Goal: Task Accomplishment & Management: Complete application form

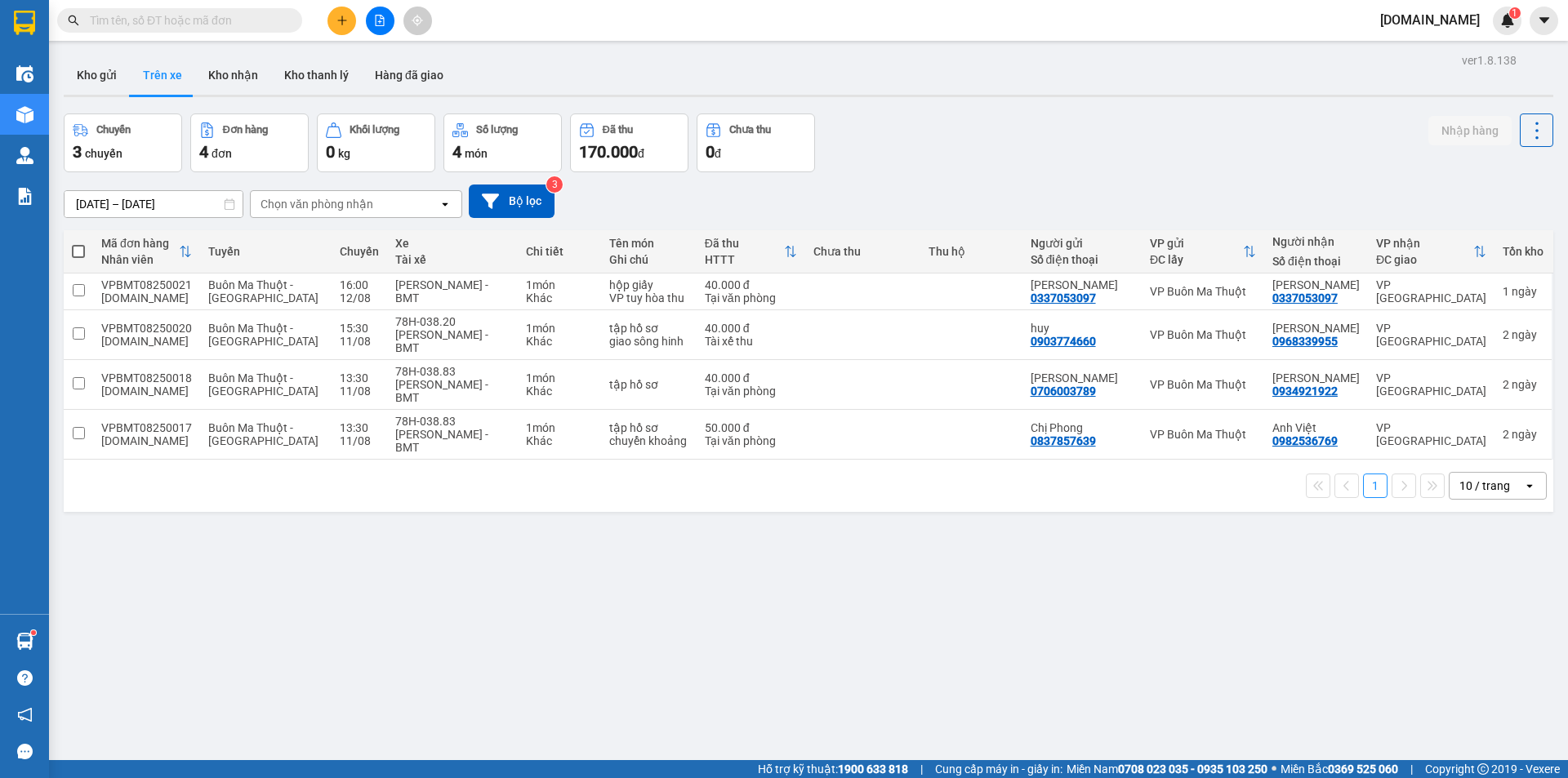
click at [338, 23] on icon "plus" at bounding box center [342, 19] width 11 height 11
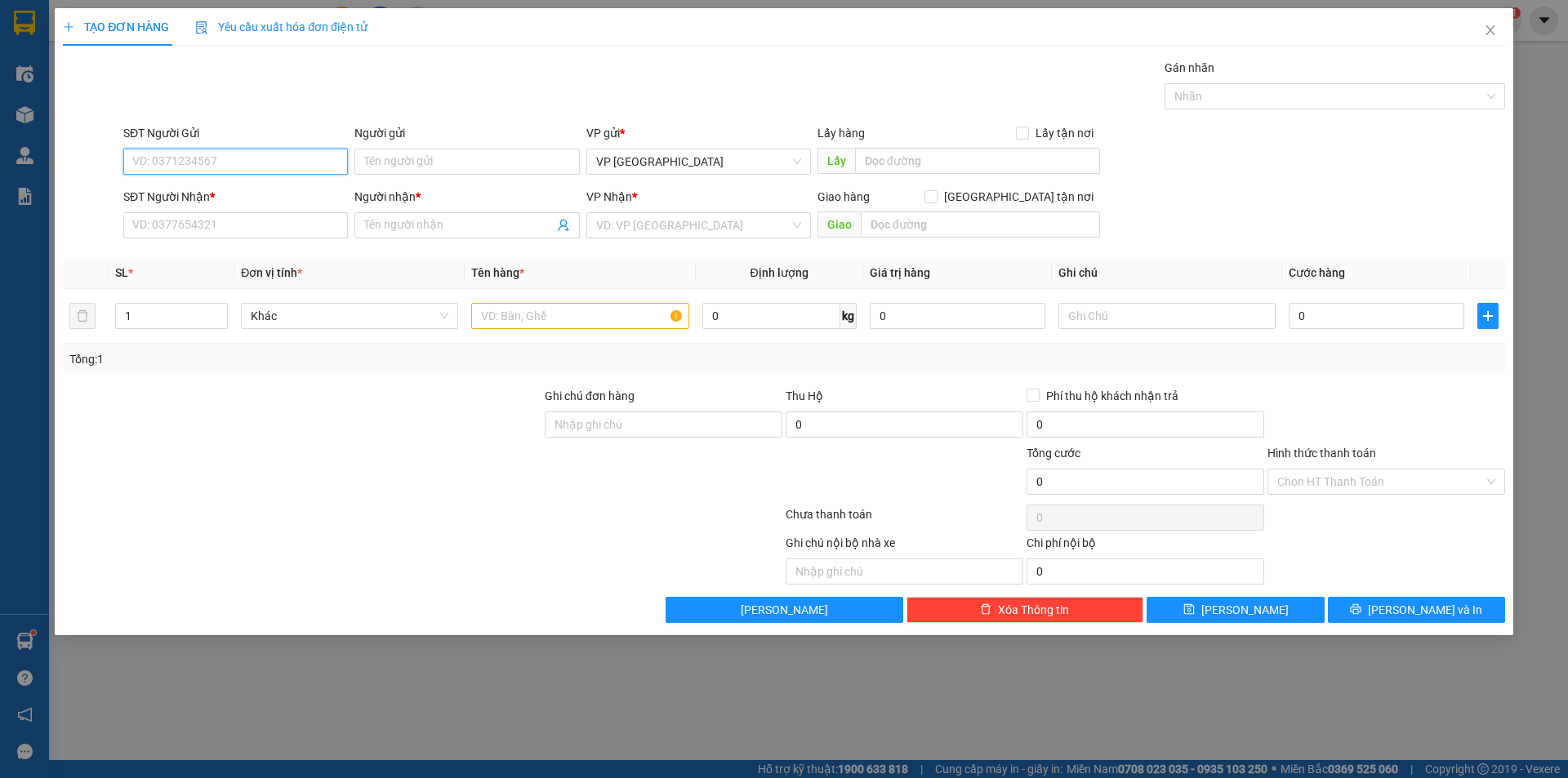
click at [229, 169] on input "SĐT Người Gửi" at bounding box center [235, 161] width 225 height 26
type input "0973248945"
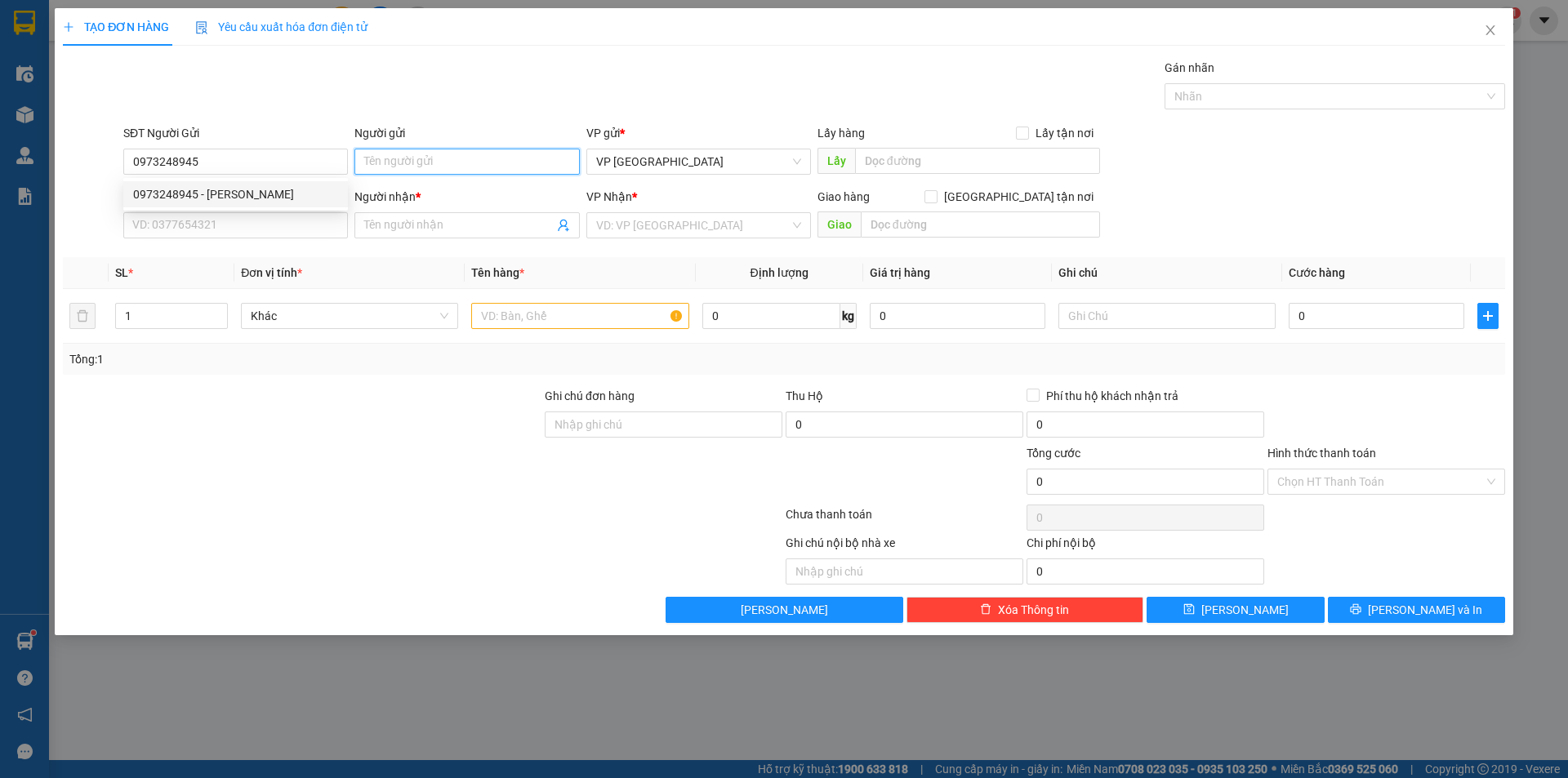
click at [370, 158] on input "Người gửi" at bounding box center [466, 161] width 225 height 26
type input "anh Huấn"
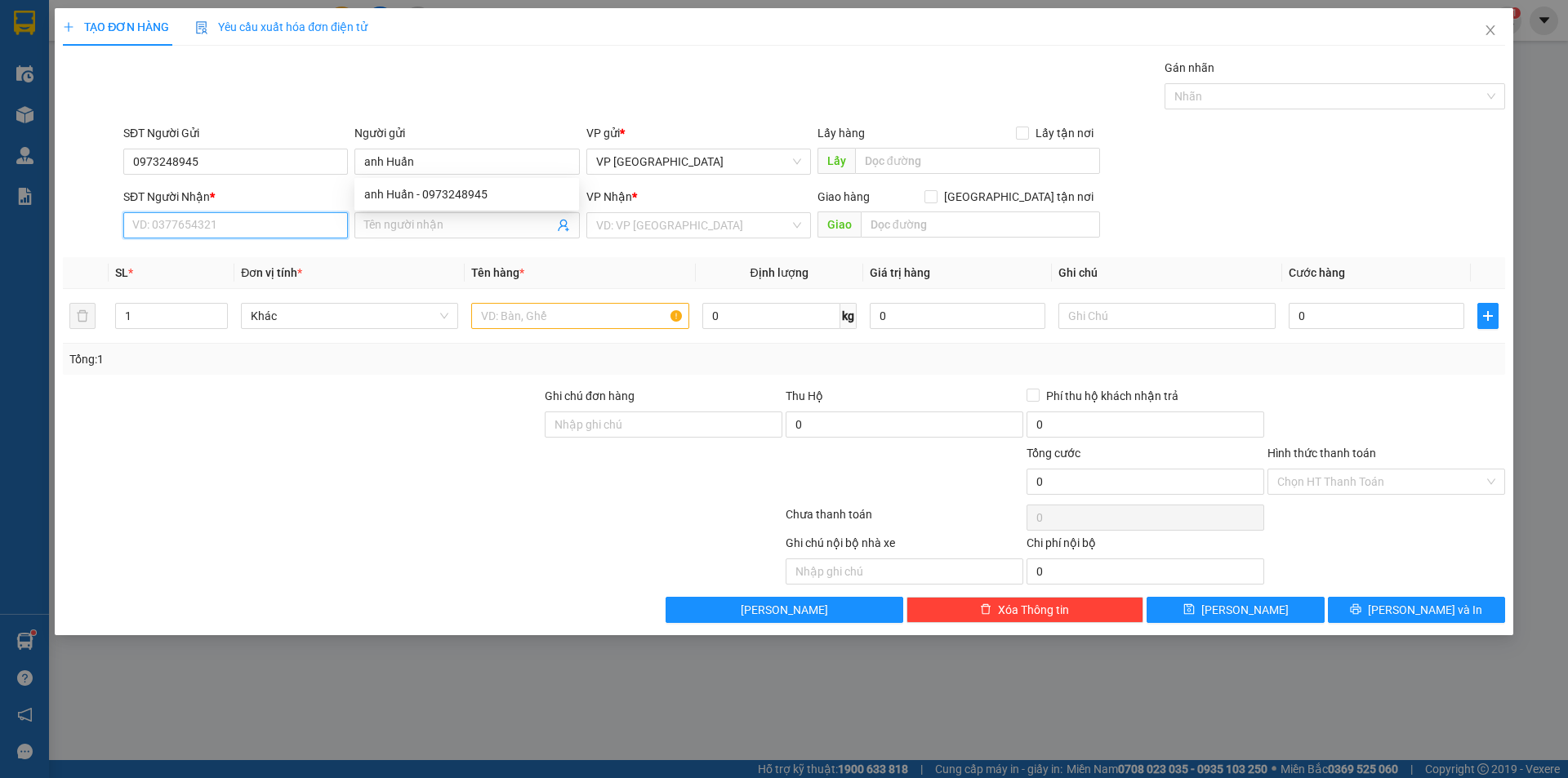
click at [136, 226] on input "SĐT Người Nhận *" at bounding box center [235, 225] width 225 height 26
type input "0982351869"
click at [408, 226] on input "Người nhận *" at bounding box center [459, 225] width 189 height 18
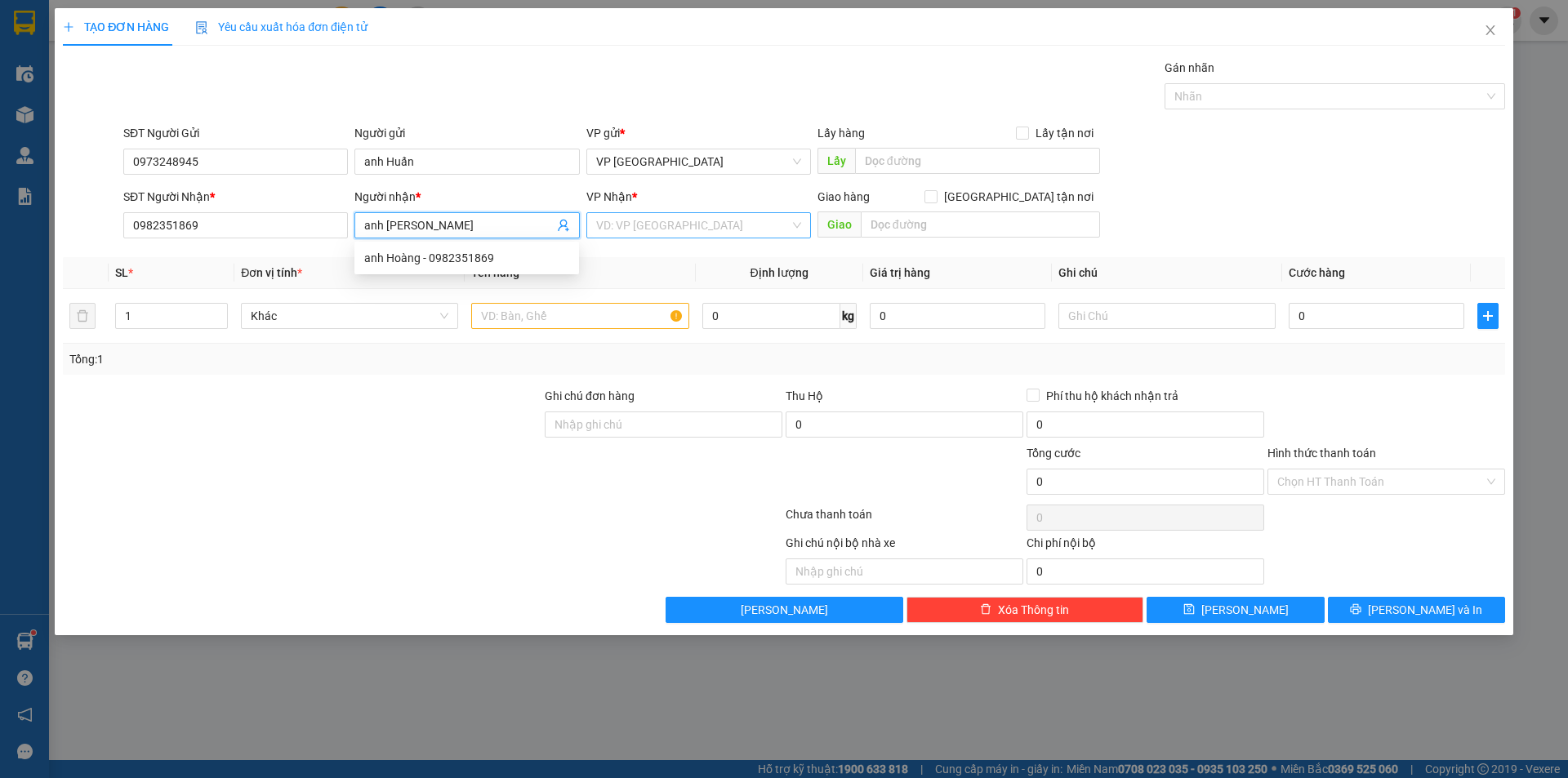
type input "anh [PERSON_NAME]"
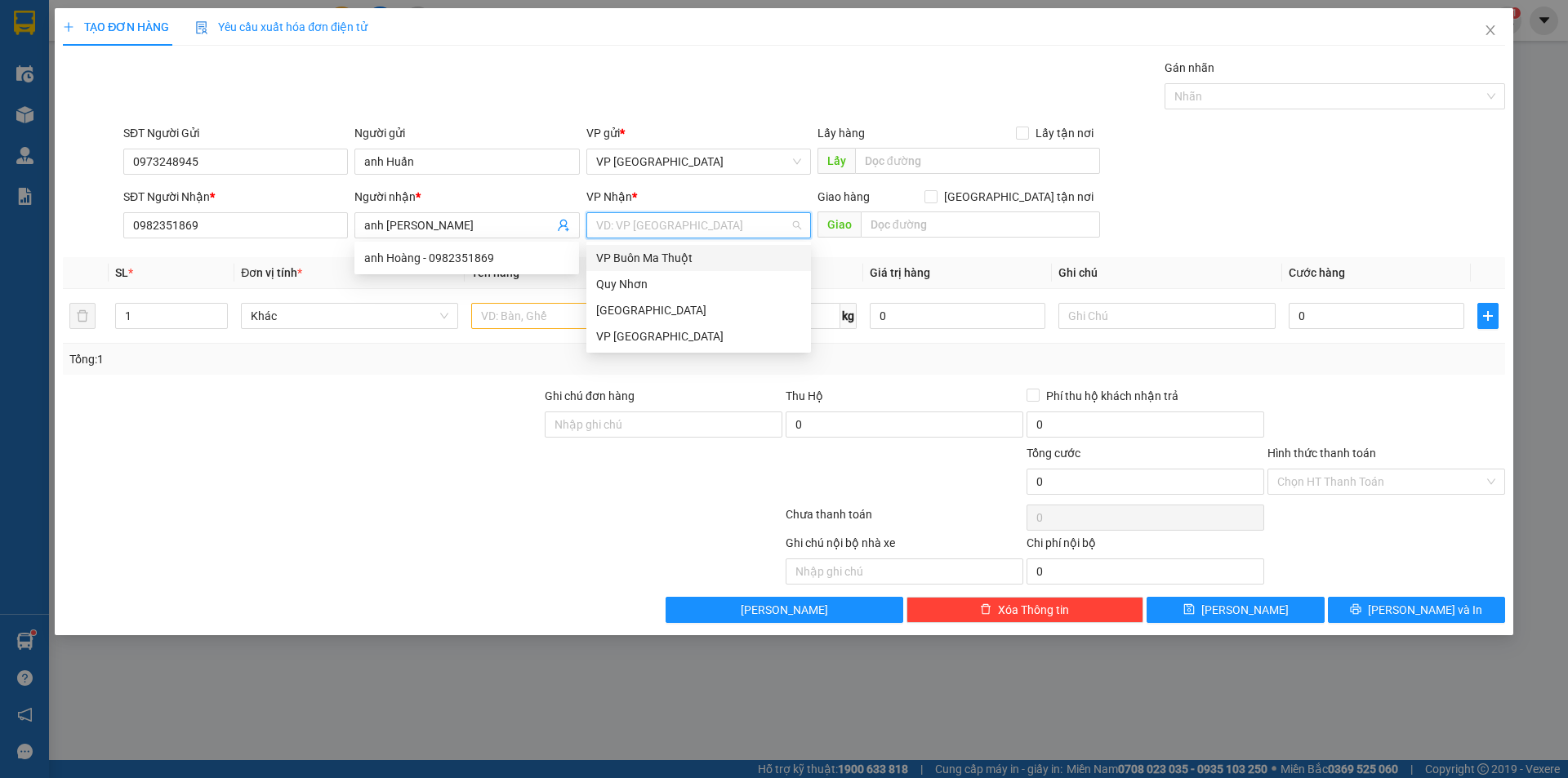
click at [679, 223] on input "search" at bounding box center [693, 225] width 193 height 25
click at [655, 311] on div "[GEOGRAPHIC_DATA]" at bounding box center [699, 309] width 205 height 18
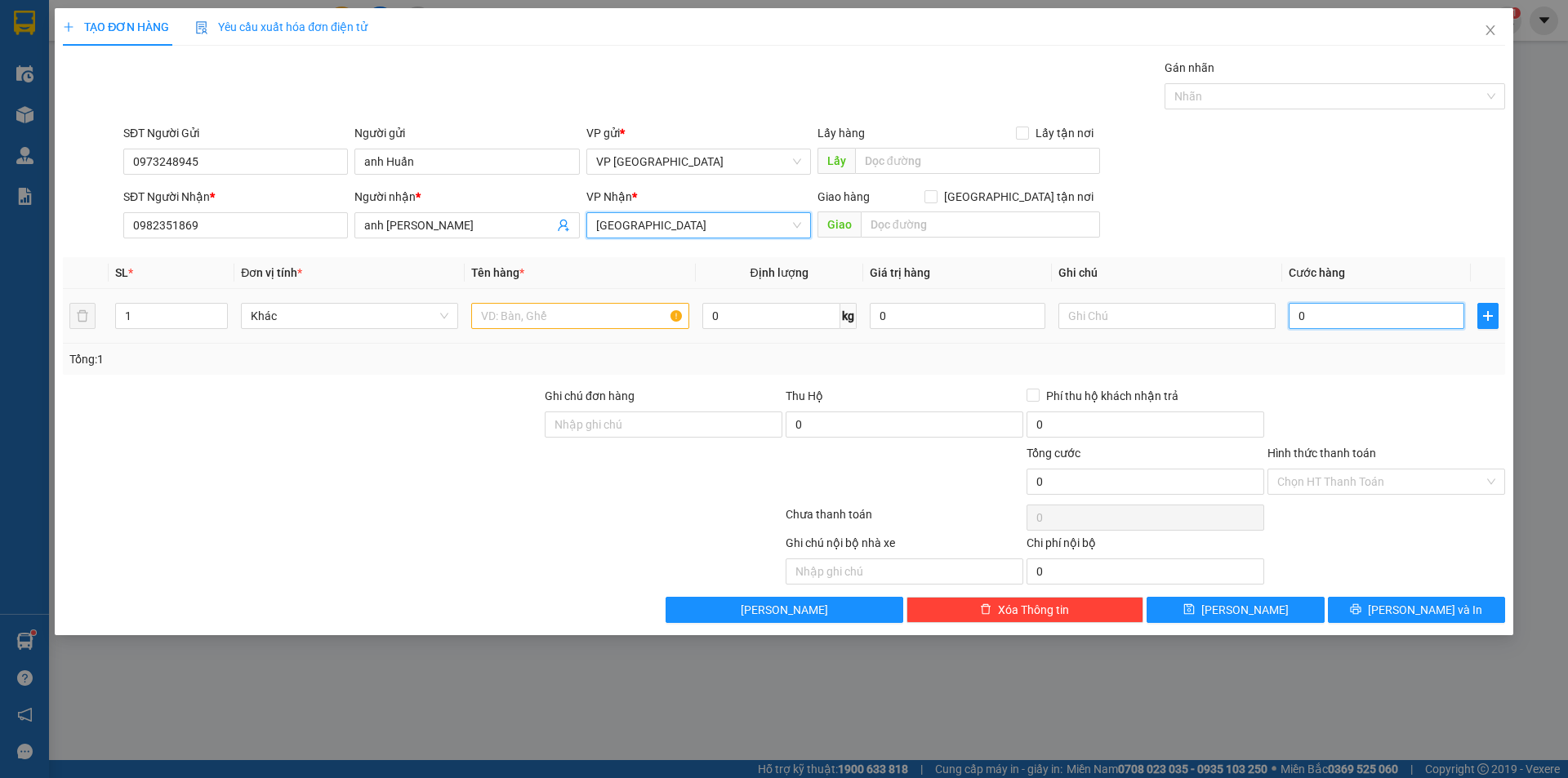
click at [1325, 324] on input "0" at bounding box center [1376, 315] width 176 height 26
type input "2"
type input "20"
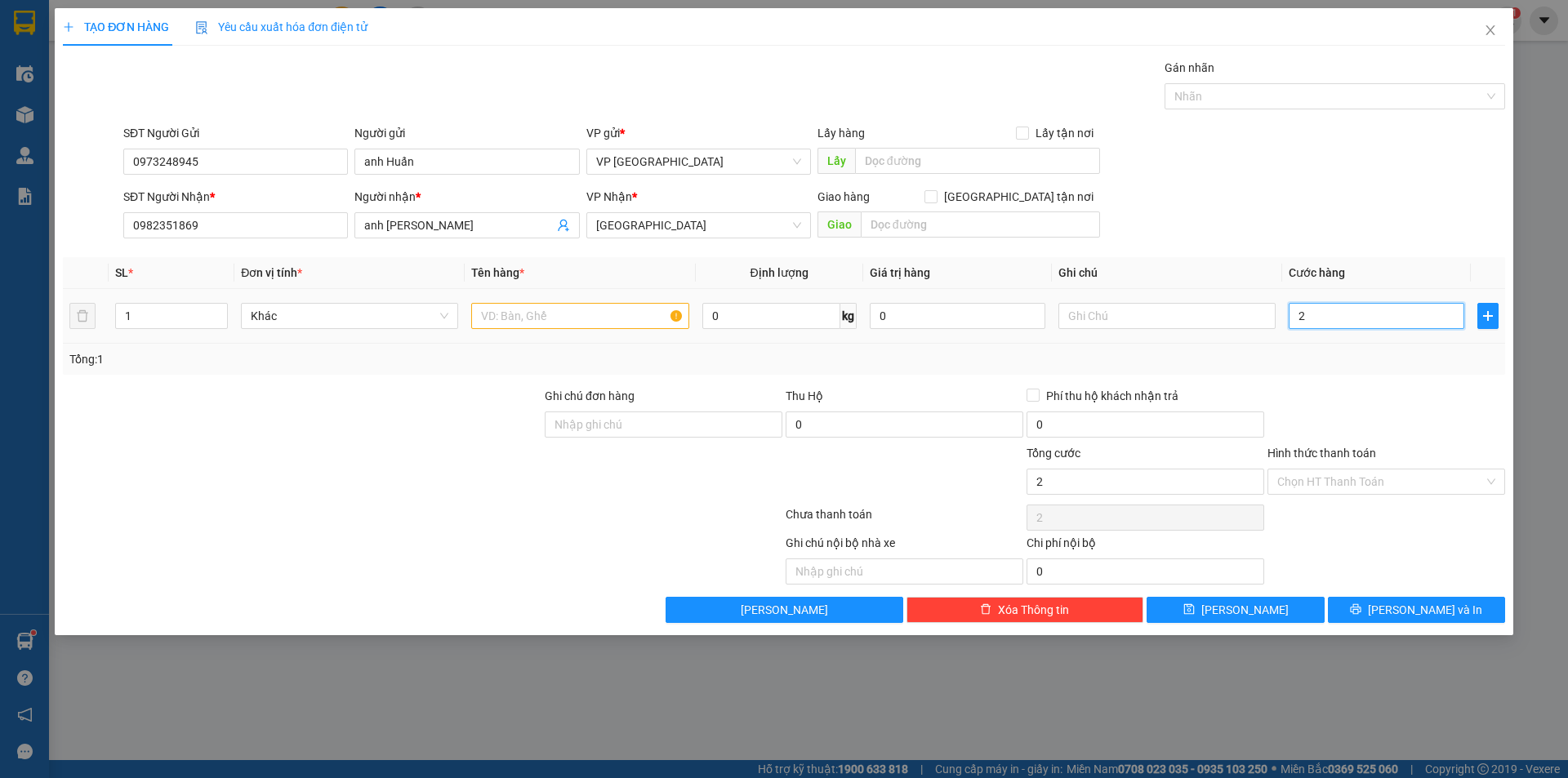
type input "20"
type input "200"
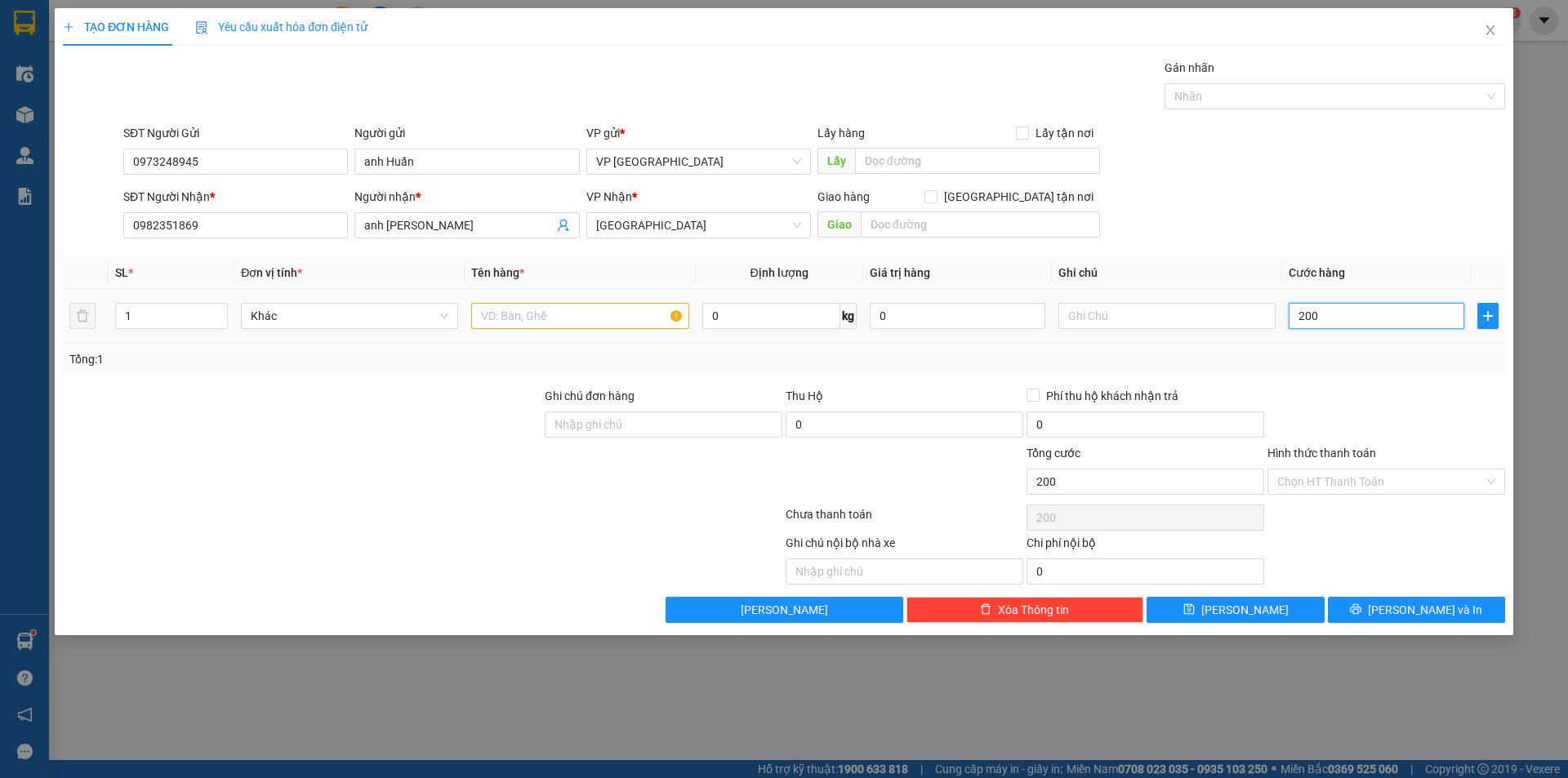
type input "2.000"
type input "20.000"
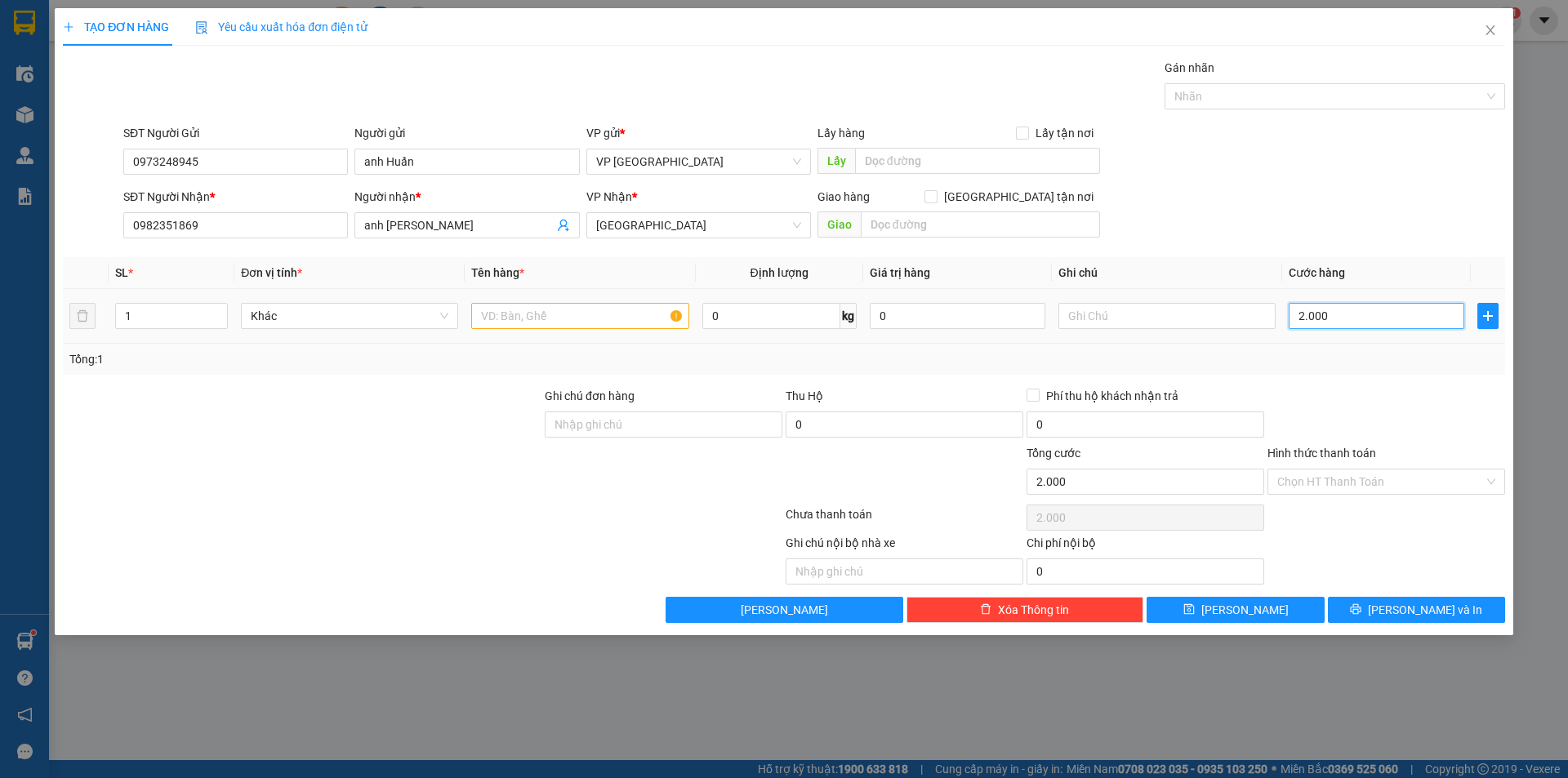
type input "20.000"
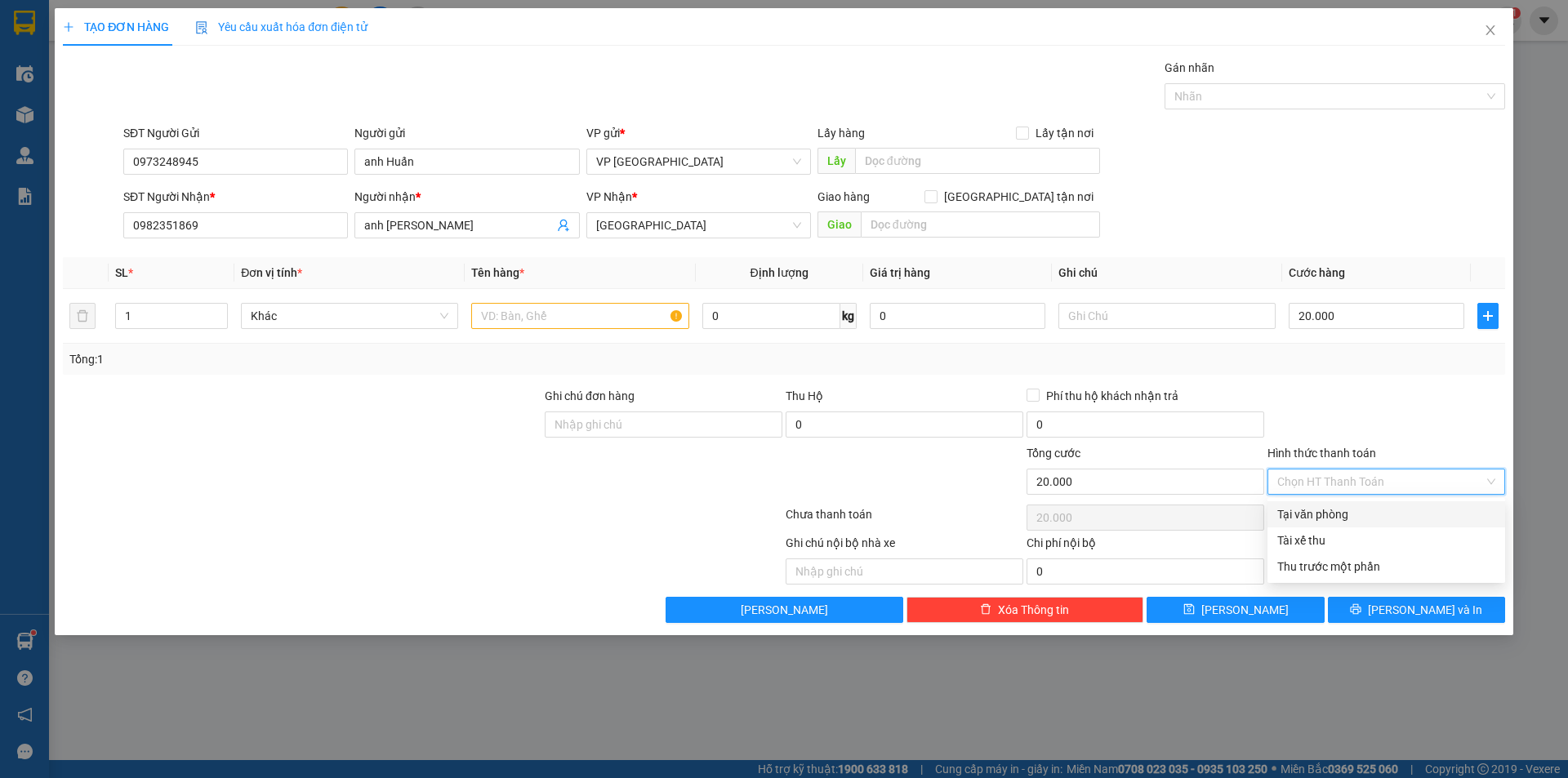
click at [1366, 477] on input "Hình thức thanh toán" at bounding box center [1381, 481] width 207 height 25
click at [1362, 510] on div "Tại văn phòng" at bounding box center [1386, 514] width 218 height 18
type input "0"
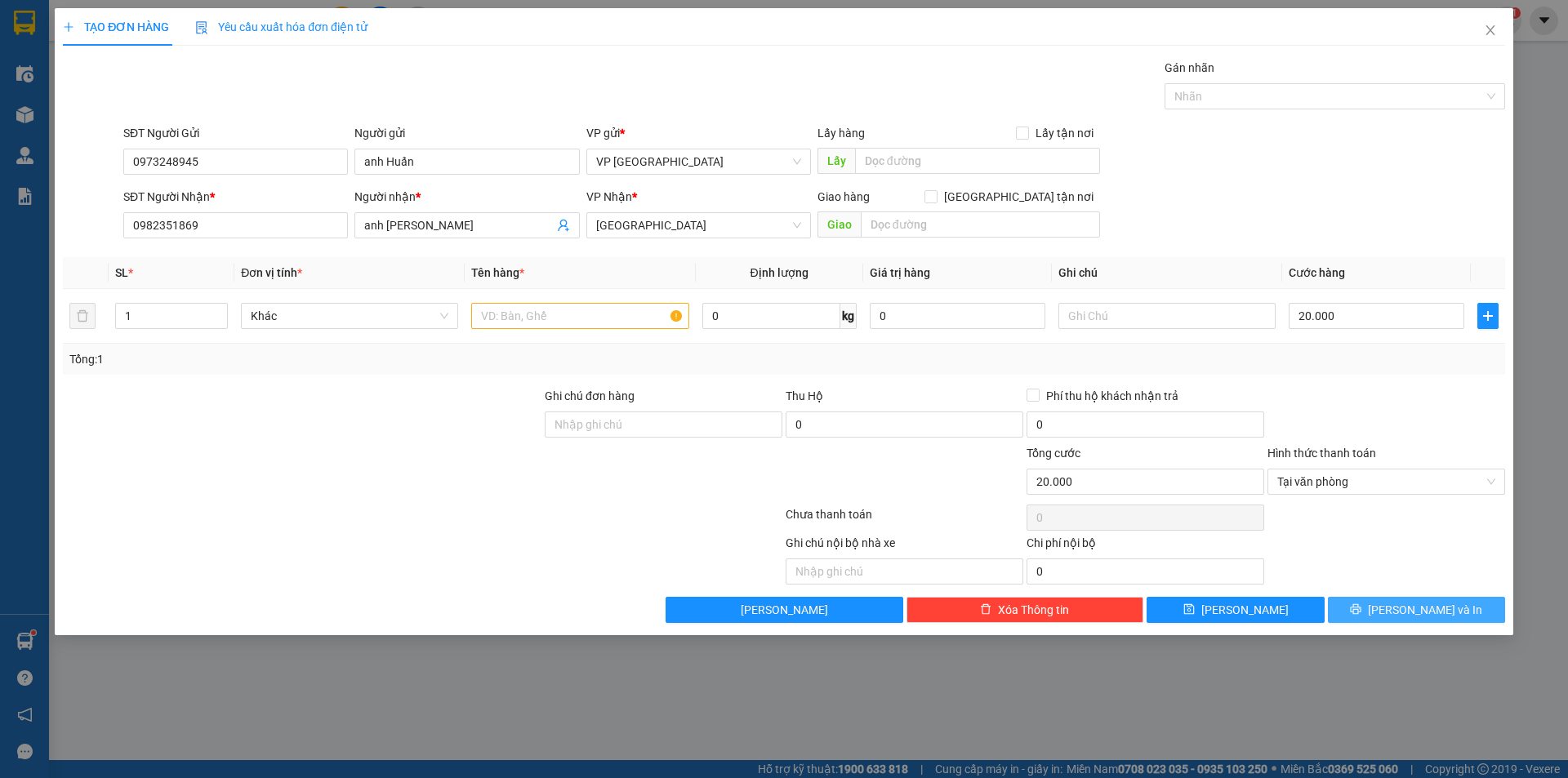
click at [1383, 602] on button "[PERSON_NAME] và In" at bounding box center [1416, 609] width 177 height 26
click at [533, 314] on input "text" at bounding box center [580, 315] width 217 height 26
type input "thùng giấy nhỏ"
click at [1428, 609] on span "[PERSON_NAME] và In" at bounding box center [1425, 609] width 114 height 18
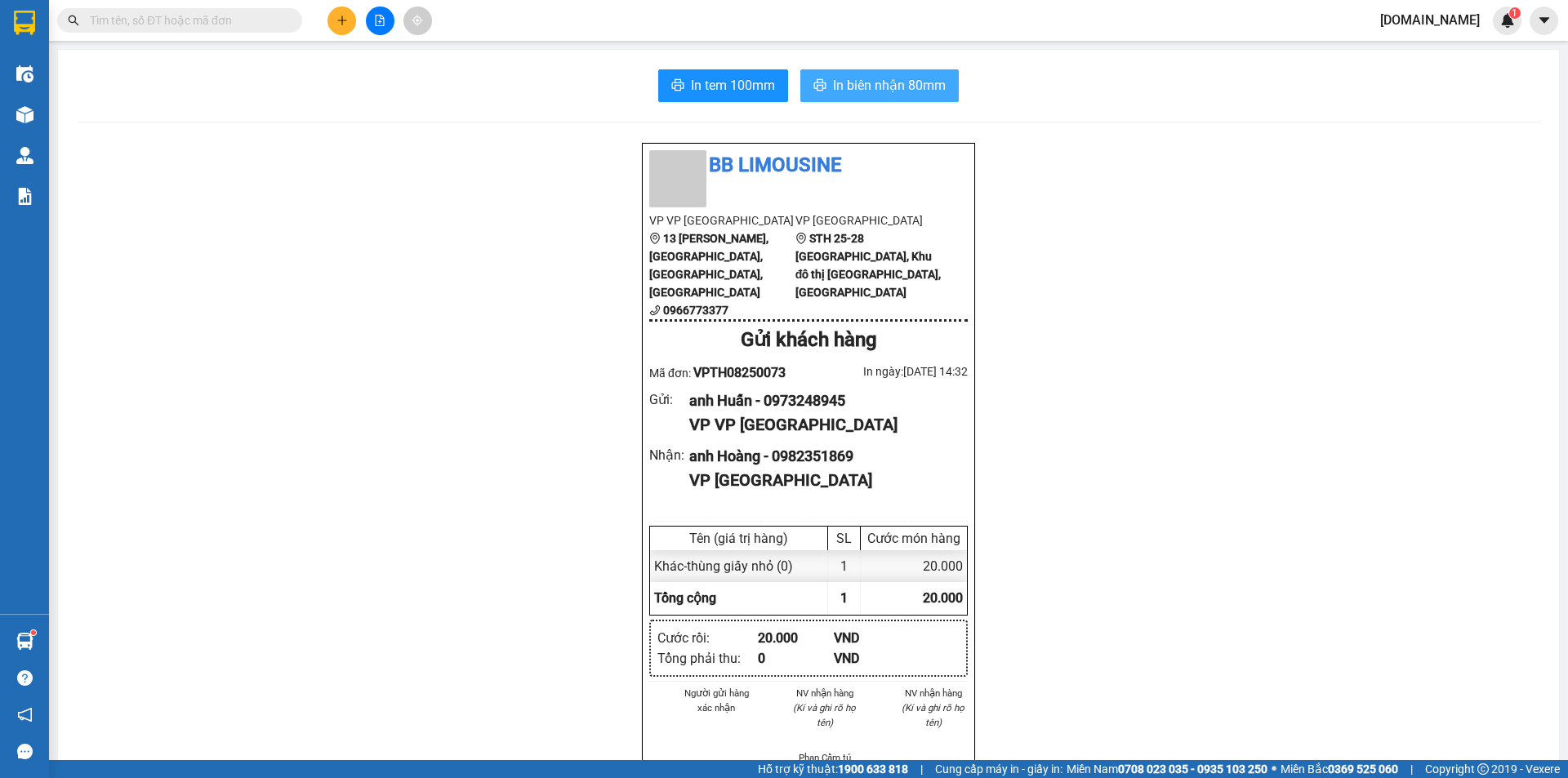
click at [901, 74] on button "In biên nhận 80mm" at bounding box center [879, 86] width 159 height 33
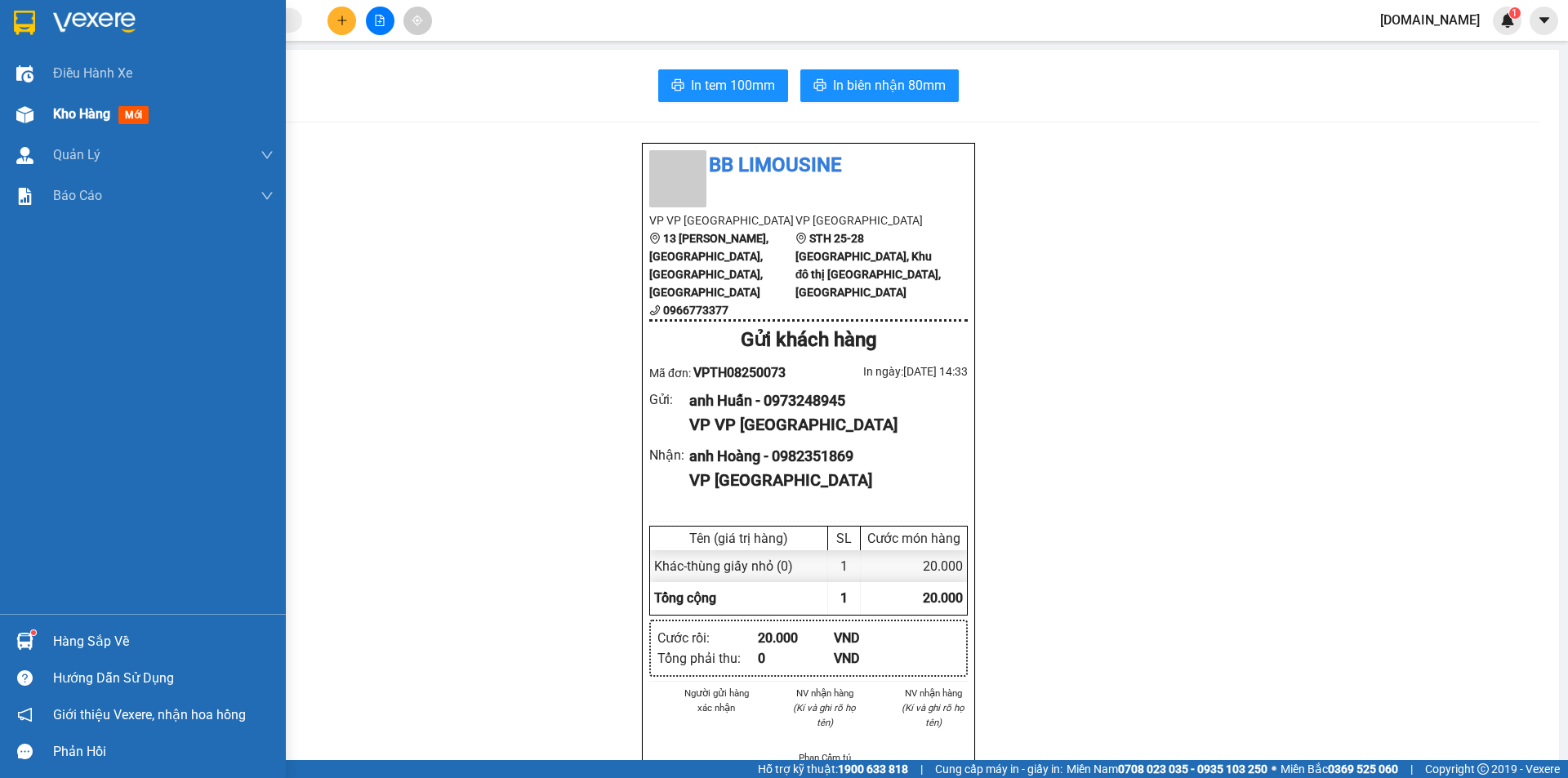
click at [78, 102] on div "Kho hàng mới" at bounding box center [164, 114] width 220 height 41
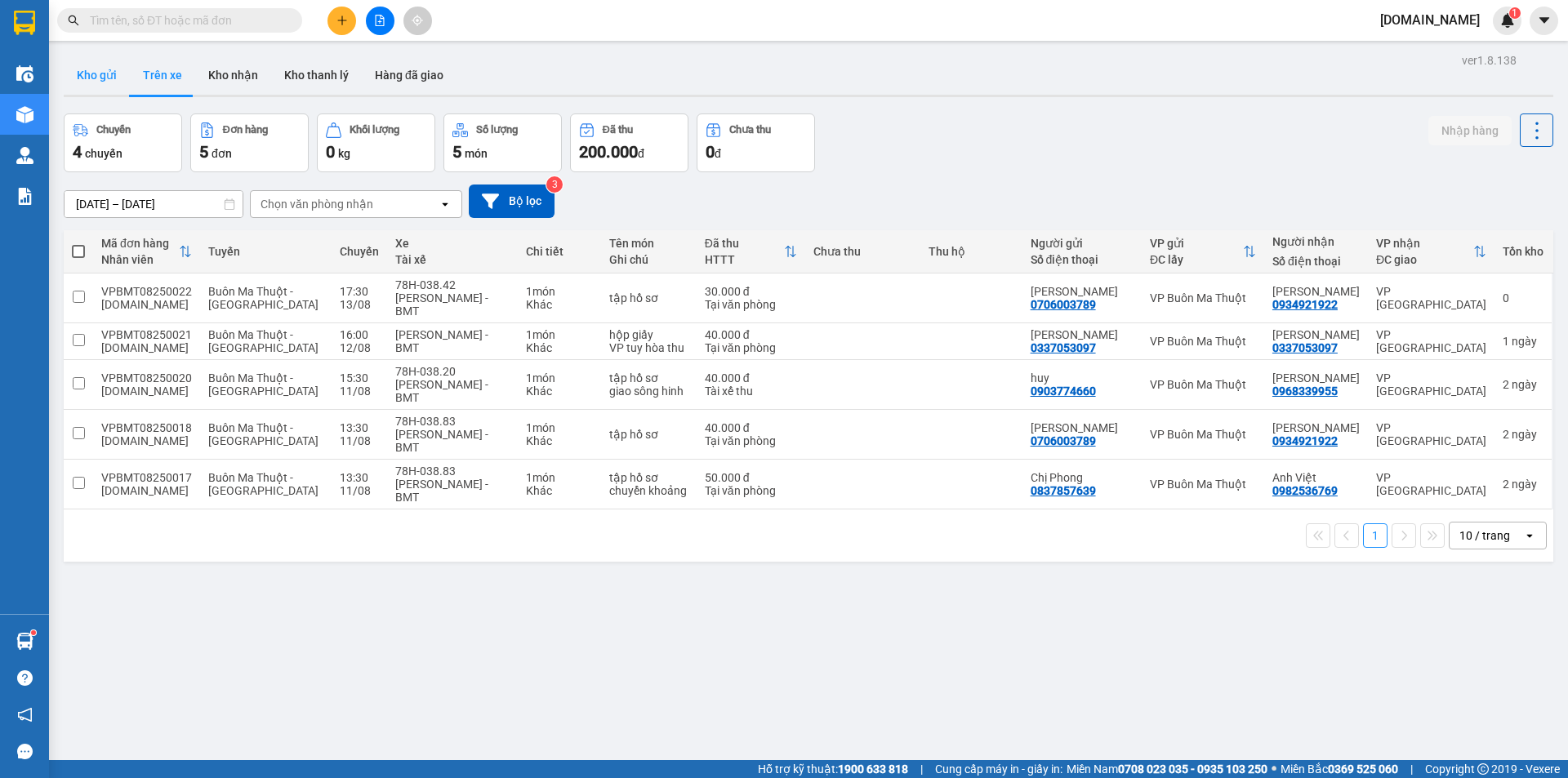
click at [112, 76] on button "Kho gửi" at bounding box center [97, 75] width 66 height 39
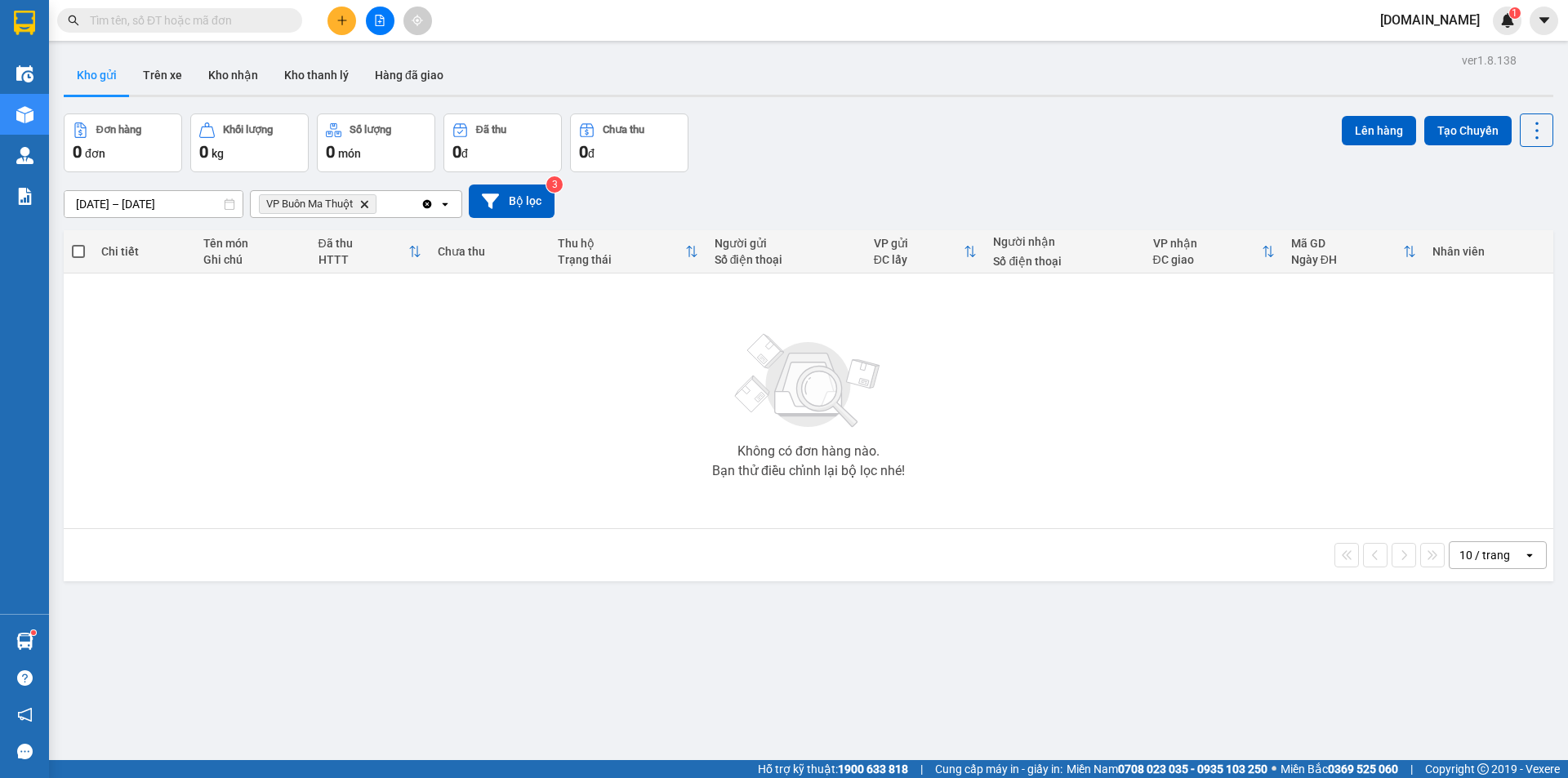
click at [366, 206] on icon "VP Buôn Ma Thuột, close by backspace" at bounding box center [365, 203] width 8 height 8
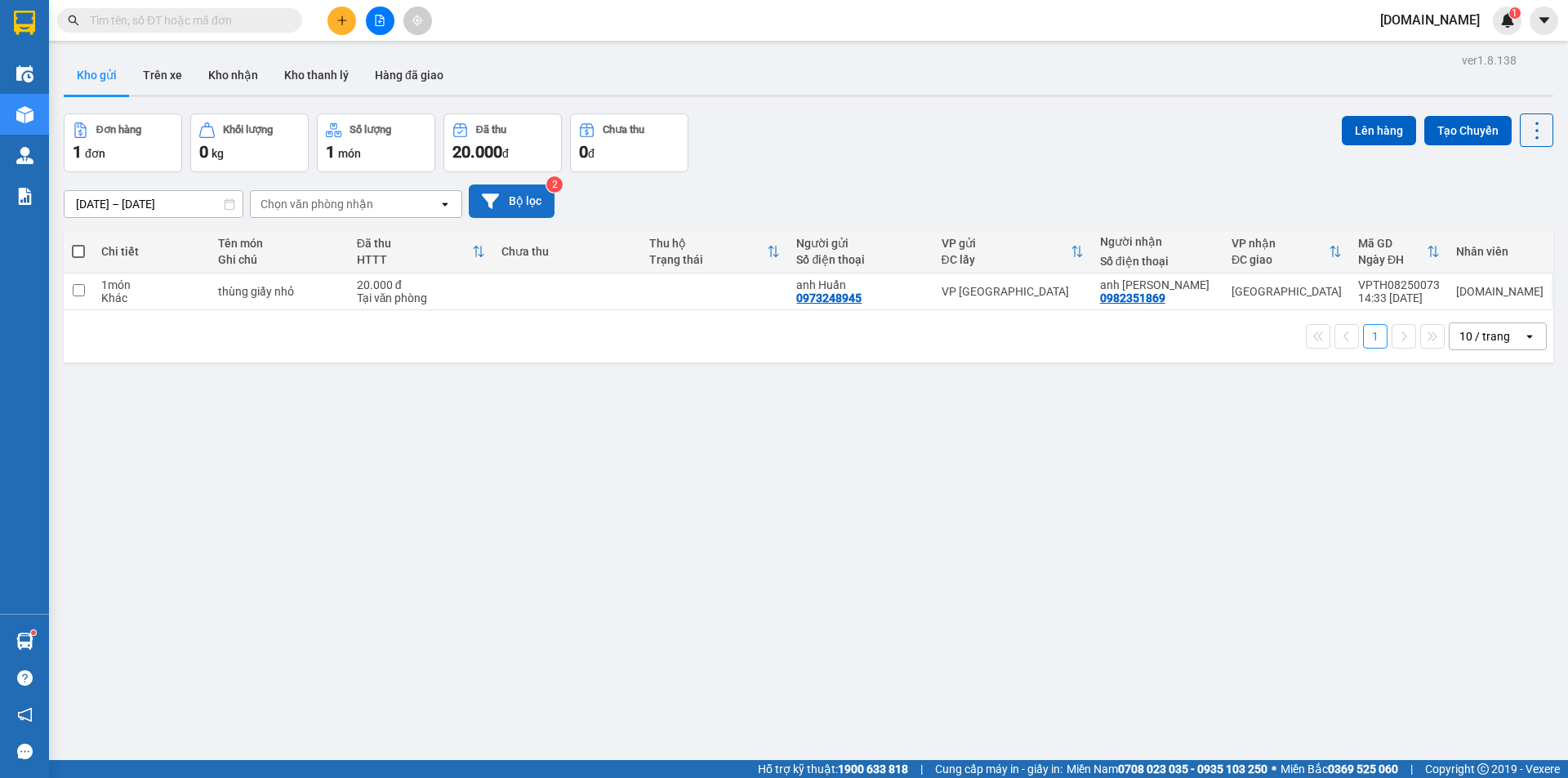
click at [499, 199] on button "Bộ lọc" at bounding box center [511, 201] width 86 height 33
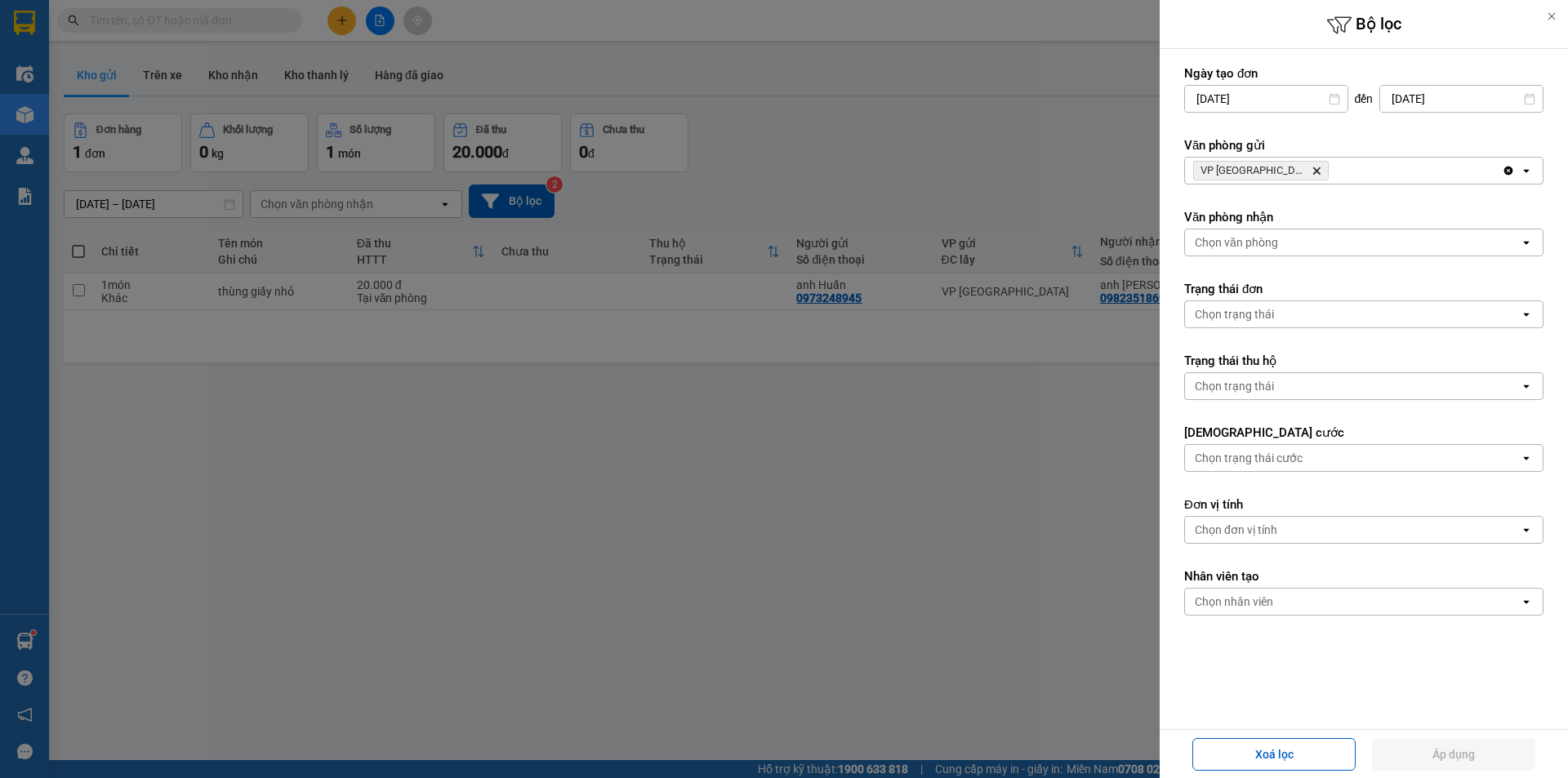
drag, startPoint x: 588, startPoint y: 365, endPoint x: 460, endPoint y: 361, distance: 128.1
click at [571, 366] on div at bounding box center [784, 389] width 1568 height 778
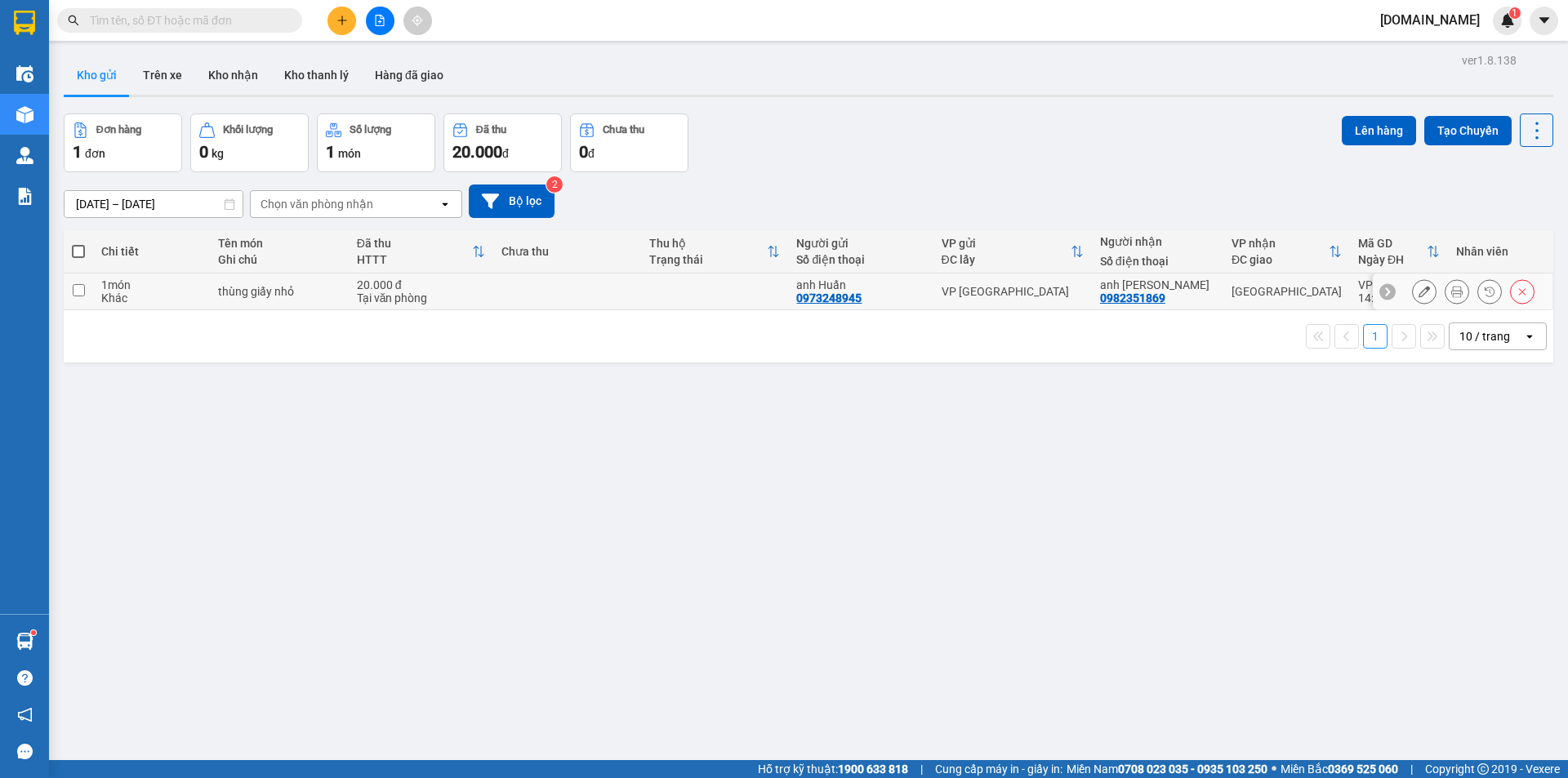
click at [81, 288] on input "checkbox" at bounding box center [79, 290] width 12 height 12
checkbox input "true"
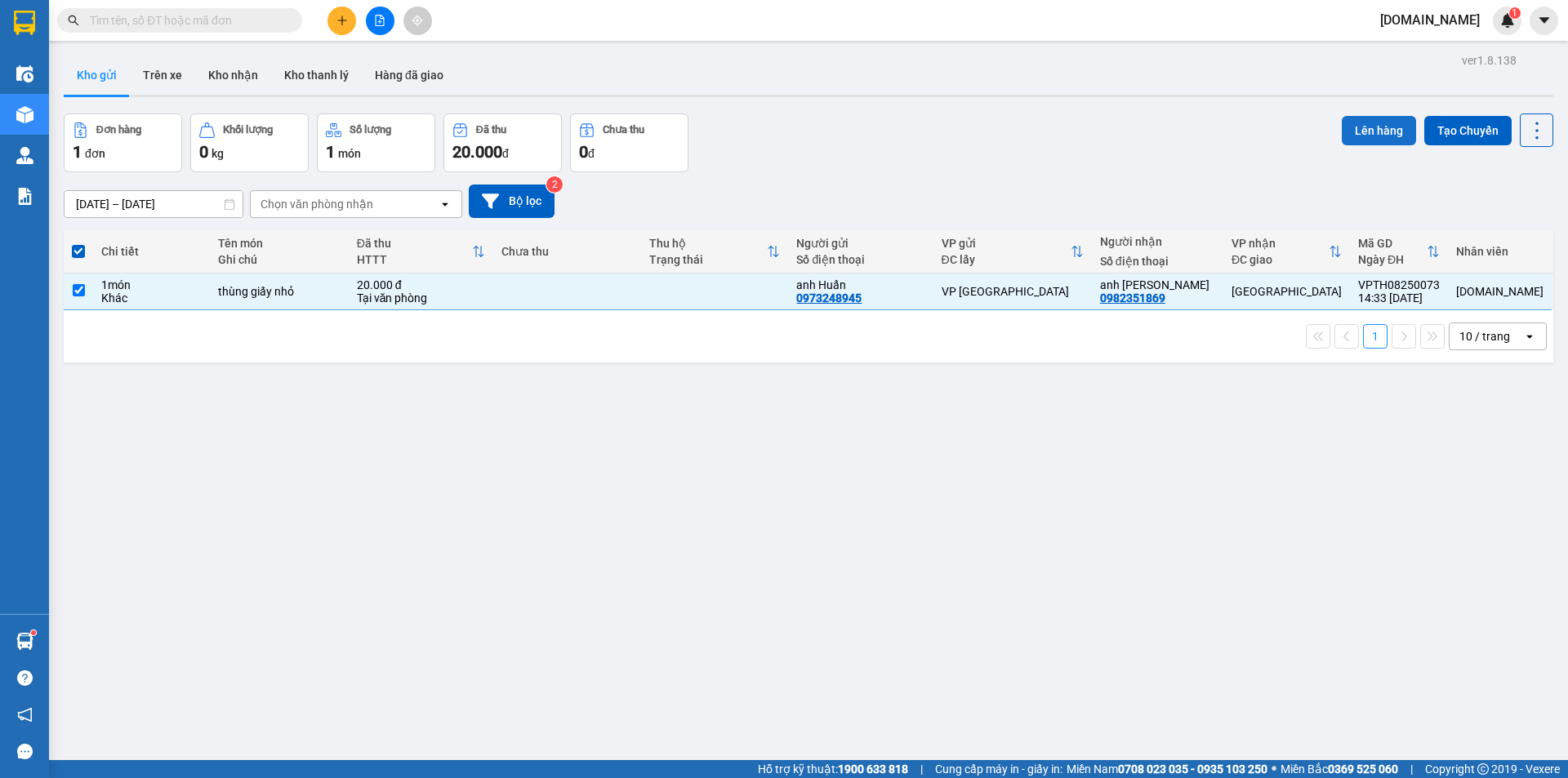
click at [1361, 131] on button "Lên hàng" at bounding box center [1380, 131] width 75 height 30
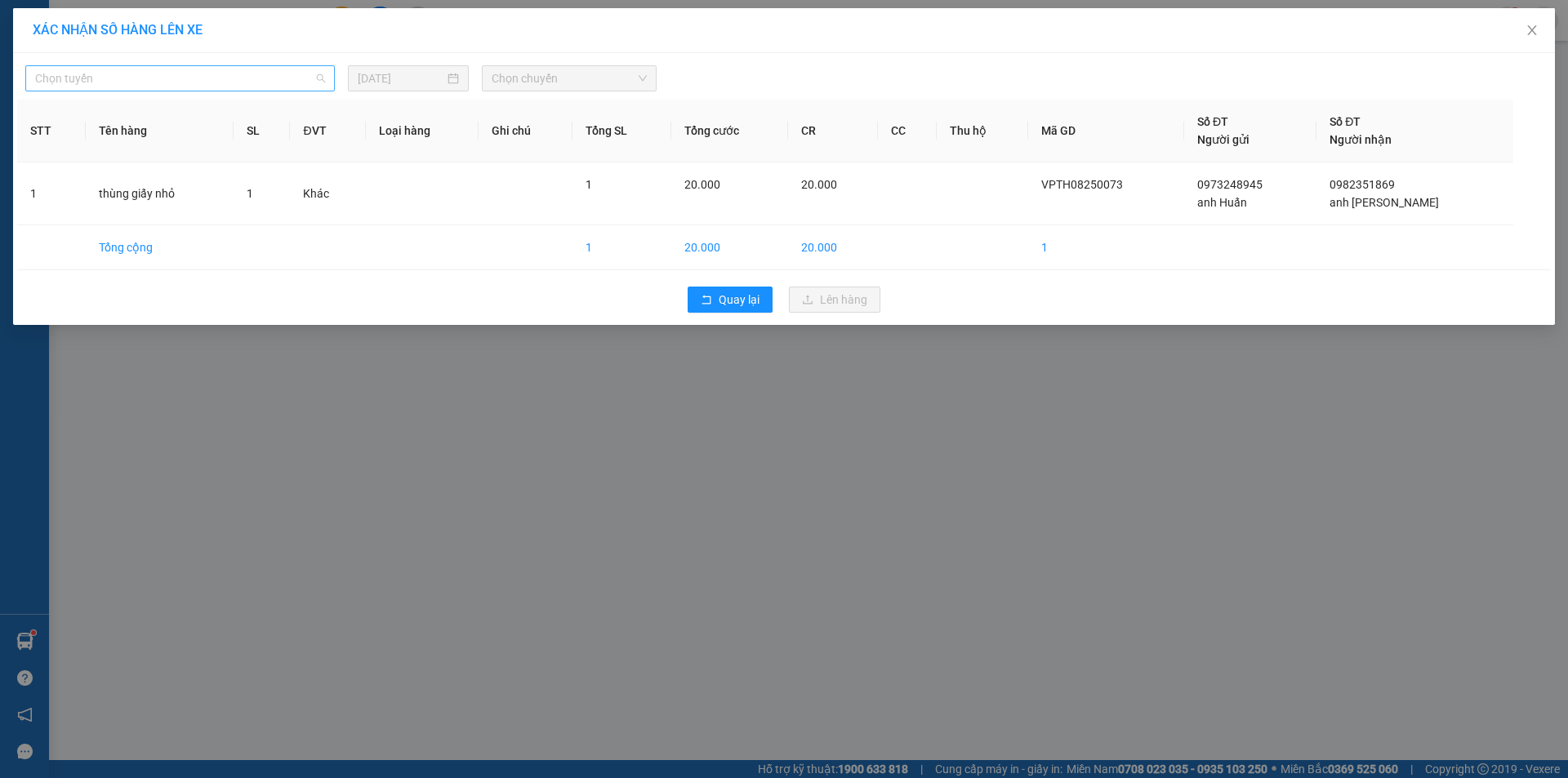
click at [272, 75] on span "Chọn tuyến" at bounding box center [180, 78] width 290 height 25
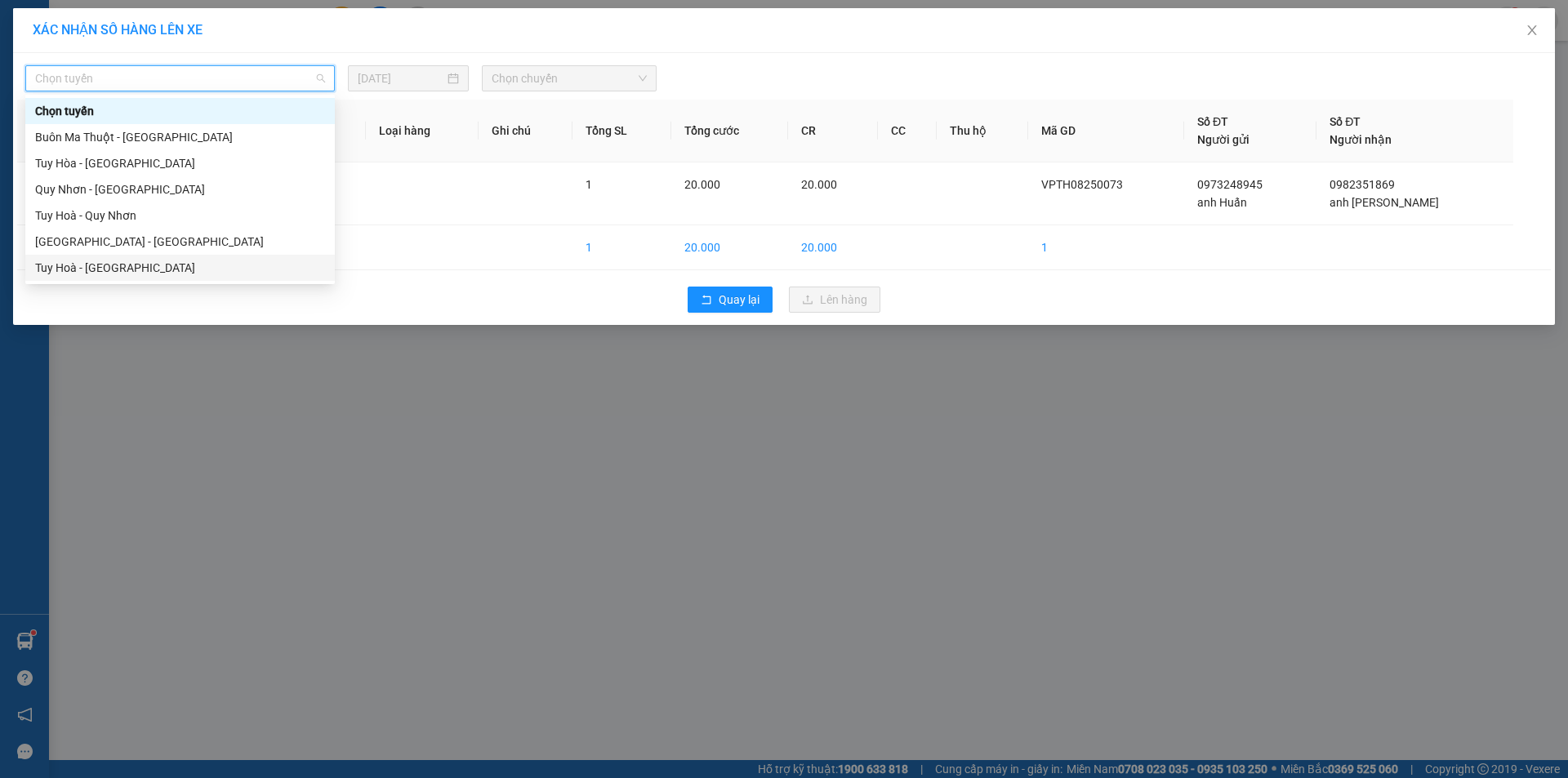
click at [121, 264] on div "Tuy Hoà - [GEOGRAPHIC_DATA]" at bounding box center [180, 267] width 290 height 18
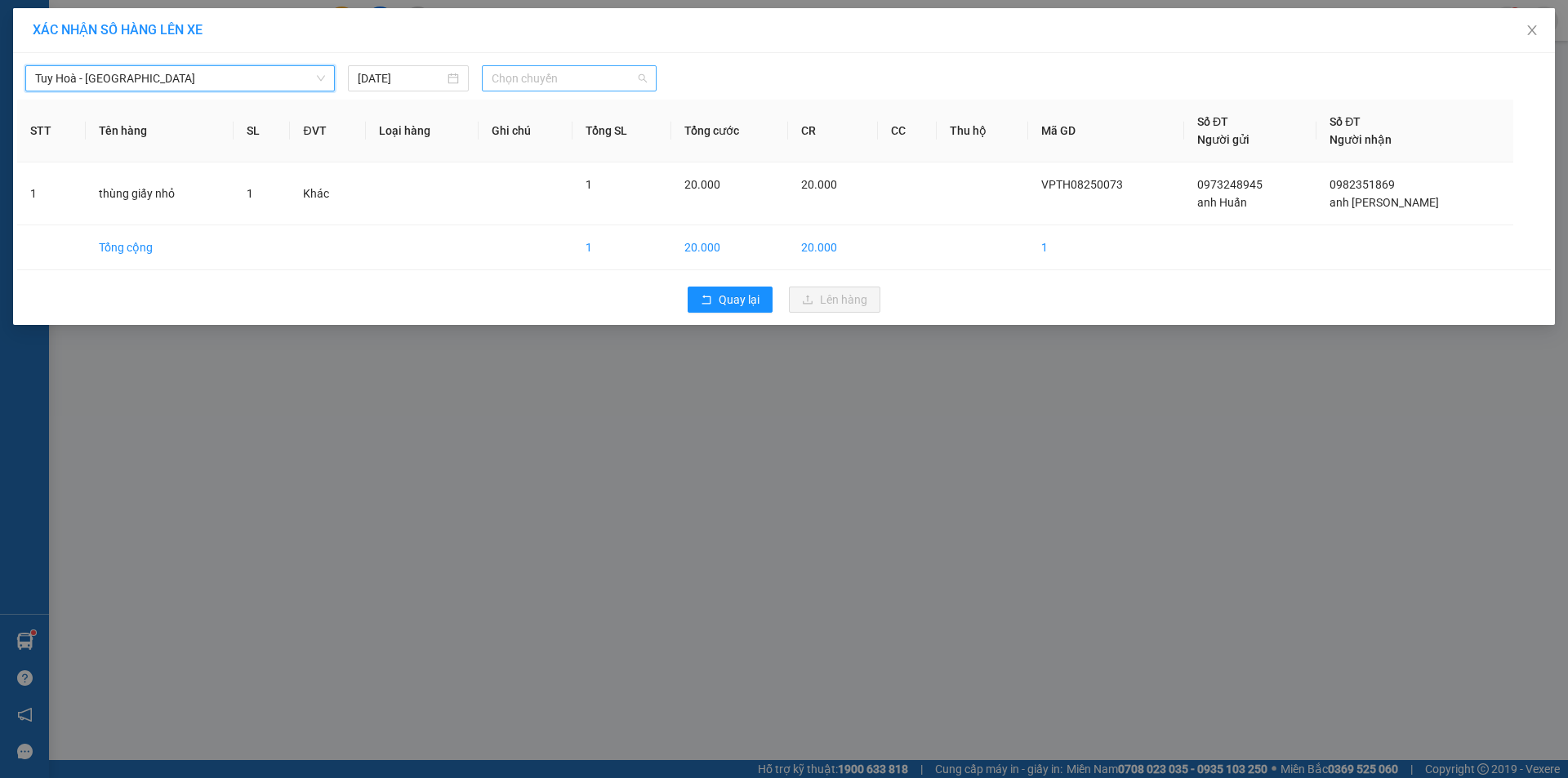
click at [511, 79] on span "Chọn chuyến" at bounding box center [569, 78] width 155 height 25
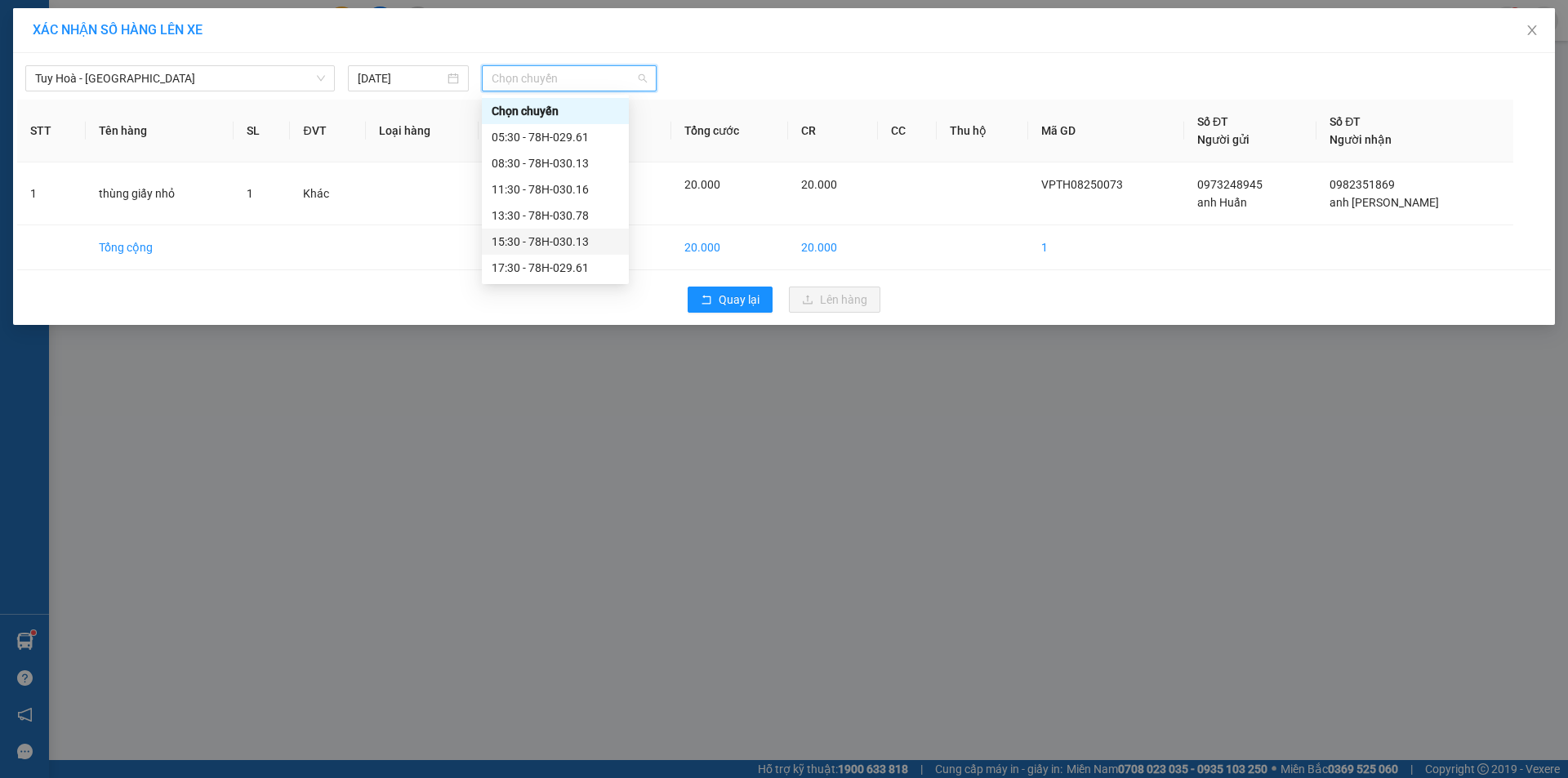
click at [513, 235] on div "15:30 - 78H-030.13" at bounding box center [555, 242] width 127 height 18
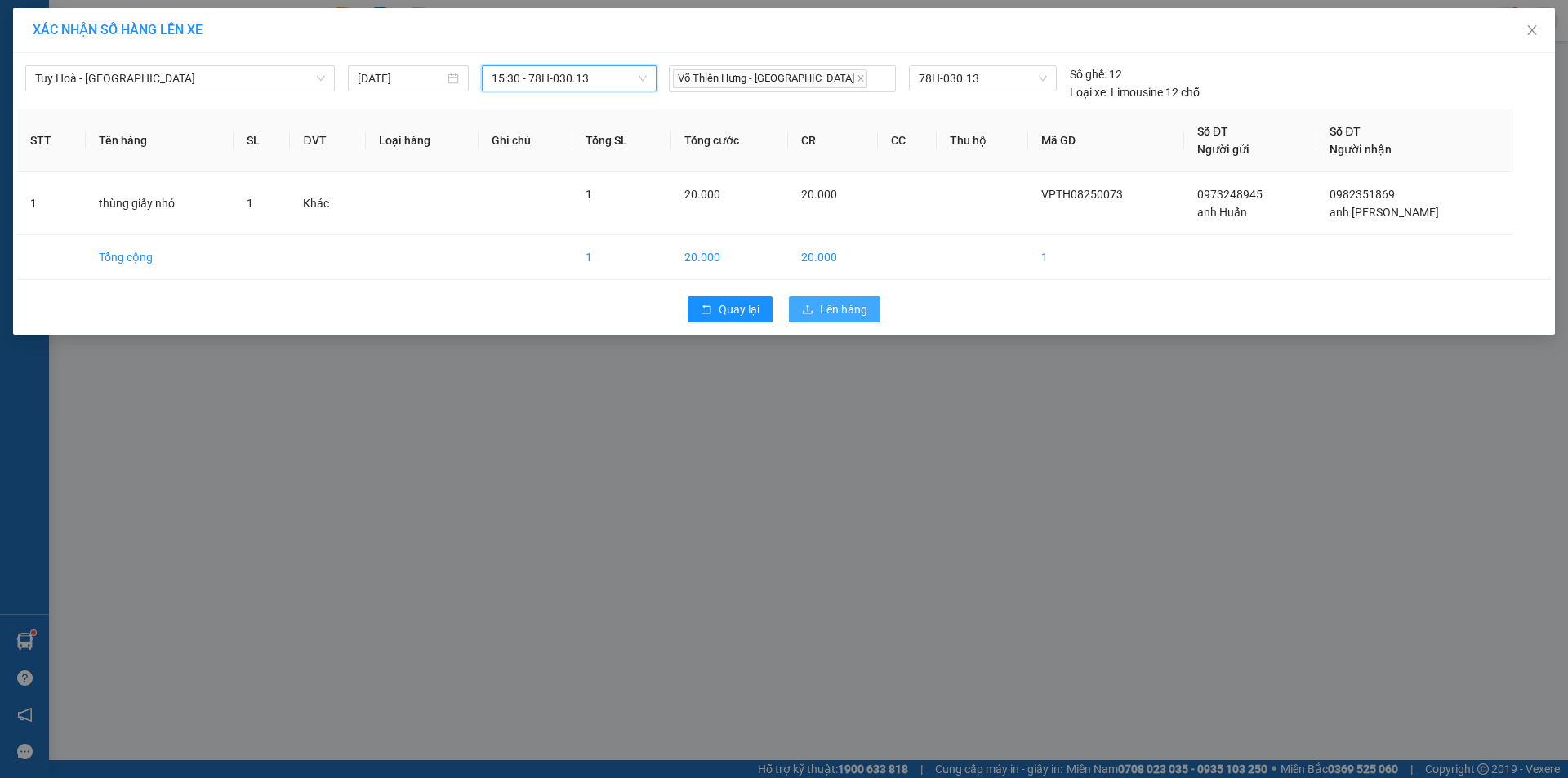
click at [835, 312] on span "Lên hàng" at bounding box center [844, 308] width 47 height 18
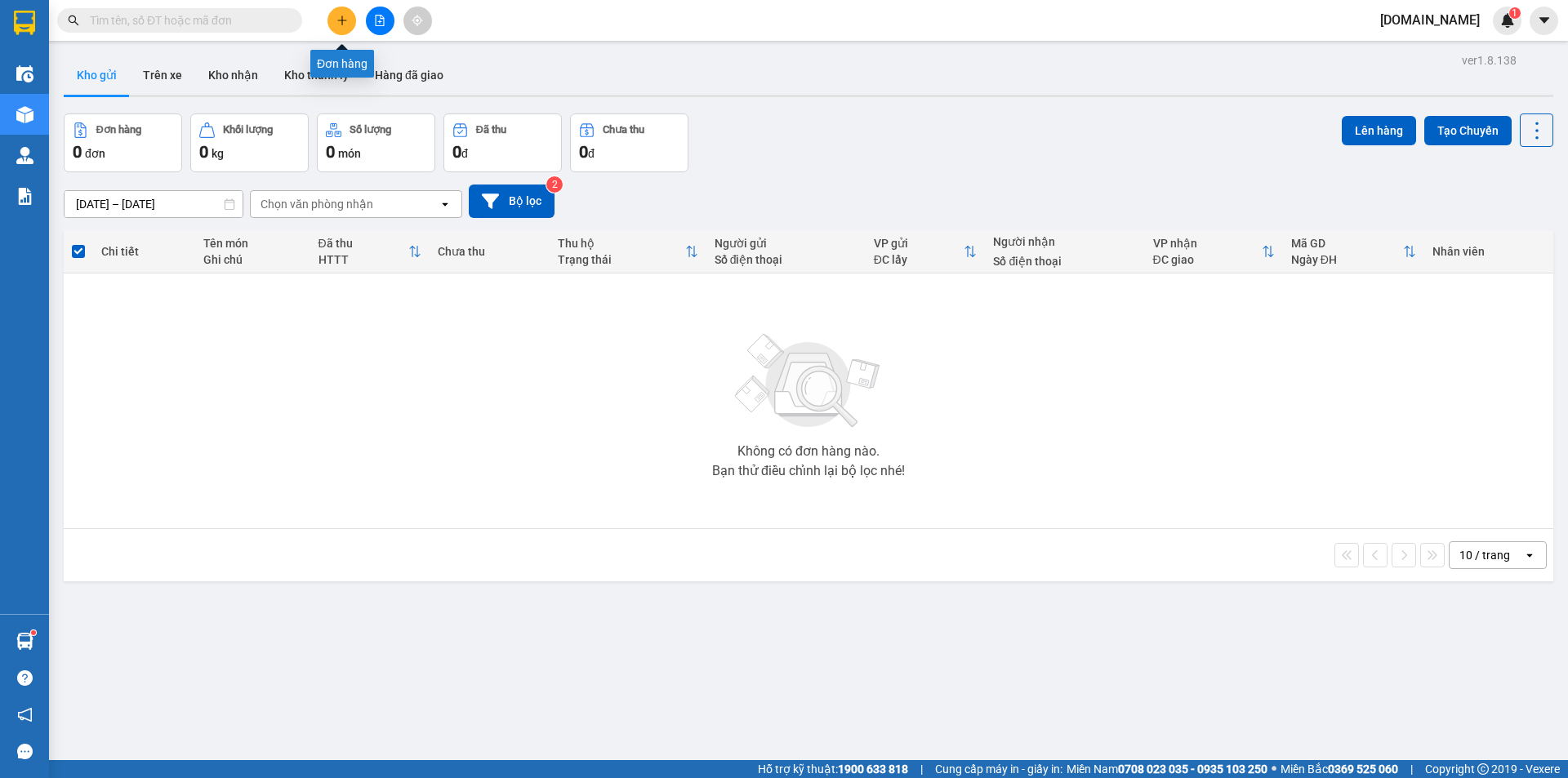
click at [344, 26] on button at bounding box center [342, 21] width 29 height 29
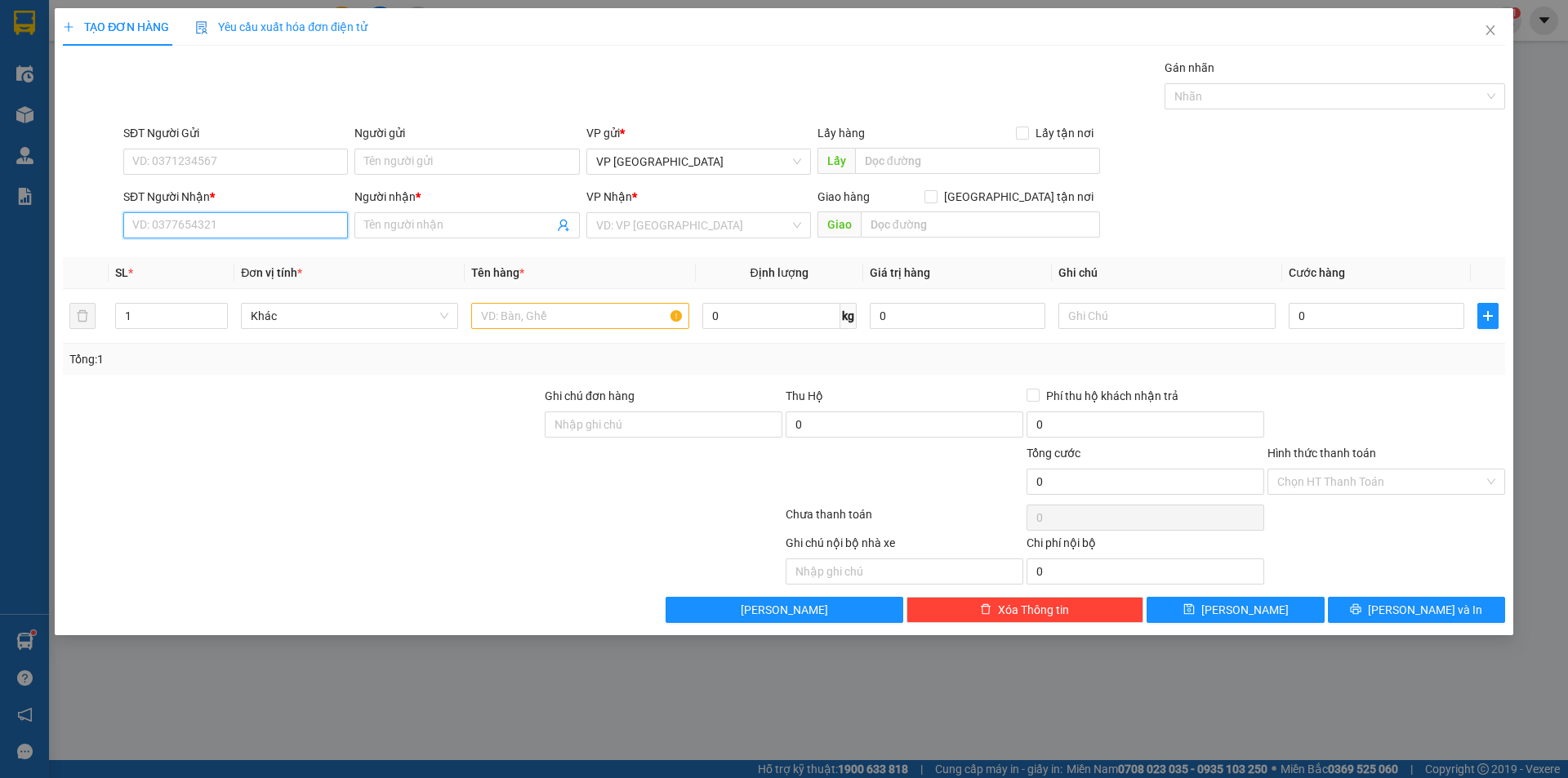
click at [211, 226] on input "SĐT Người Nhận *" at bounding box center [235, 225] width 225 height 26
type input "0903032775"
click at [486, 216] on input "Người nhận *" at bounding box center [459, 225] width 189 height 18
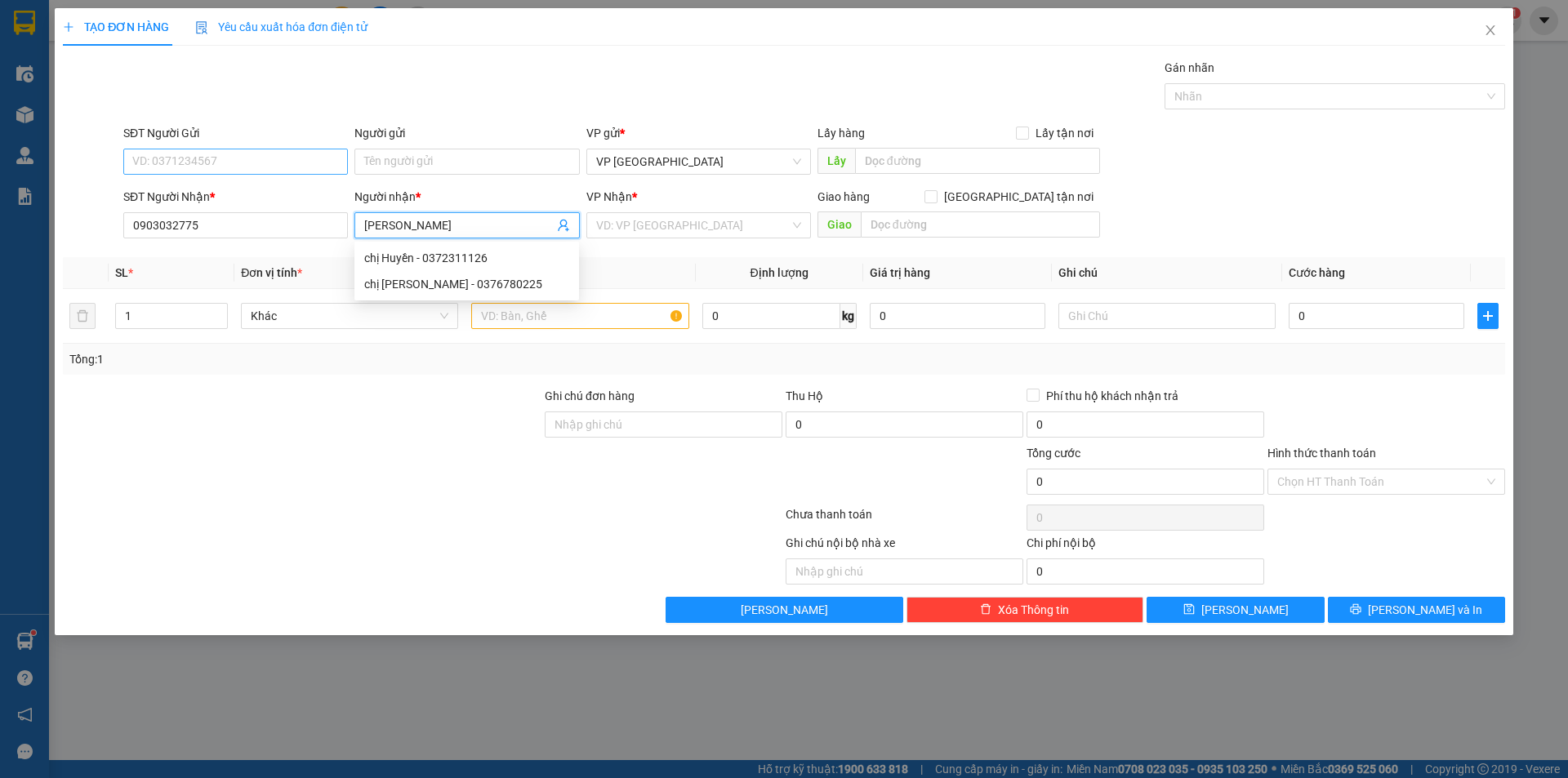
type input "[PERSON_NAME]"
click at [288, 156] on input "SĐT Người Gửi" at bounding box center [235, 161] width 225 height 26
drag, startPoint x: 228, startPoint y: 216, endPoint x: 98, endPoint y: 233, distance: 131.1
click at [98, 233] on div "SĐT Người Nhận * 0903032775 0903032775 Người nhận * Chị Huyền VP Nhận * VD: VP …" at bounding box center [784, 216] width 1446 height 57
click at [158, 165] on input "SĐT Người Gửi" at bounding box center [235, 161] width 225 height 26
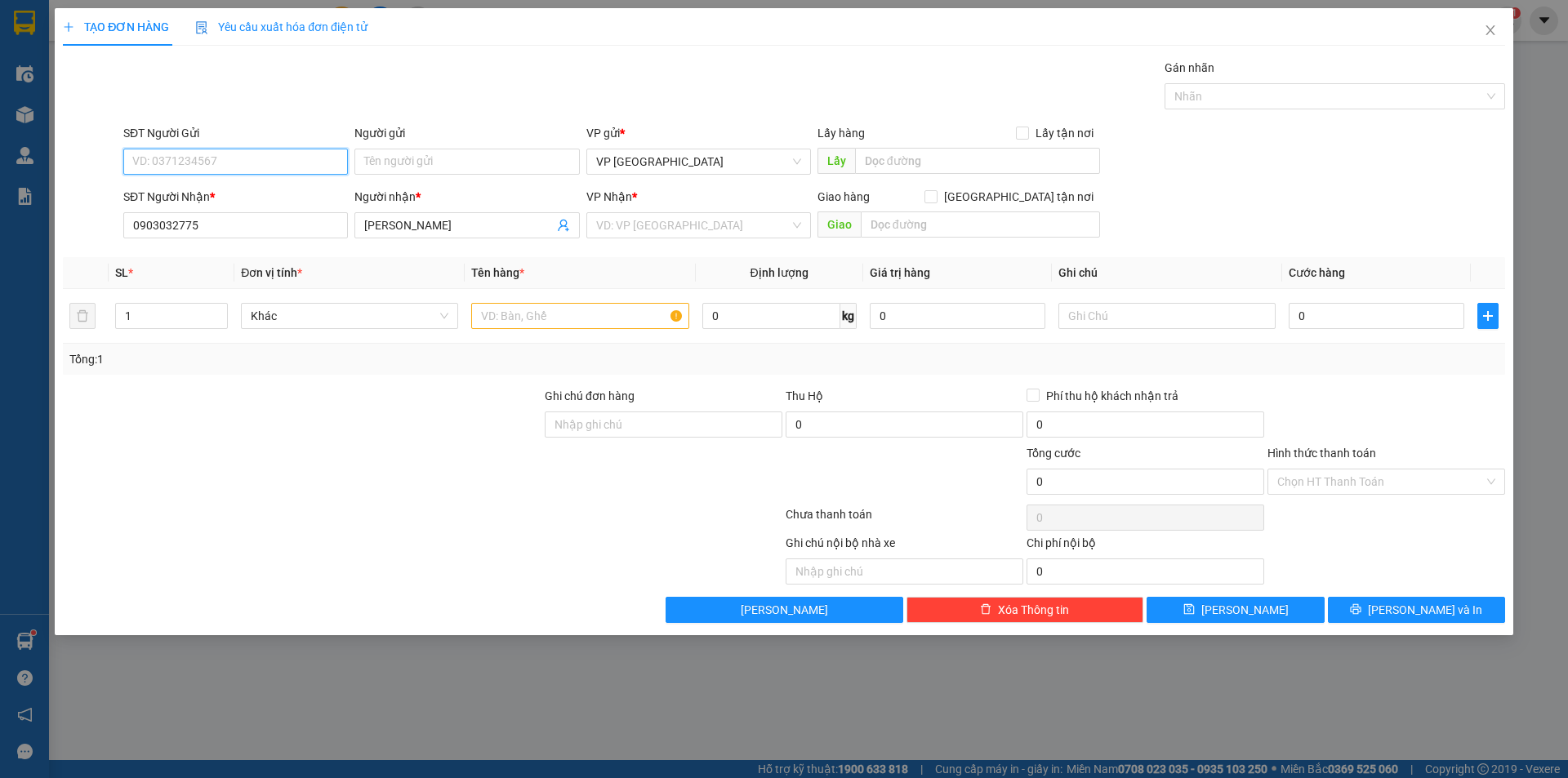
paste input "0903032775"
type input "0903032775"
click at [419, 153] on input "Người gửi" at bounding box center [466, 161] width 225 height 26
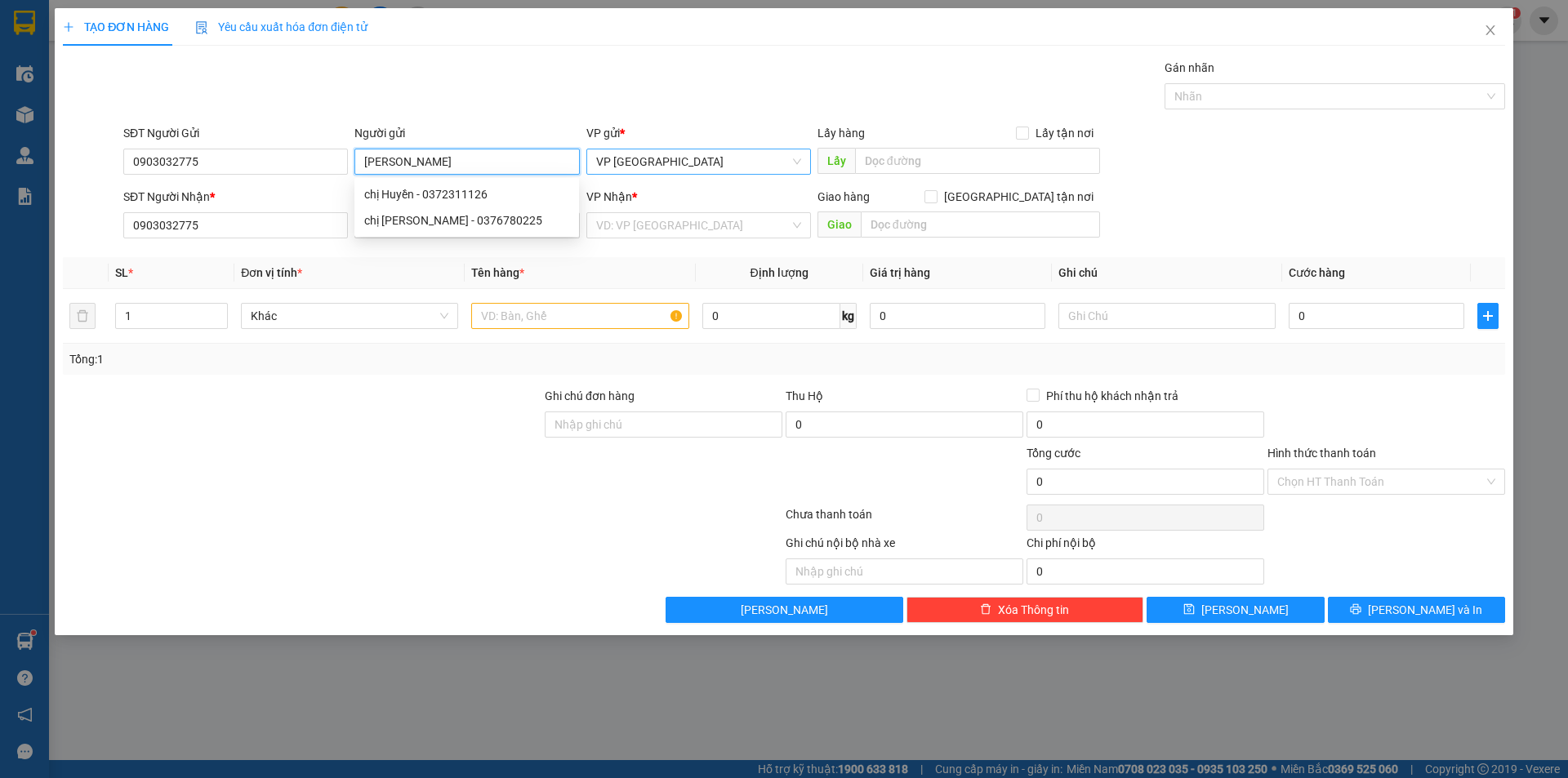
click at [655, 166] on span "VP [GEOGRAPHIC_DATA]" at bounding box center [699, 161] width 205 height 25
type input "[PERSON_NAME]"
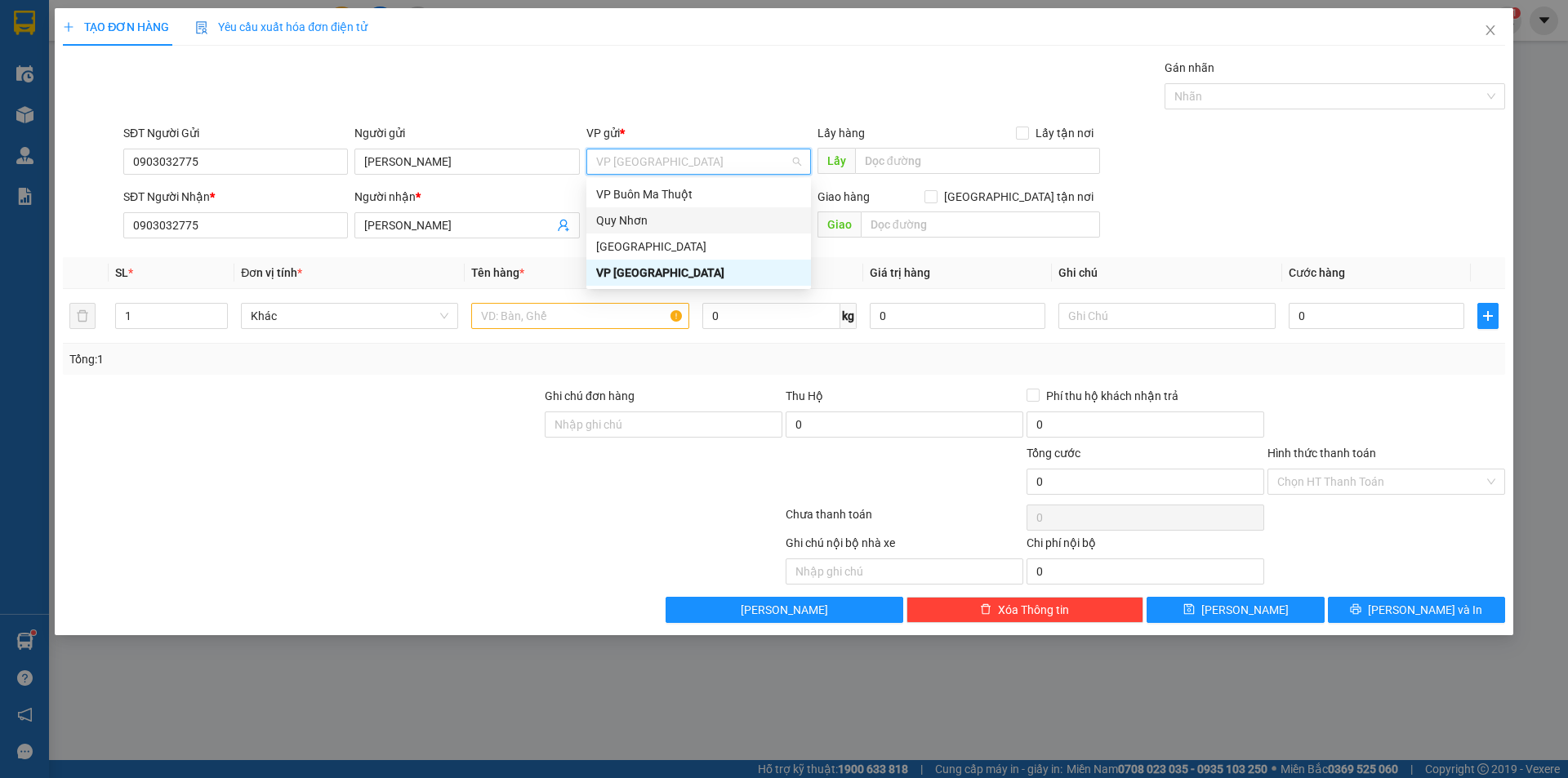
click at [669, 222] on div "Quy Nhơn" at bounding box center [699, 220] width 205 height 18
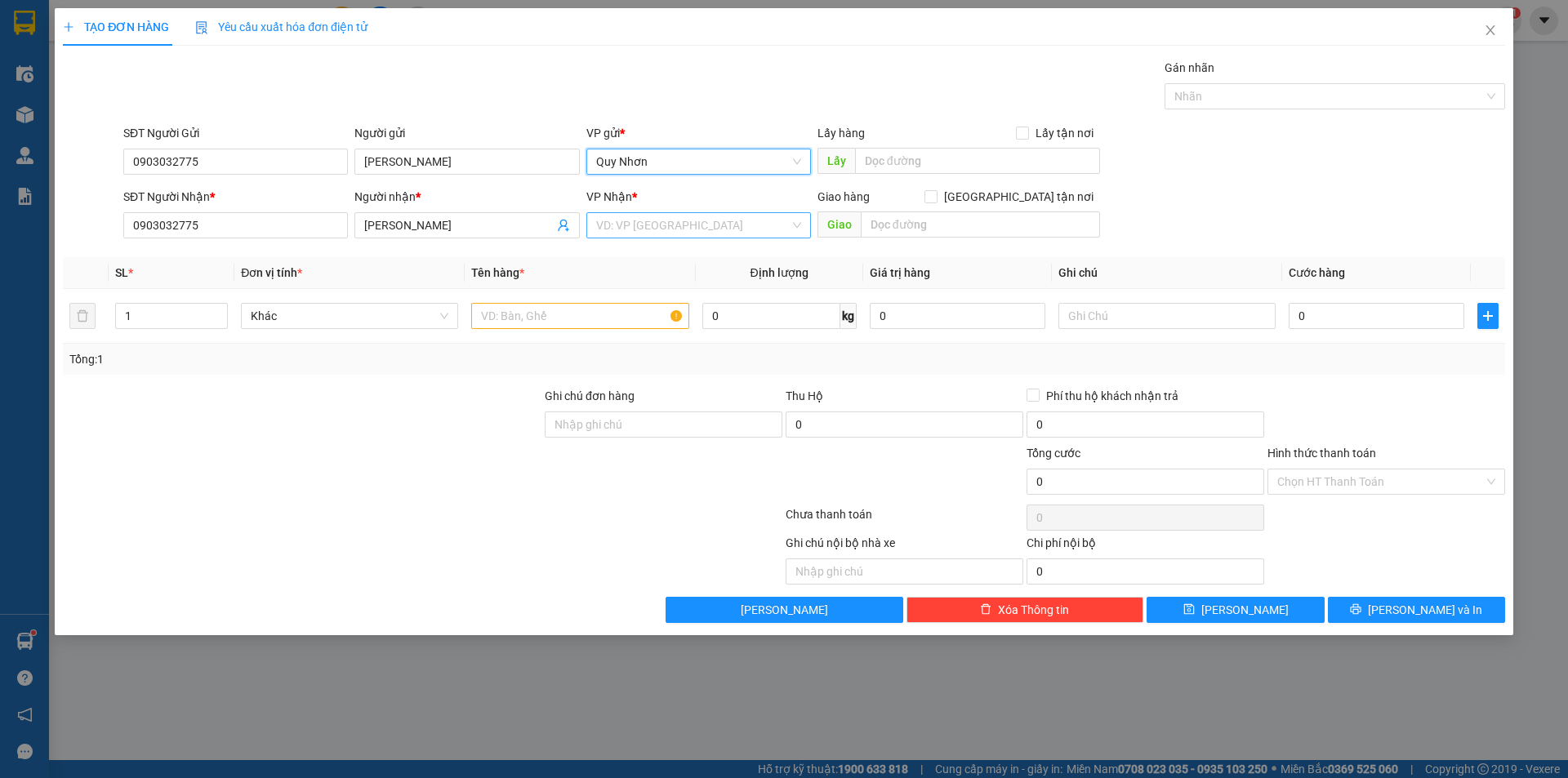
click at [725, 229] on input "search" at bounding box center [693, 225] width 193 height 25
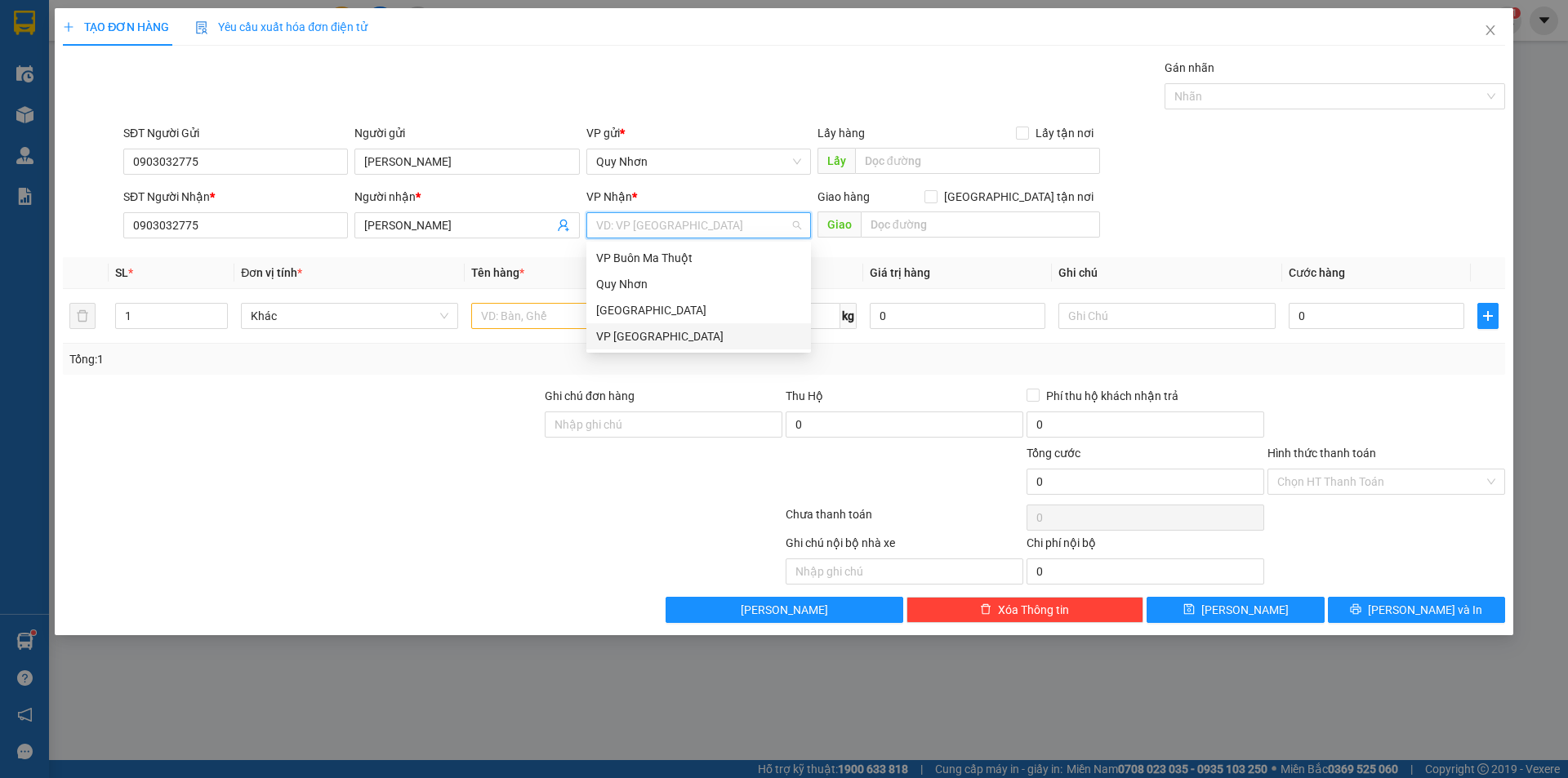
click at [647, 329] on div "VP [GEOGRAPHIC_DATA]" at bounding box center [699, 336] width 205 height 18
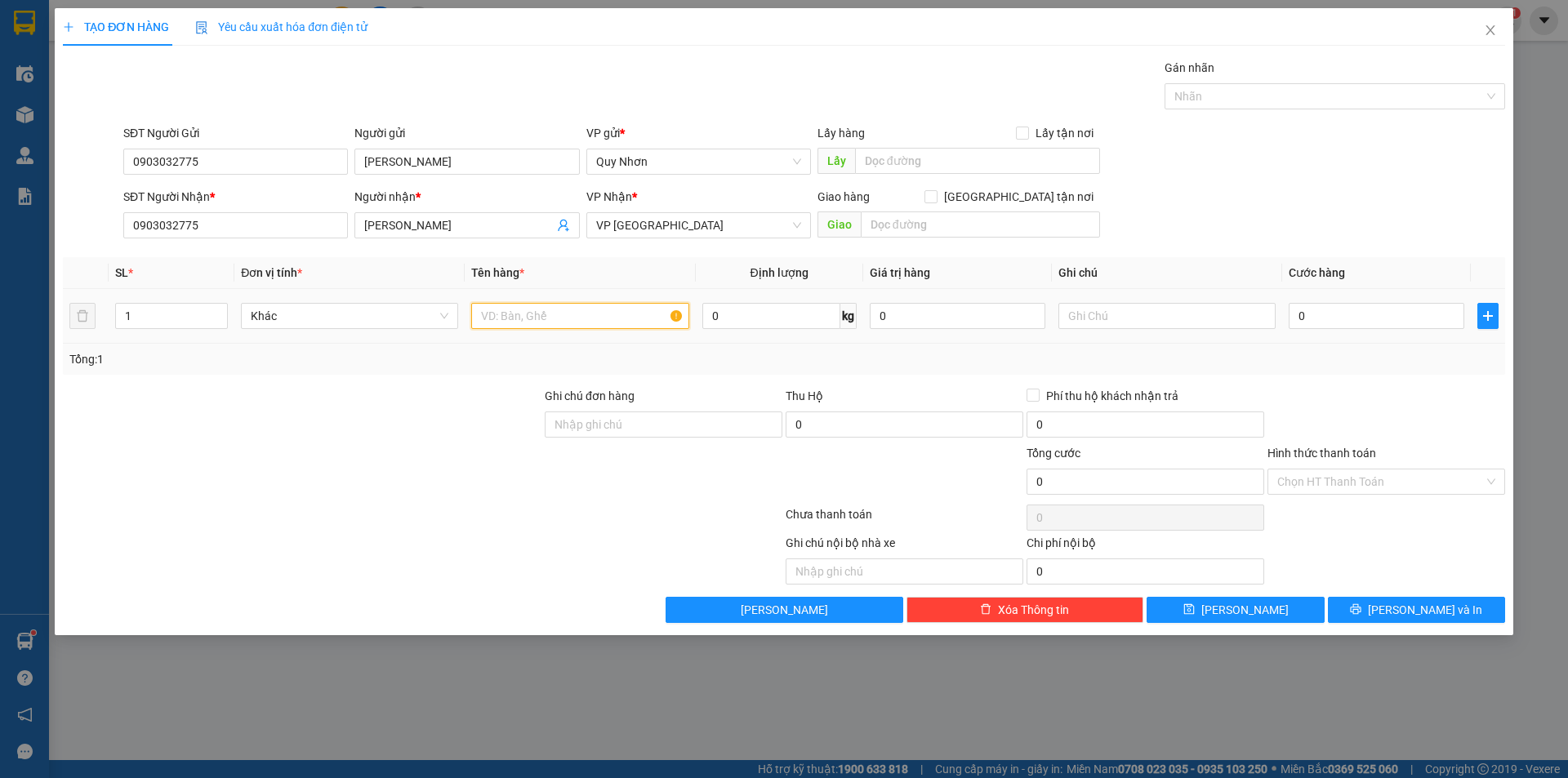
click at [604, 324] on input "text" at bounding box center [580, 315] width 217 height 26
type input "giấy tờ"
click at [1309, 310] on input "0" at bounding box center [1376, 315] width 176 height 26
type input "03"
type input "3"
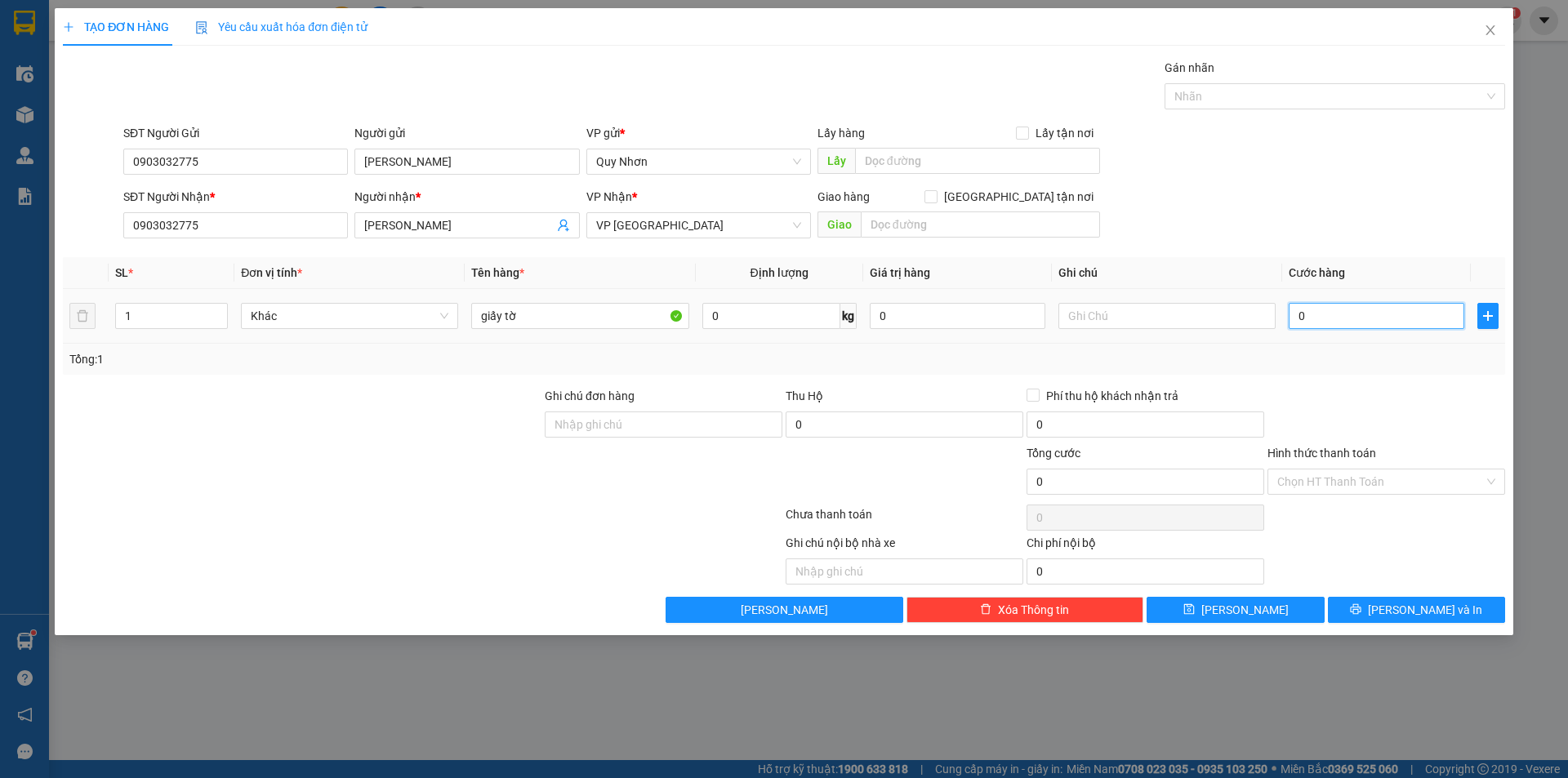
type input "3"
type input "030"
type input "30"
type input "0.300"
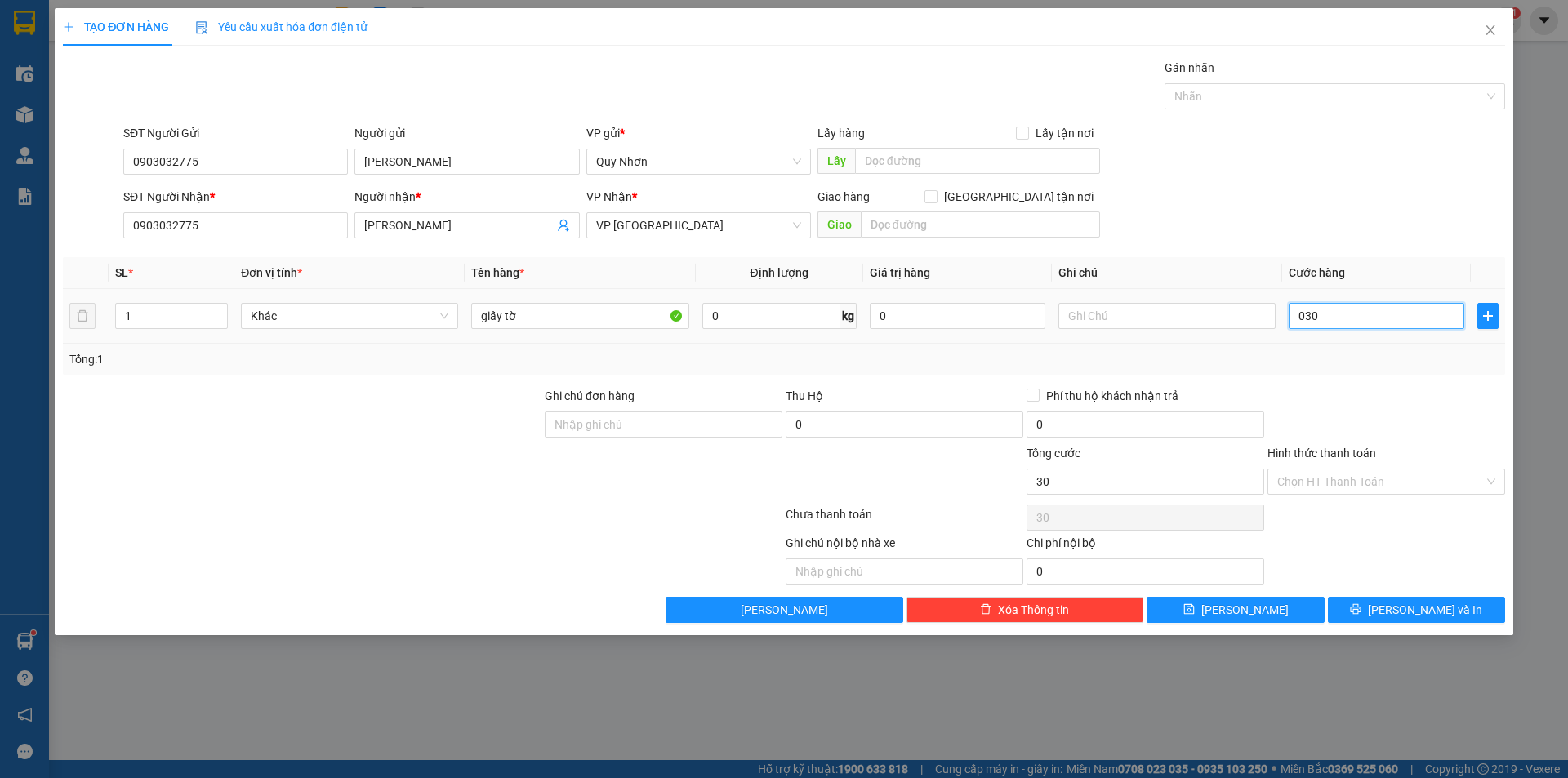
type input "300"
type input "03.000"
type input "3.000"
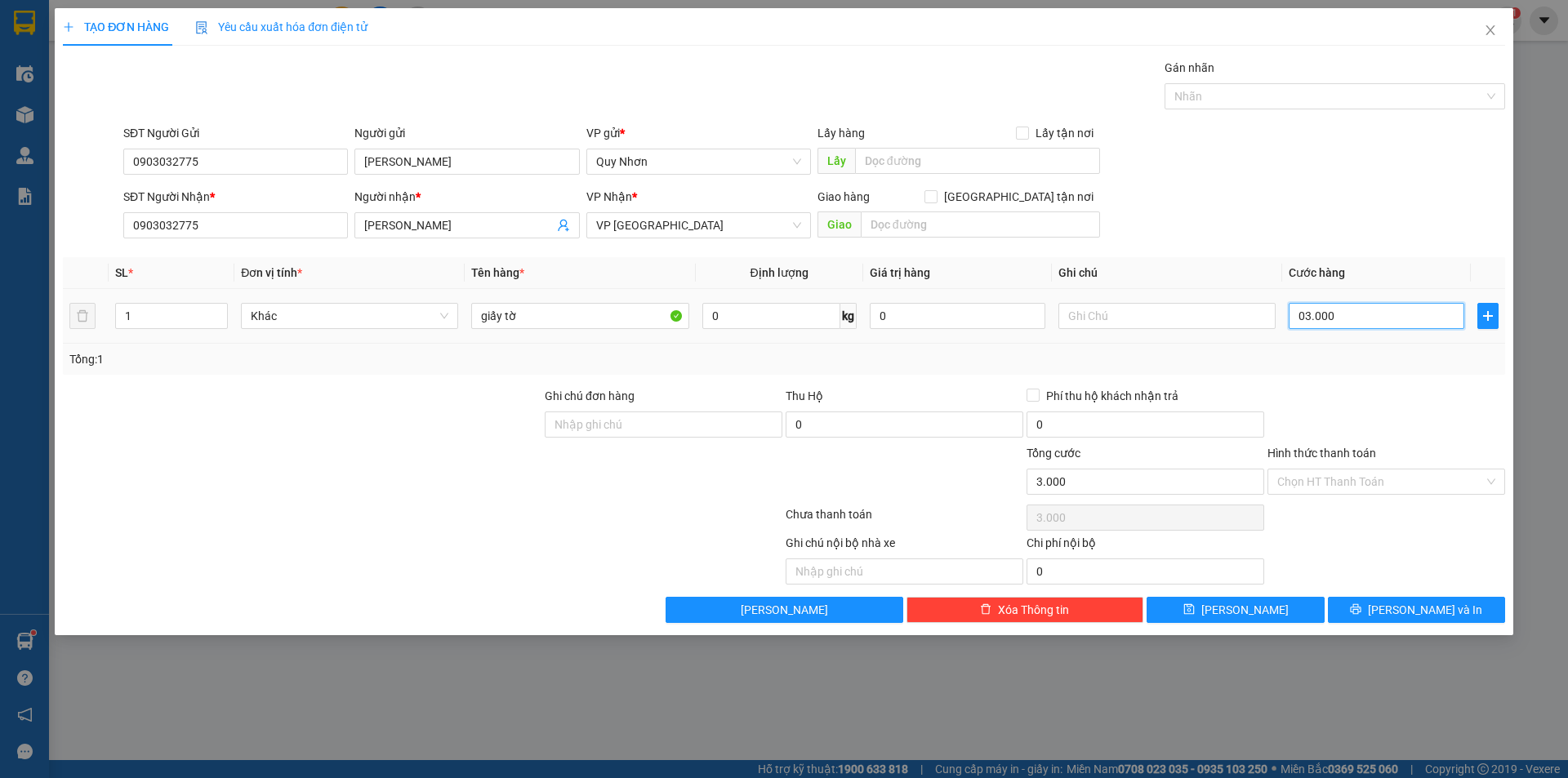
type input "030.000"
type input "30.000"
click at [1315, 481] on input "Hình thức thanh toán" at bounding box center [1381, 481] width 207 height 25
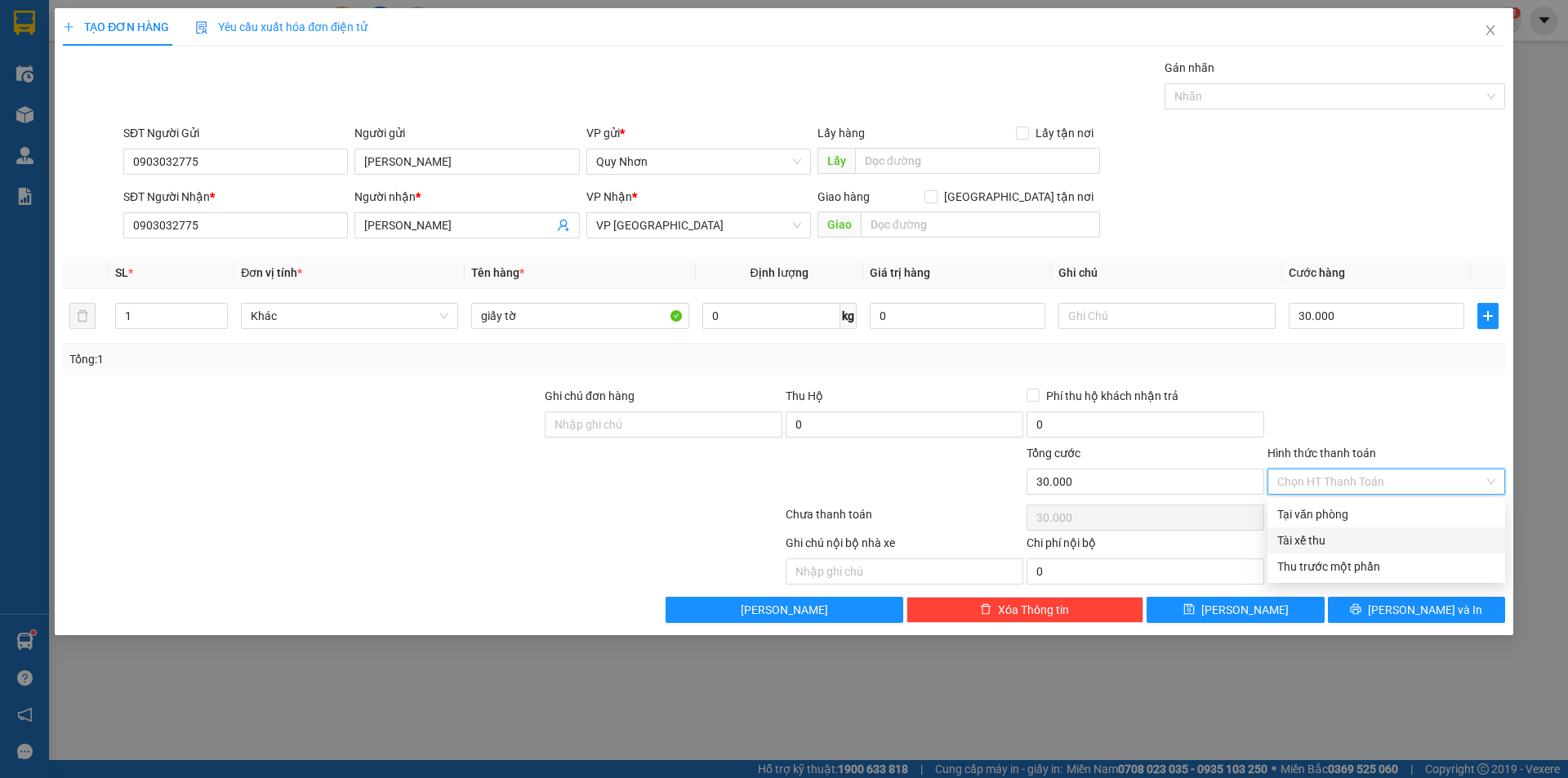
click at [1311, 541] on div "Tài xế thu" at bounding box center [1386, 540] width 218 height 18
type input "0"
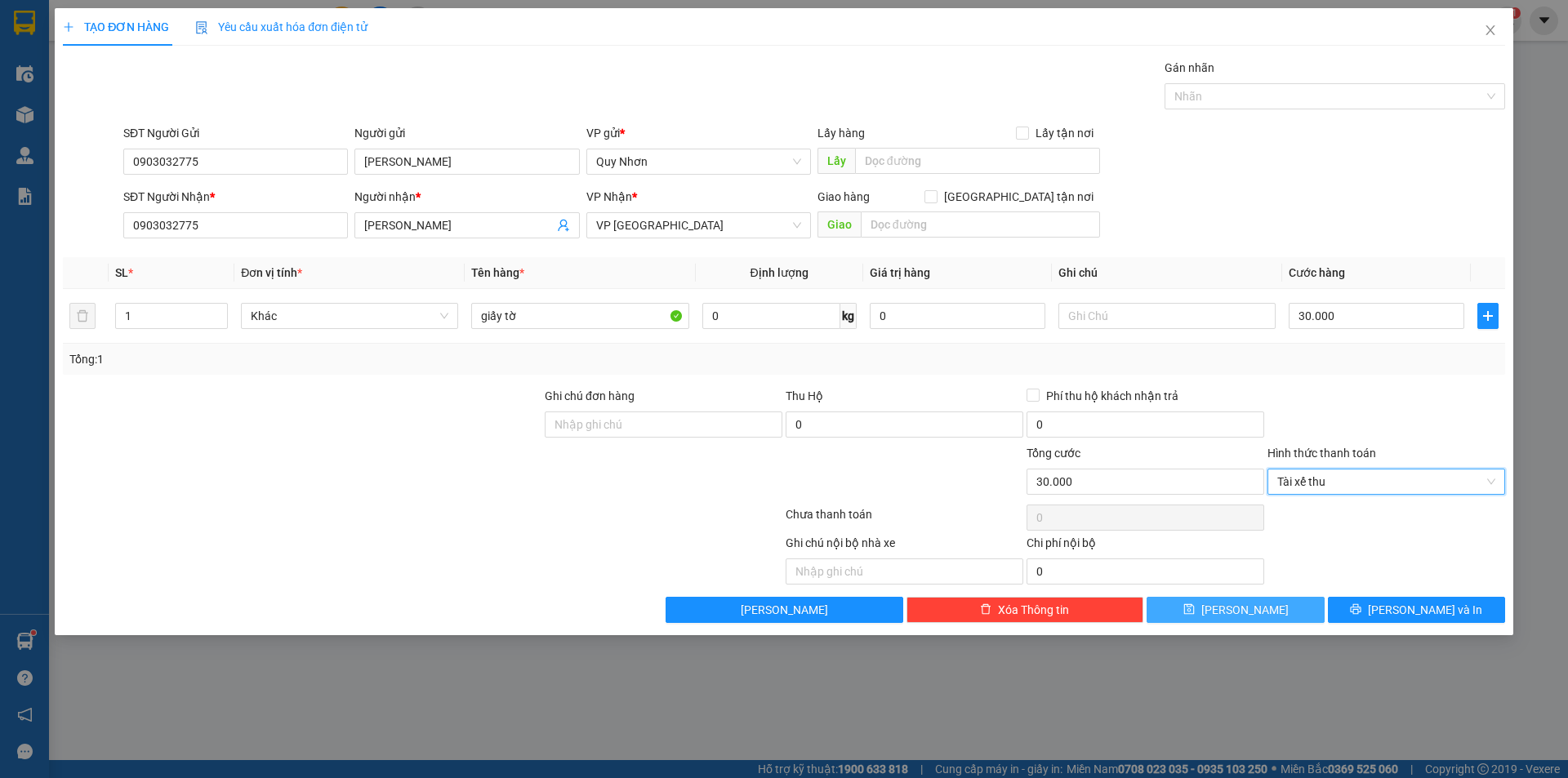
click at [1277, 604] on button "[PERSON_NAME]" at bounding box center [1235, 609] width 177 height 26
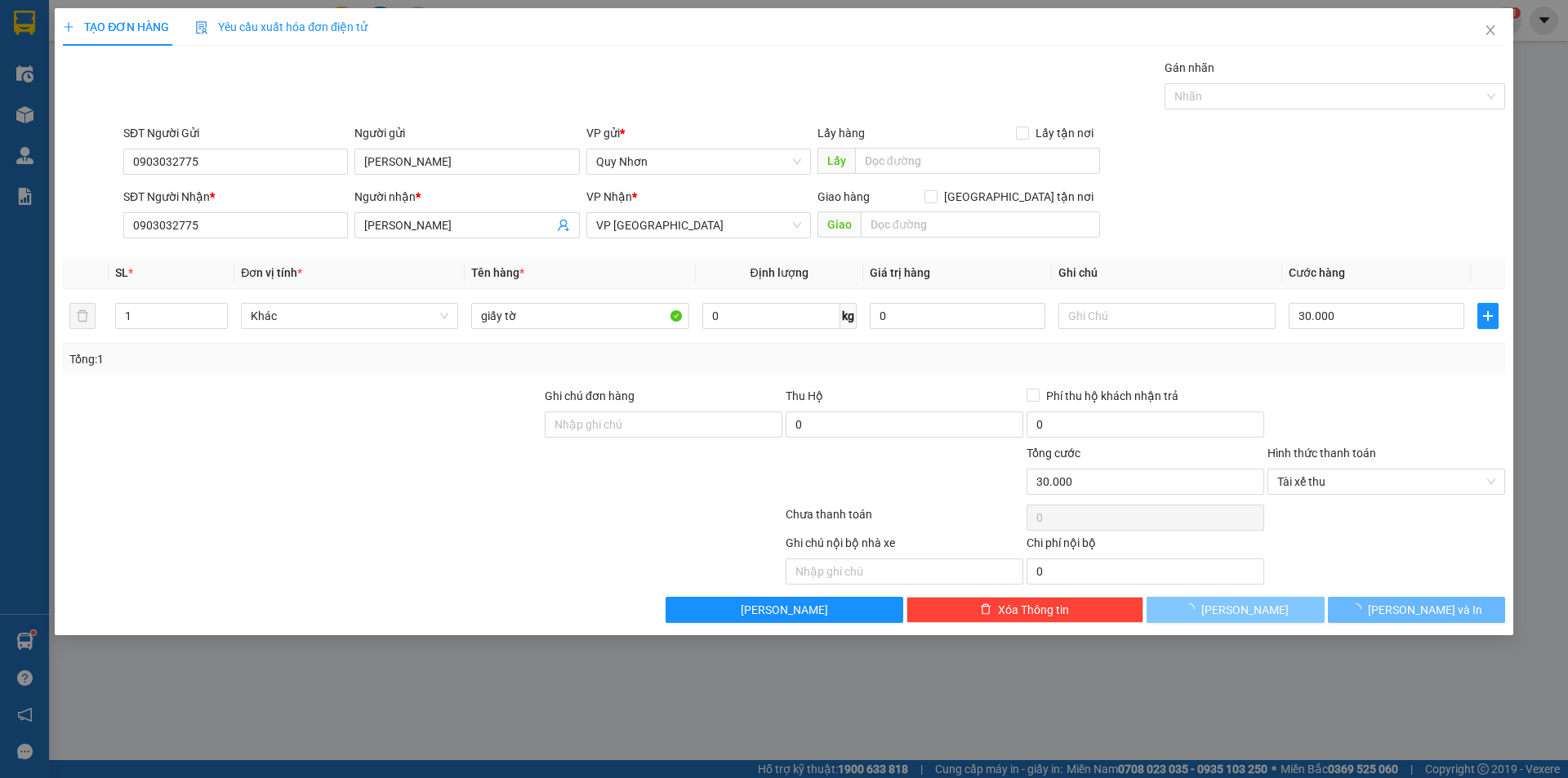
type input "0"
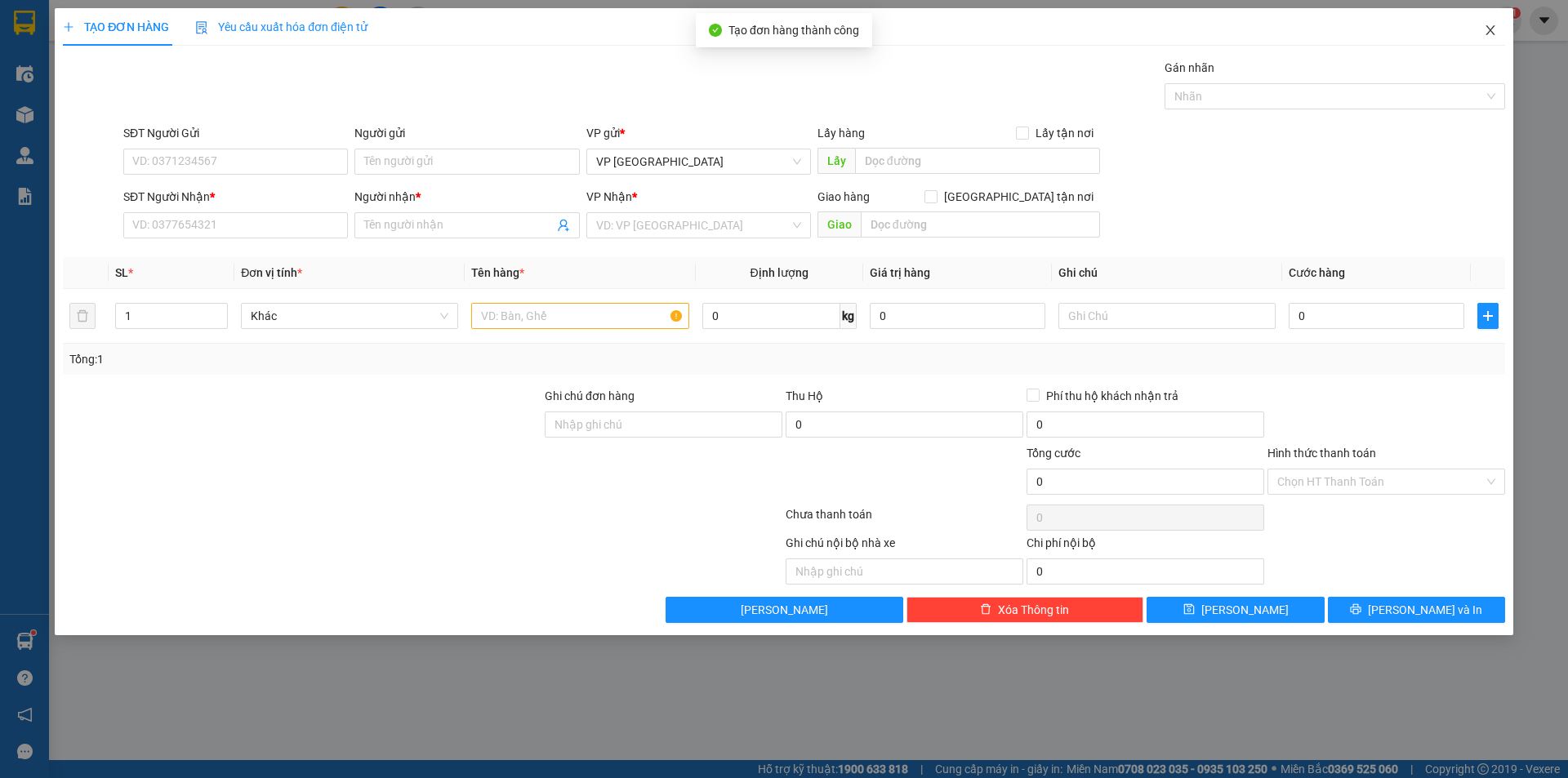
click at [1487, 29] on icon "close" at bounding box center [1490, 30] width 13 height 13
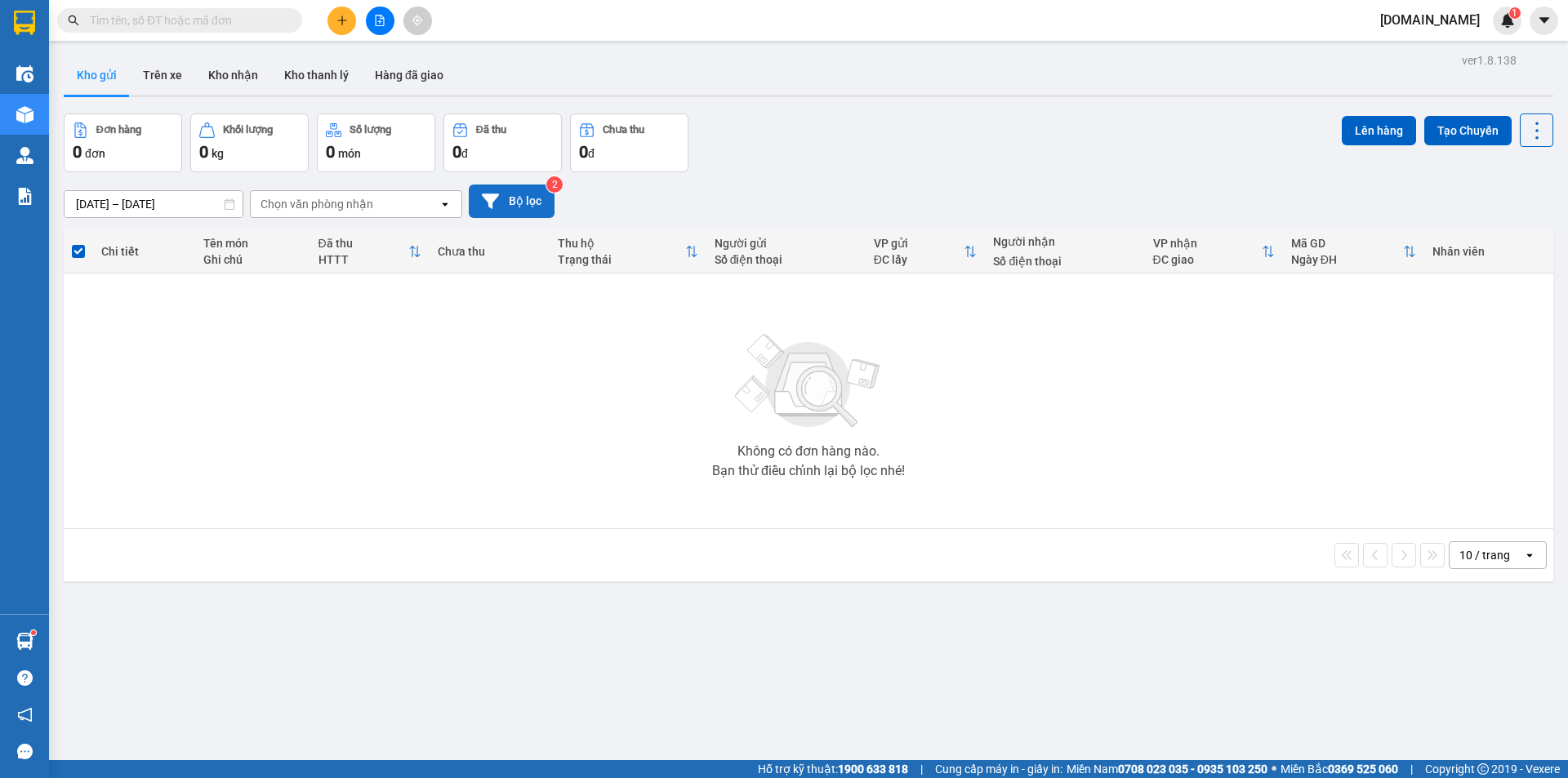
click at [511, 197] on button "Bộ lọc" at bounding box center [511, 201] width 86 height 33
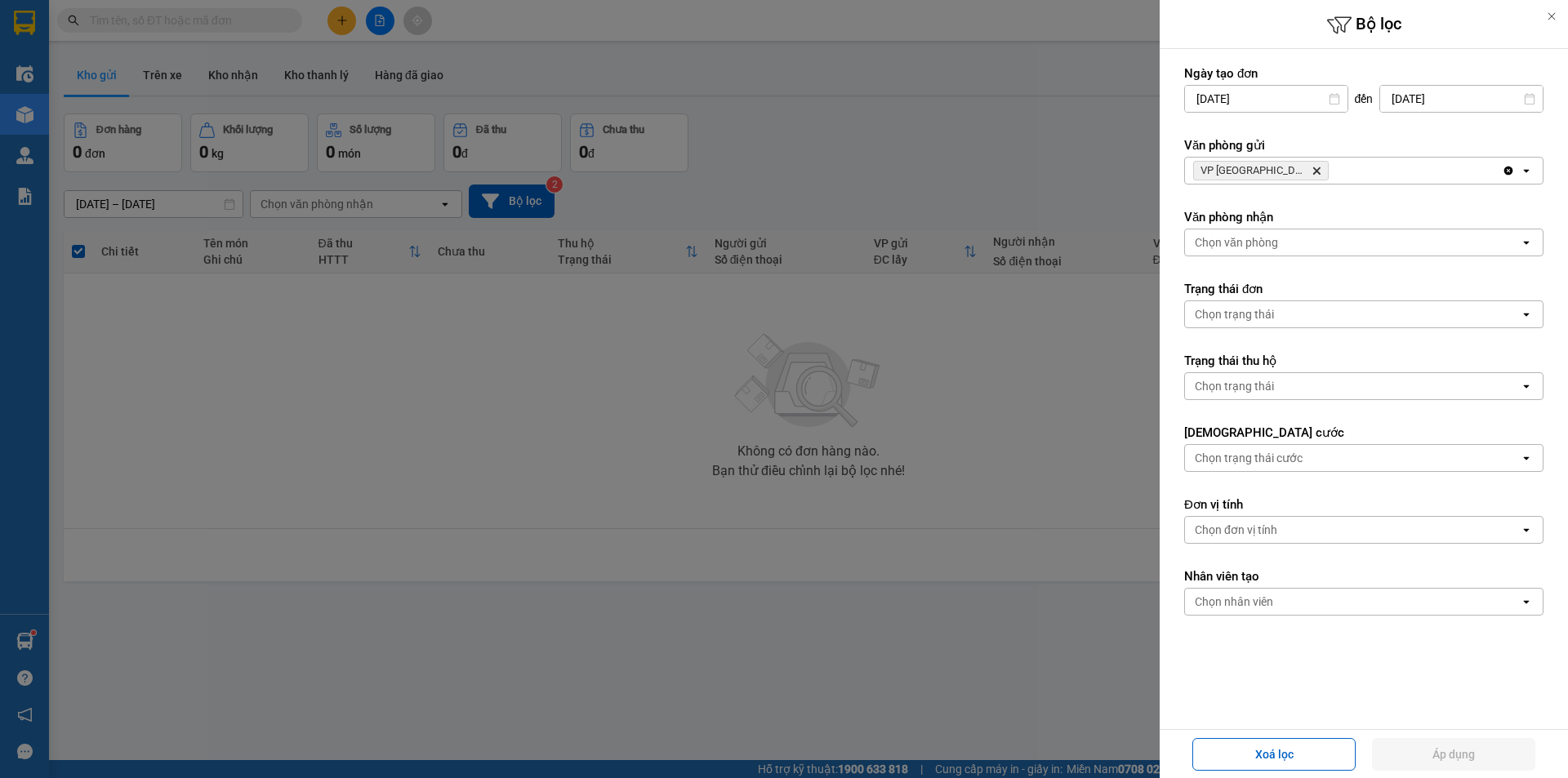
click at [1275, 171] on span "VP Tuy Hòa Delete" at bounding box center [1261, 170] width 136 height 19
click at [1314, 169] on icon "VP Tuy Hòa, close by backspace" at bounding box center [1317, 170] width 8 height 8
click at [1269, 166] on div "Chọn văn phòng" at bounding box center [1236, 170] width 83 height 16
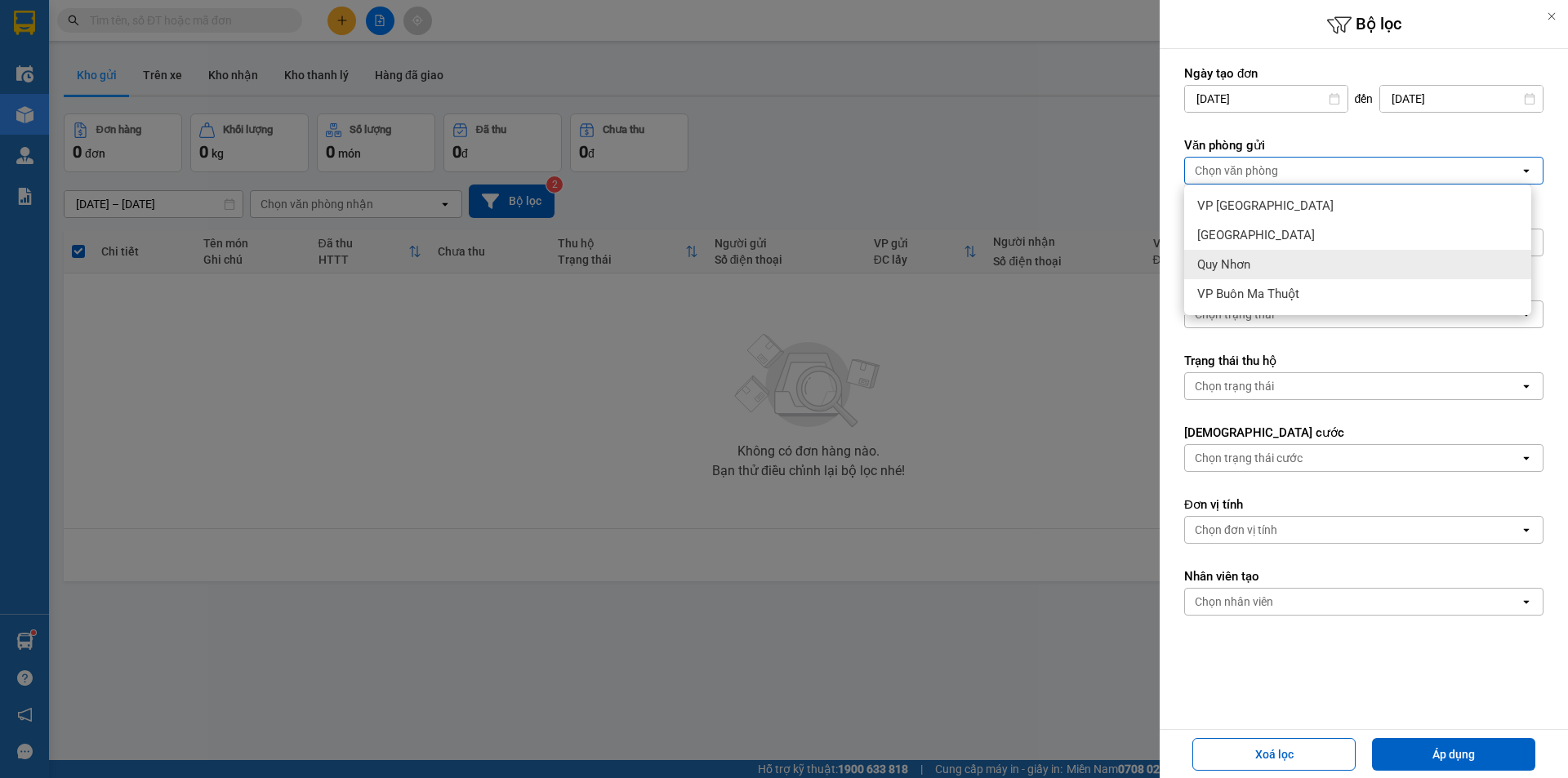
click at [1246, 251] on div "Quy Nhơn" at bounding box center [1358, 264] width 347 height 30
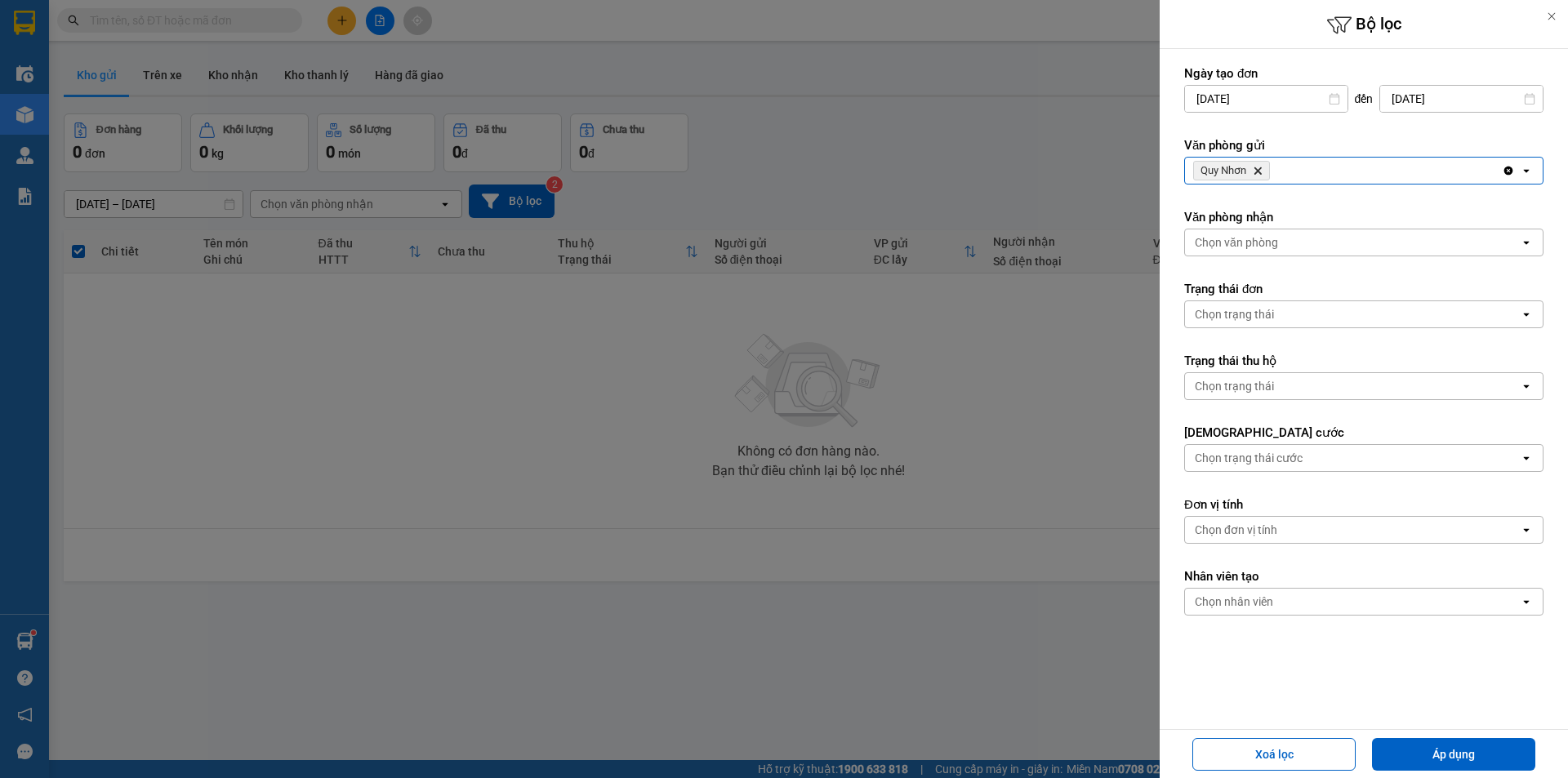
click at [1253, 250] on div "Chọn văn phòng" at bounding box center [1236, 242] width 83 height 16
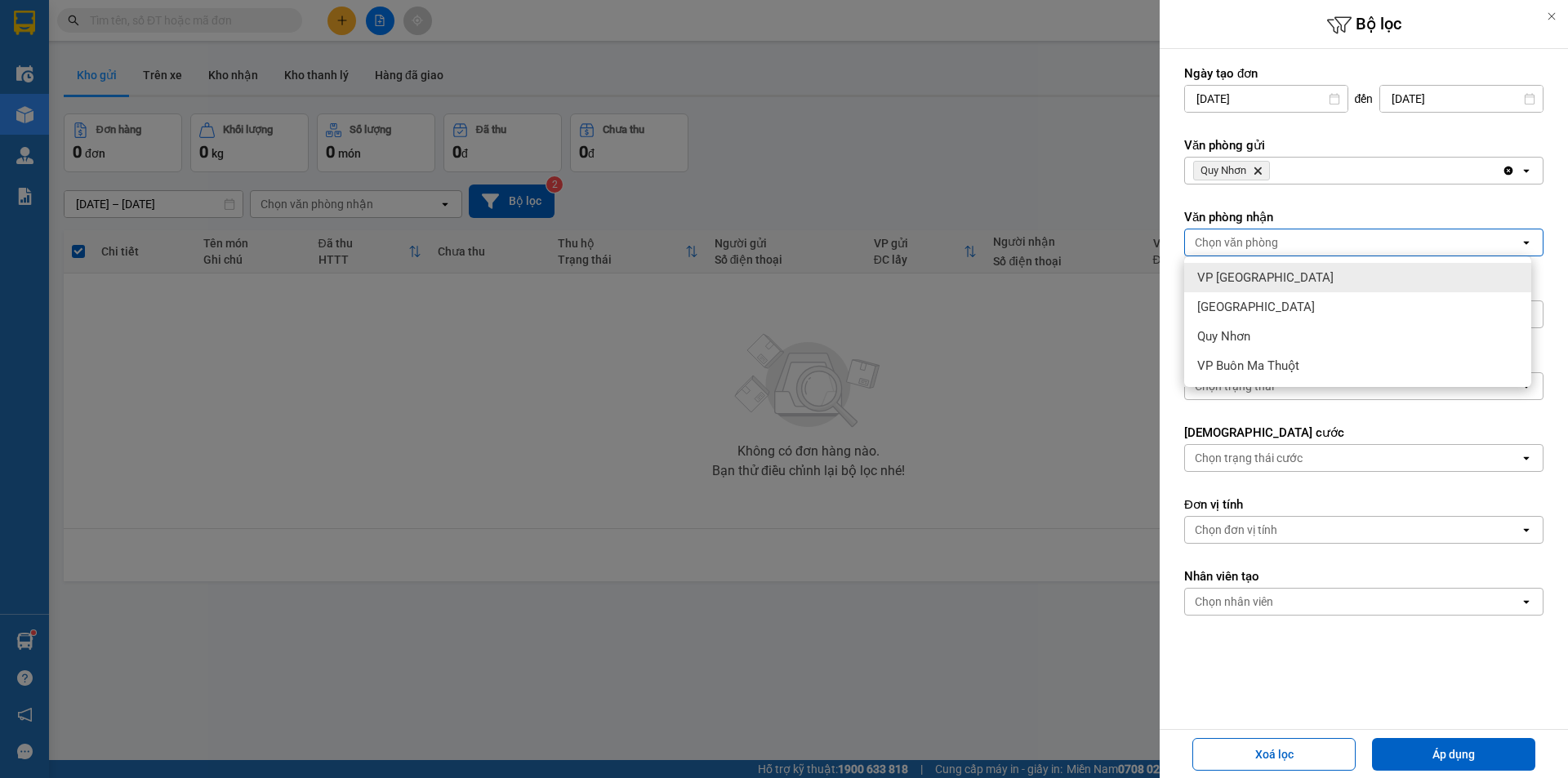
click at [946, 195] on div at bounding box center [784, 389] width 1568 height 778
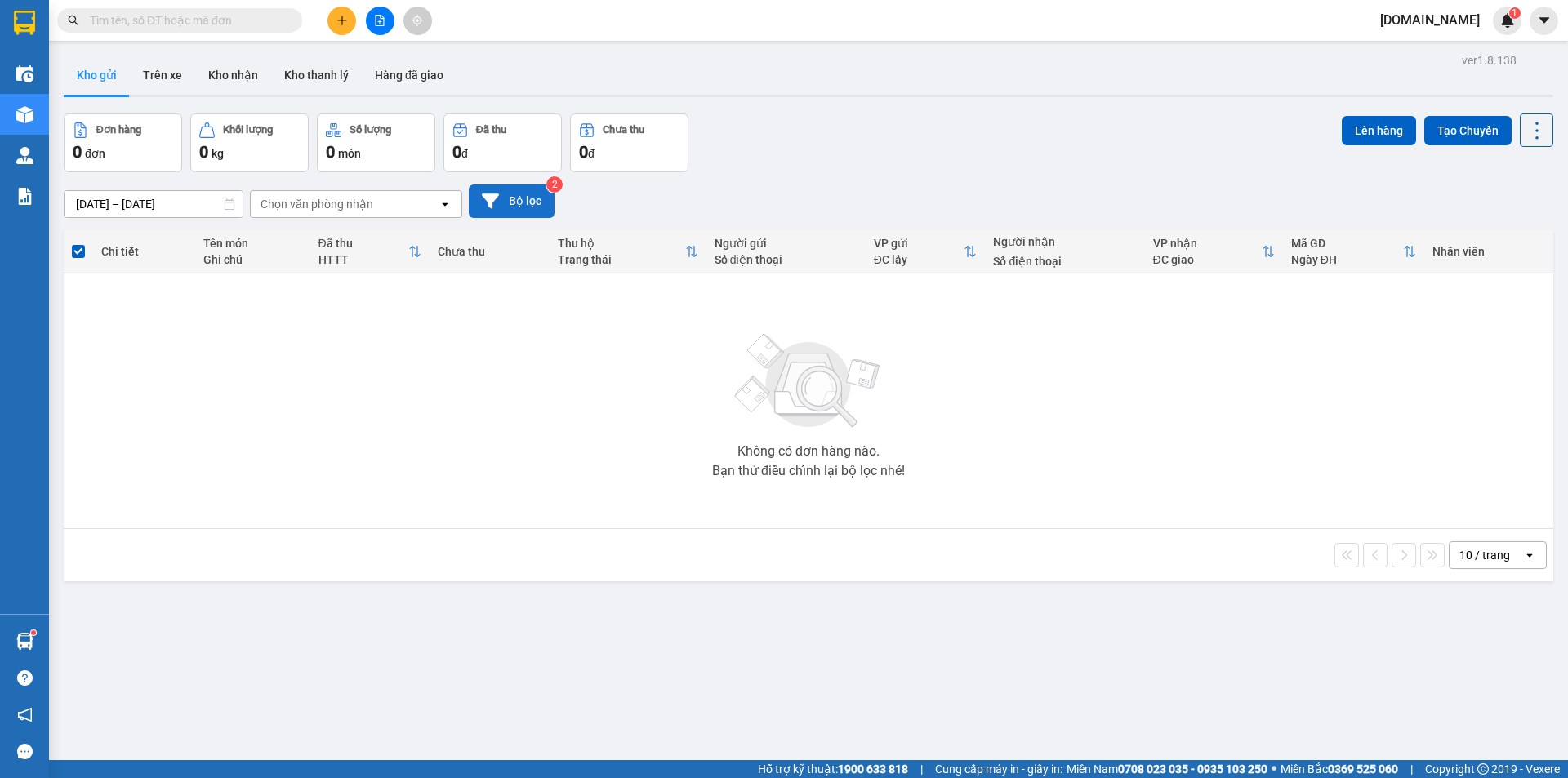
click at [527, 196] on button "Bộ lọc" at bounding box center [511, 201] width 86 height 33
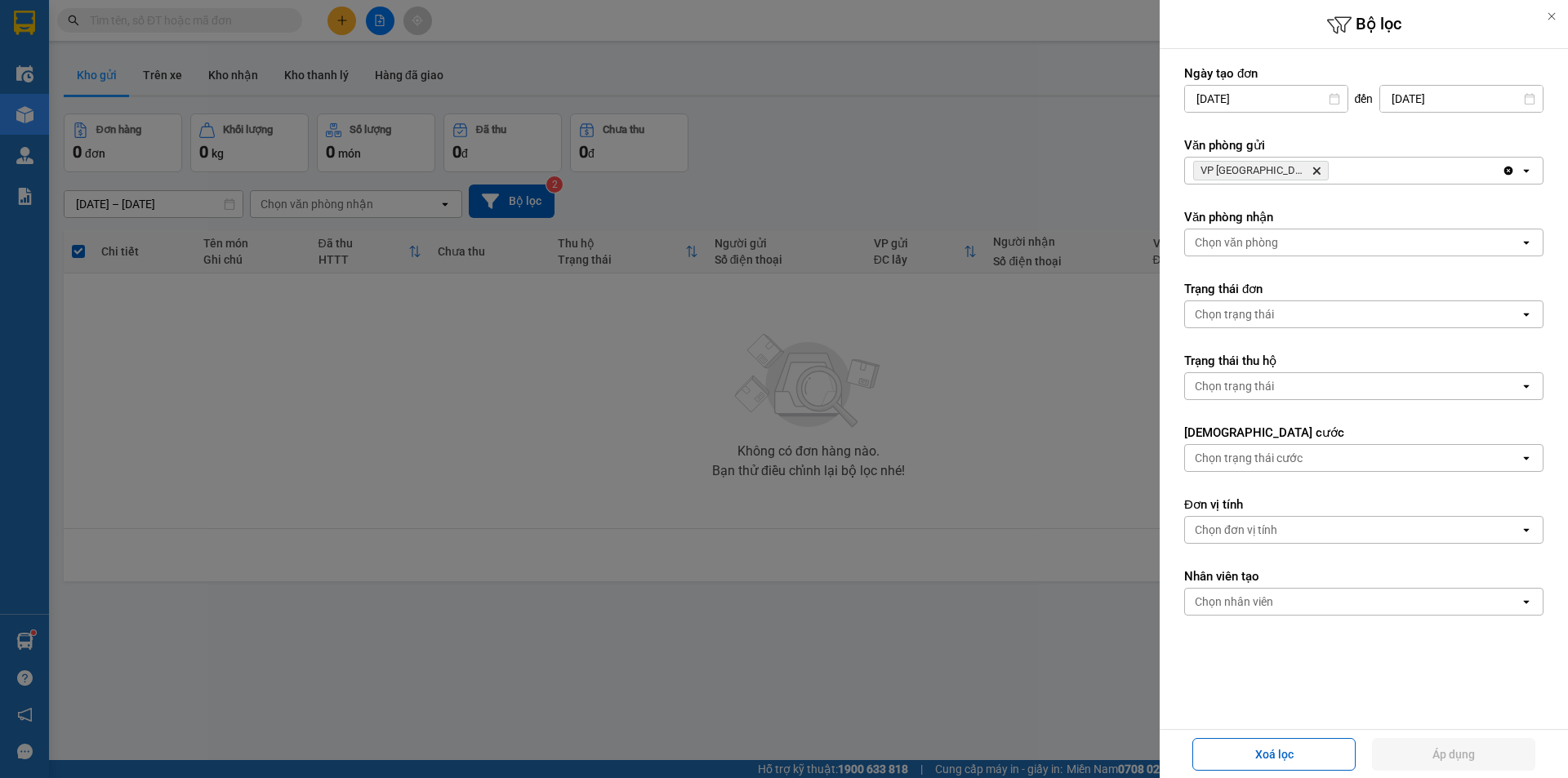
click at [1287, 245] on div "Chọn văn phòng" at bounding box center [1353, 242] width 335 height 26
click at [1312, 171] on icon "Delete" at bounding box center [1317, 171] width 10 height 10
click at [1270, 170] on div "Chọn văn phòng" at bounding box center [1236, 170] width 83 height 16
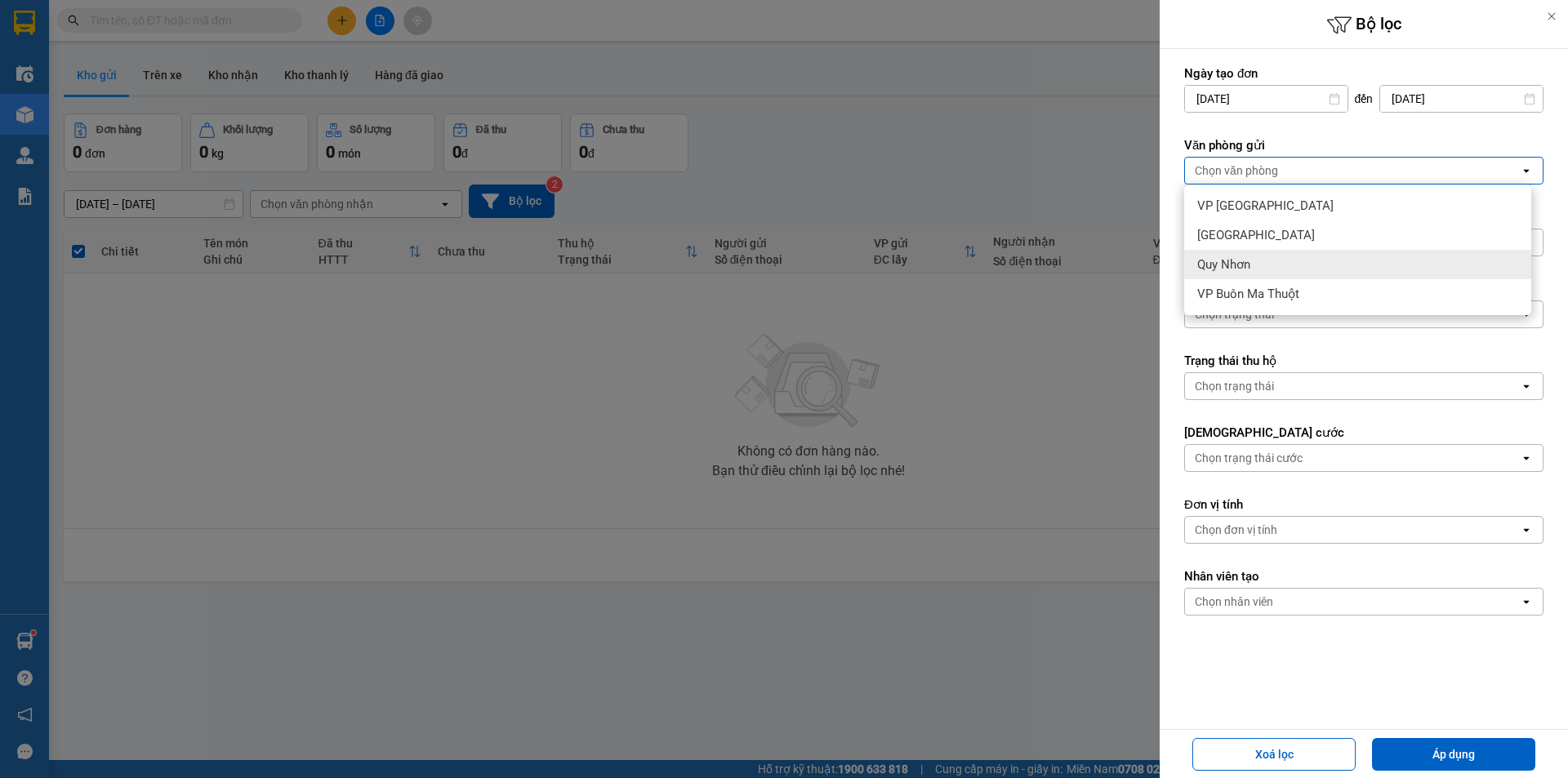
click at [1261, 264] on div "Quy Nhơn" at bounding box center [1358, 264] width 347 height 30
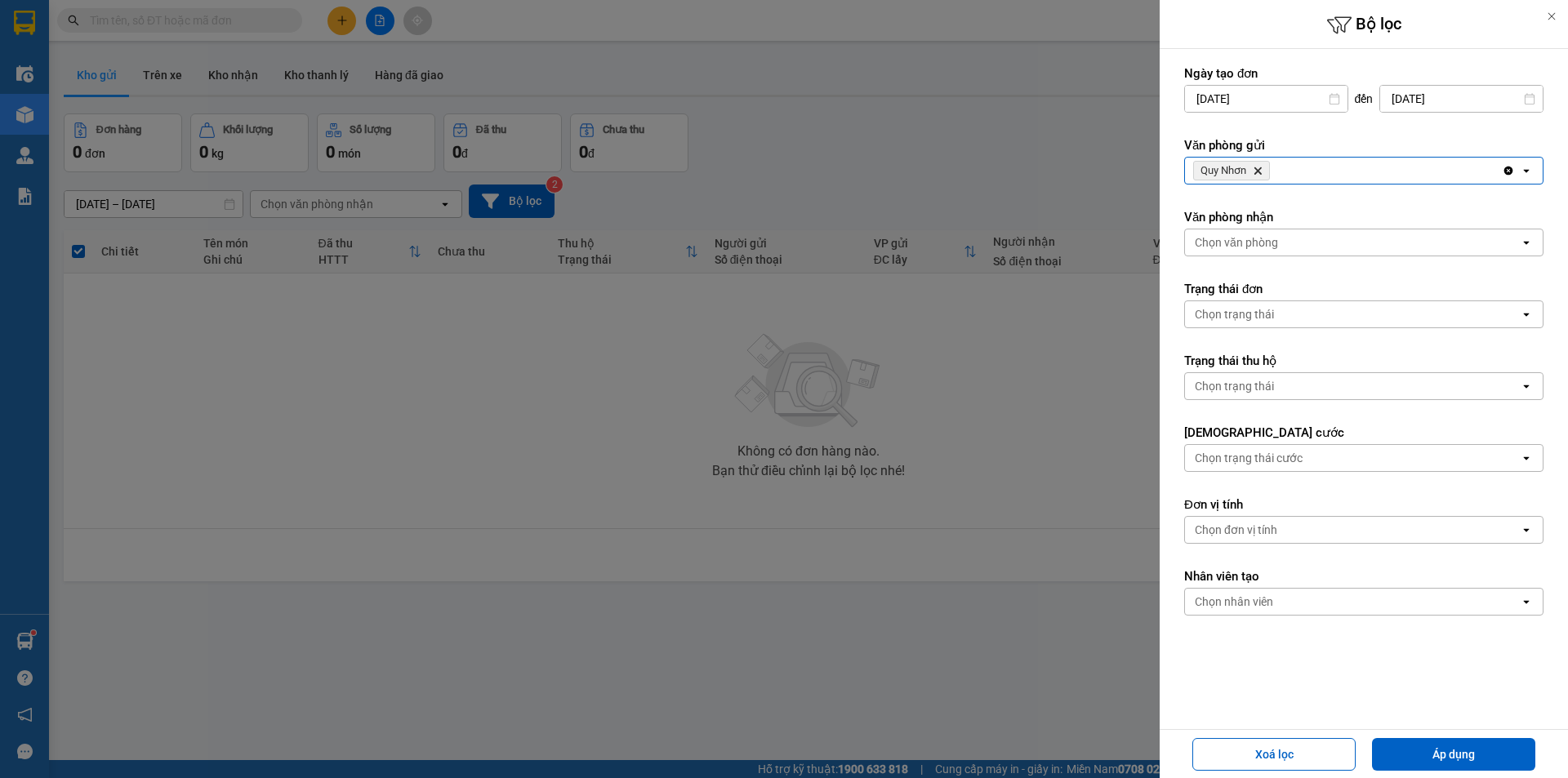
click at [1270, 243] on div "Chọn văn phòng" at bounding box center [1236, 242] width 83 height 16
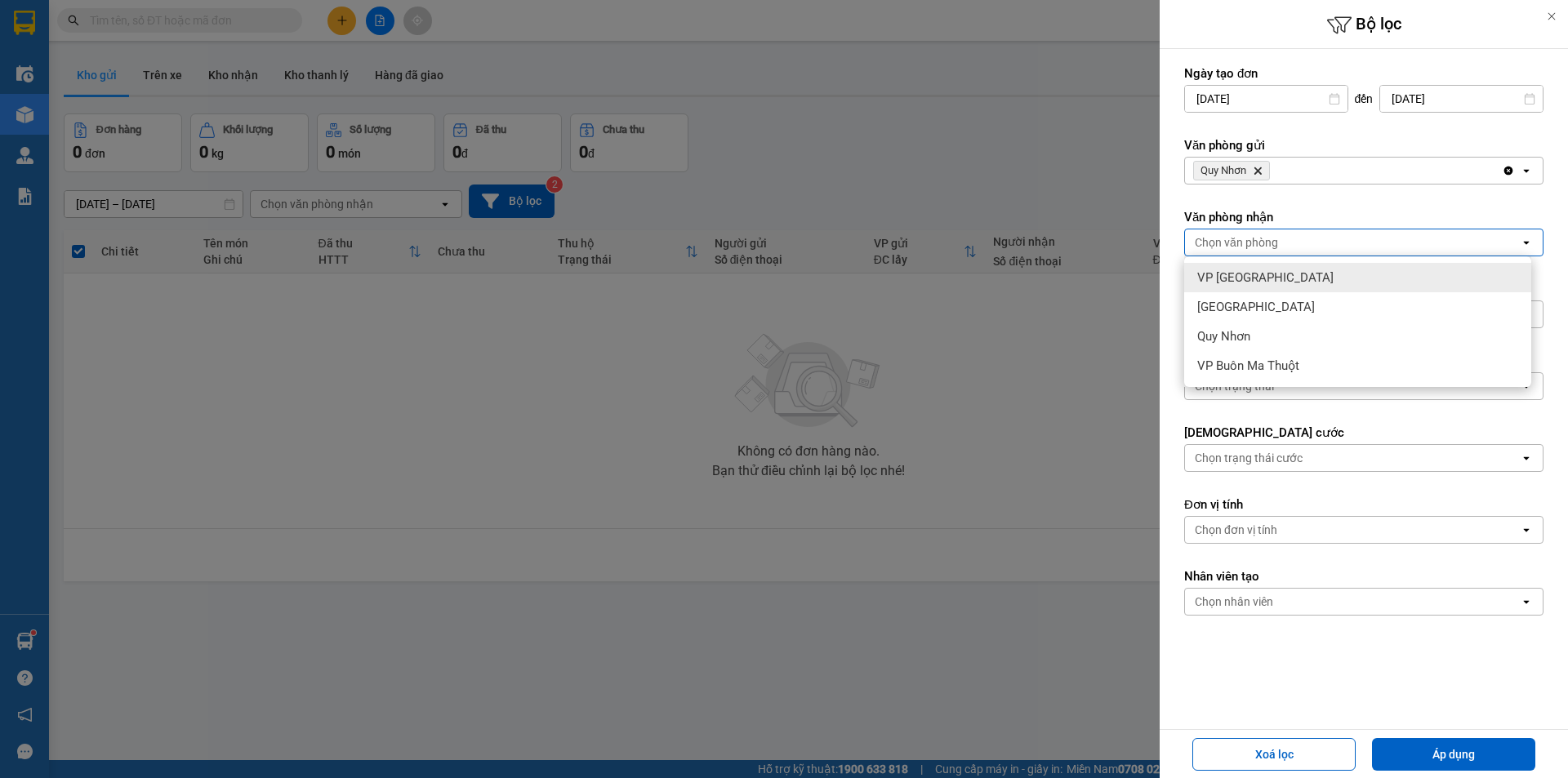
click at [1247, 283] on span "VP [GEOGRAPHIC_DATA]" at bounding box center [1265, 277] width 137 height 16
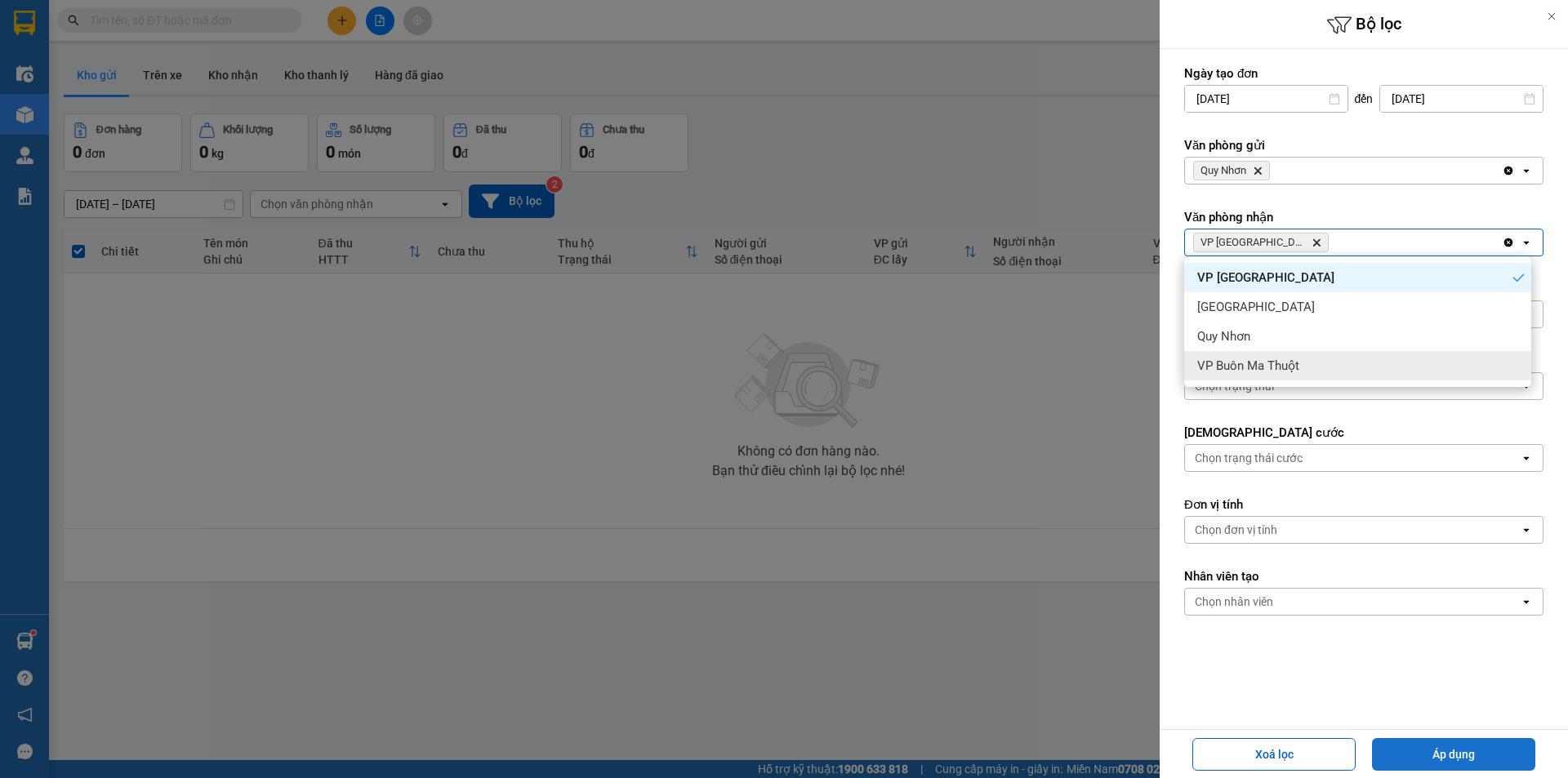
click at [1513, 756] on button "Áp dụng" at bounding box center [1454, 754] width 164 height 33
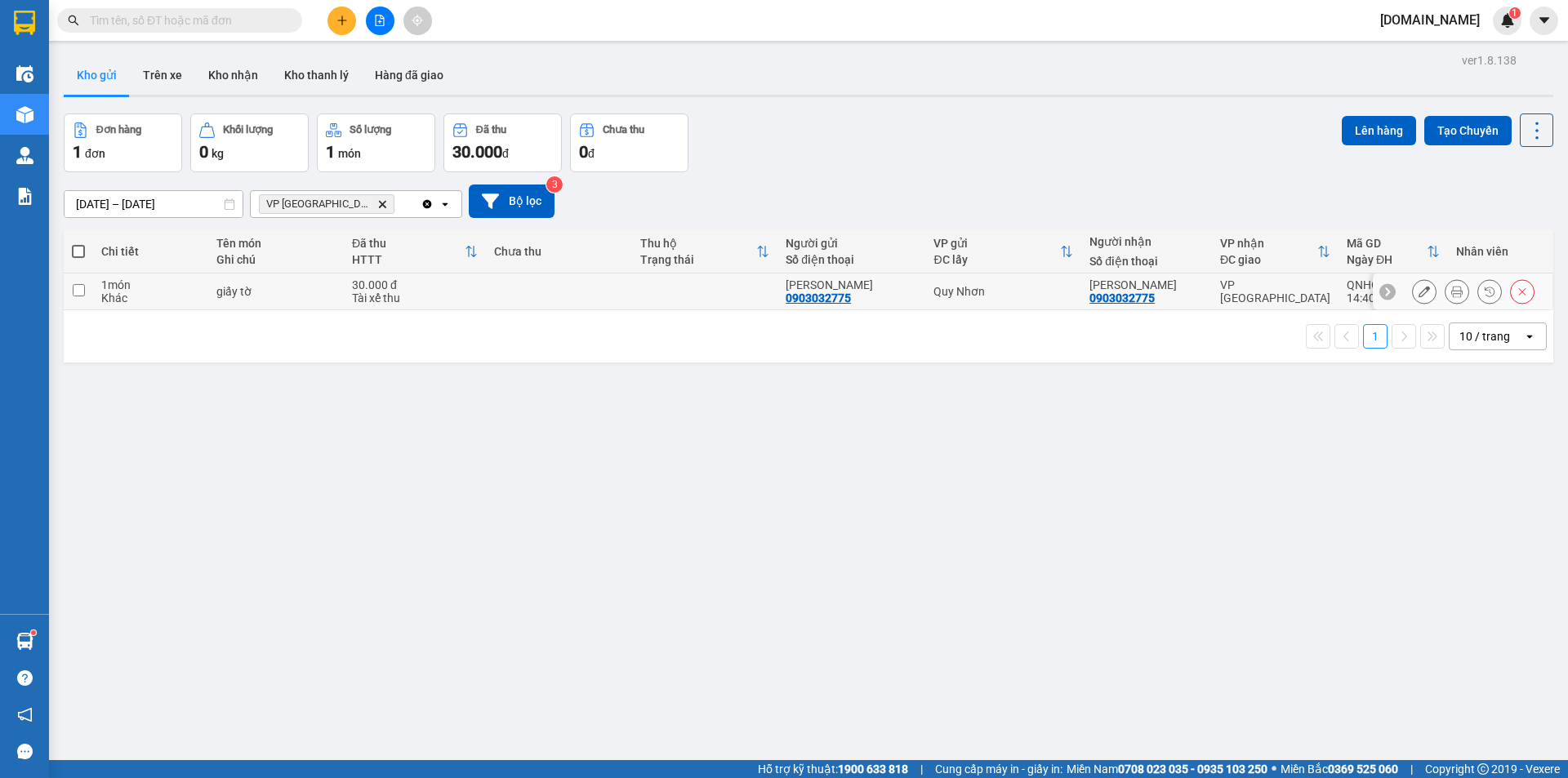
click at [85, 287] on td at bounding box center [78, 292] width 30 height 36
checkbox input "true"
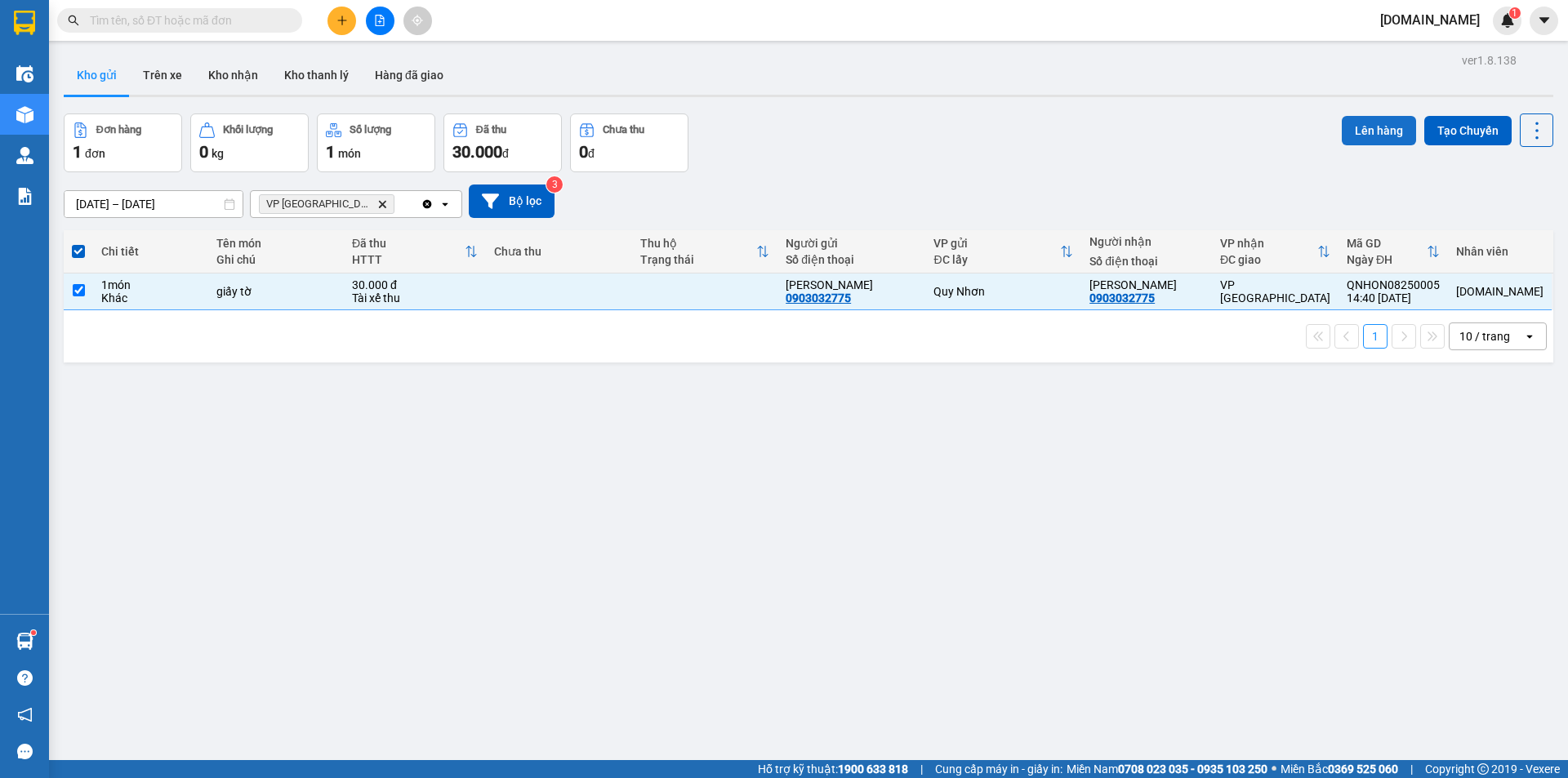
click at [1354, 121] on button "Lên hàng" at bounding box center [1380, 131] width 75 height 30
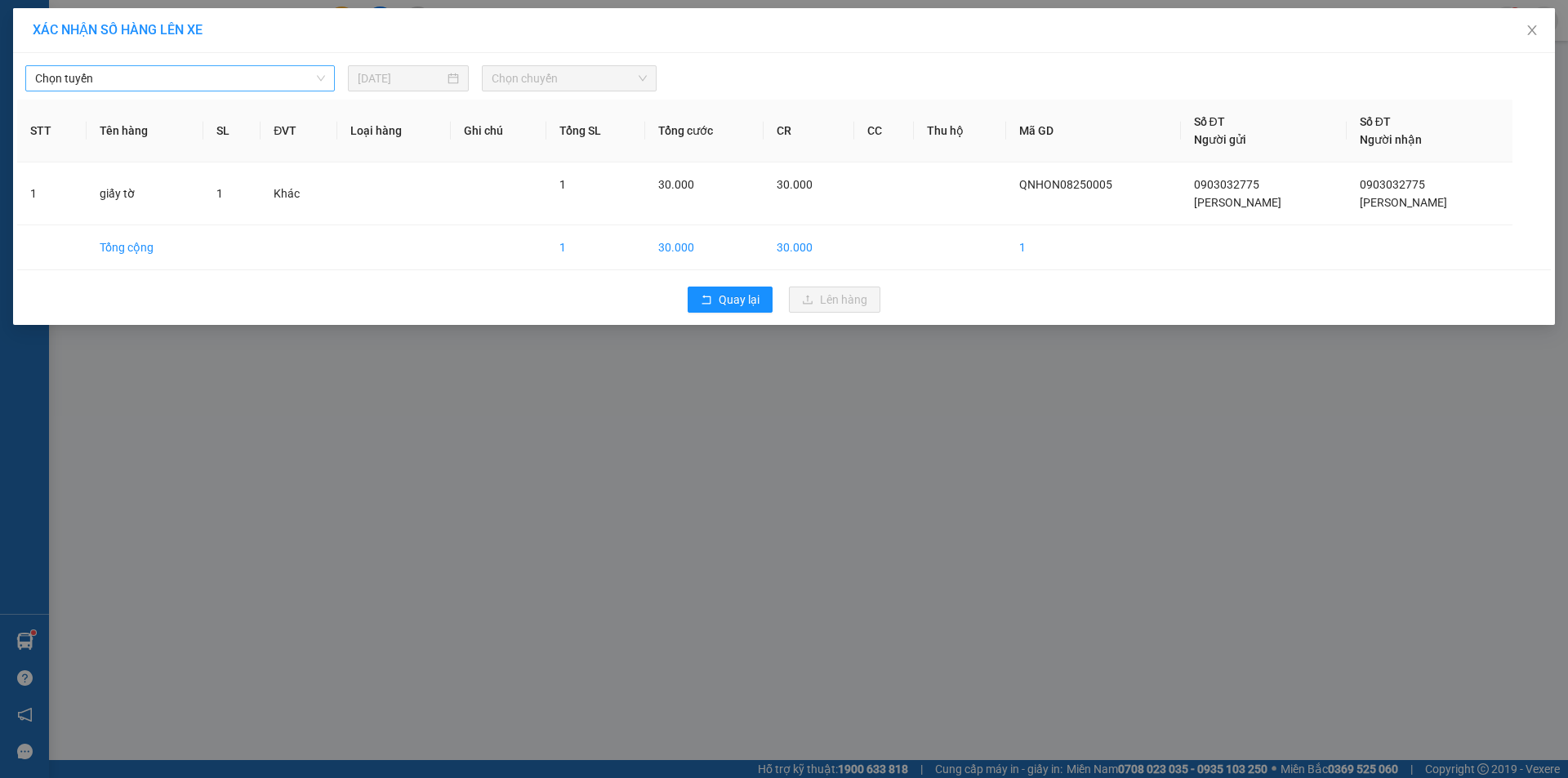
click at [299, 76] on span "Chọn tuyến" at bounding box center [180, 78] width 290 height 25
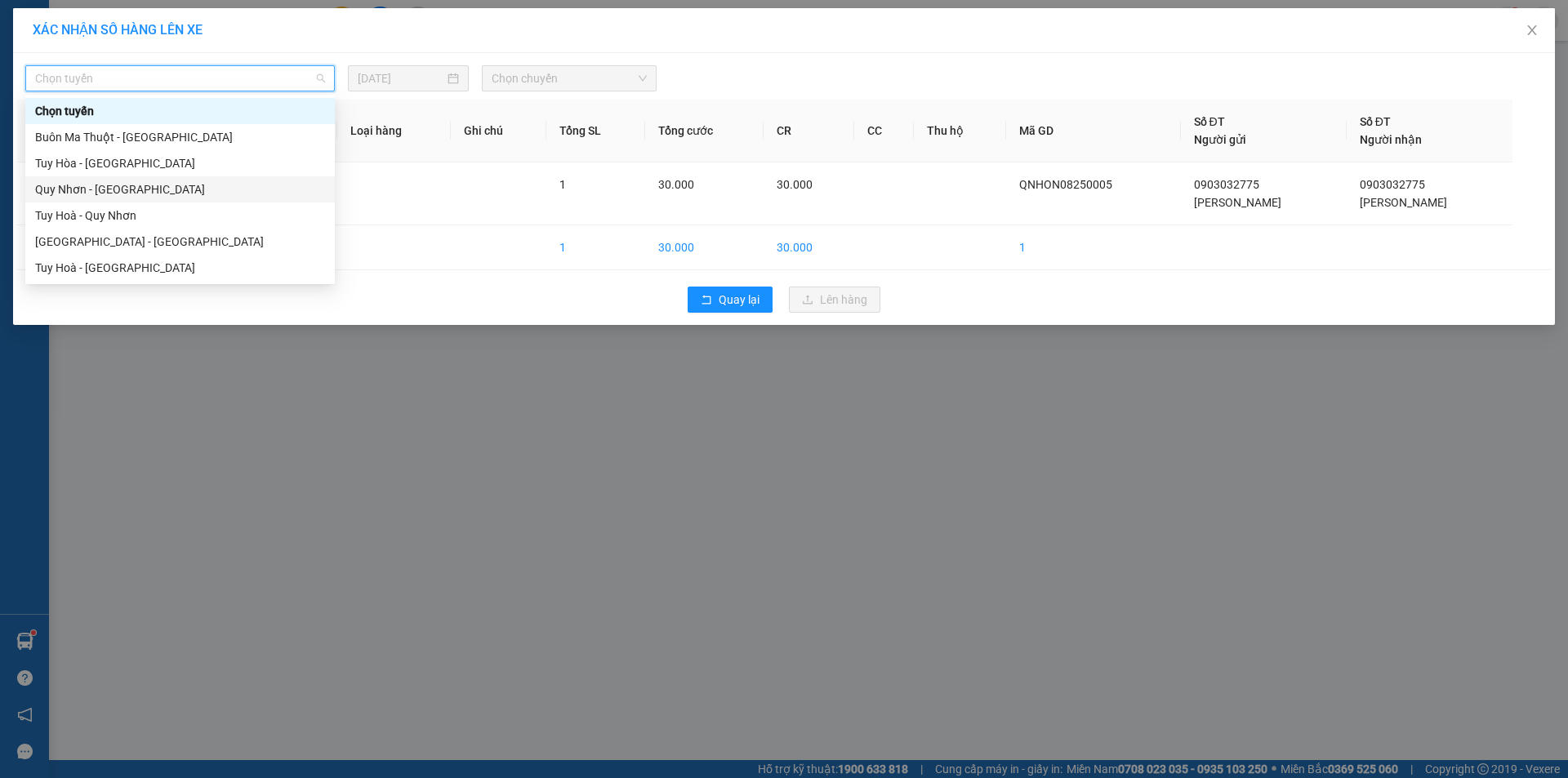
click at [208, 195] on div "Quy Nhơn - [GEOGRAPHIC_DATA]" at bounding box center [180, 189] width 290 height 18
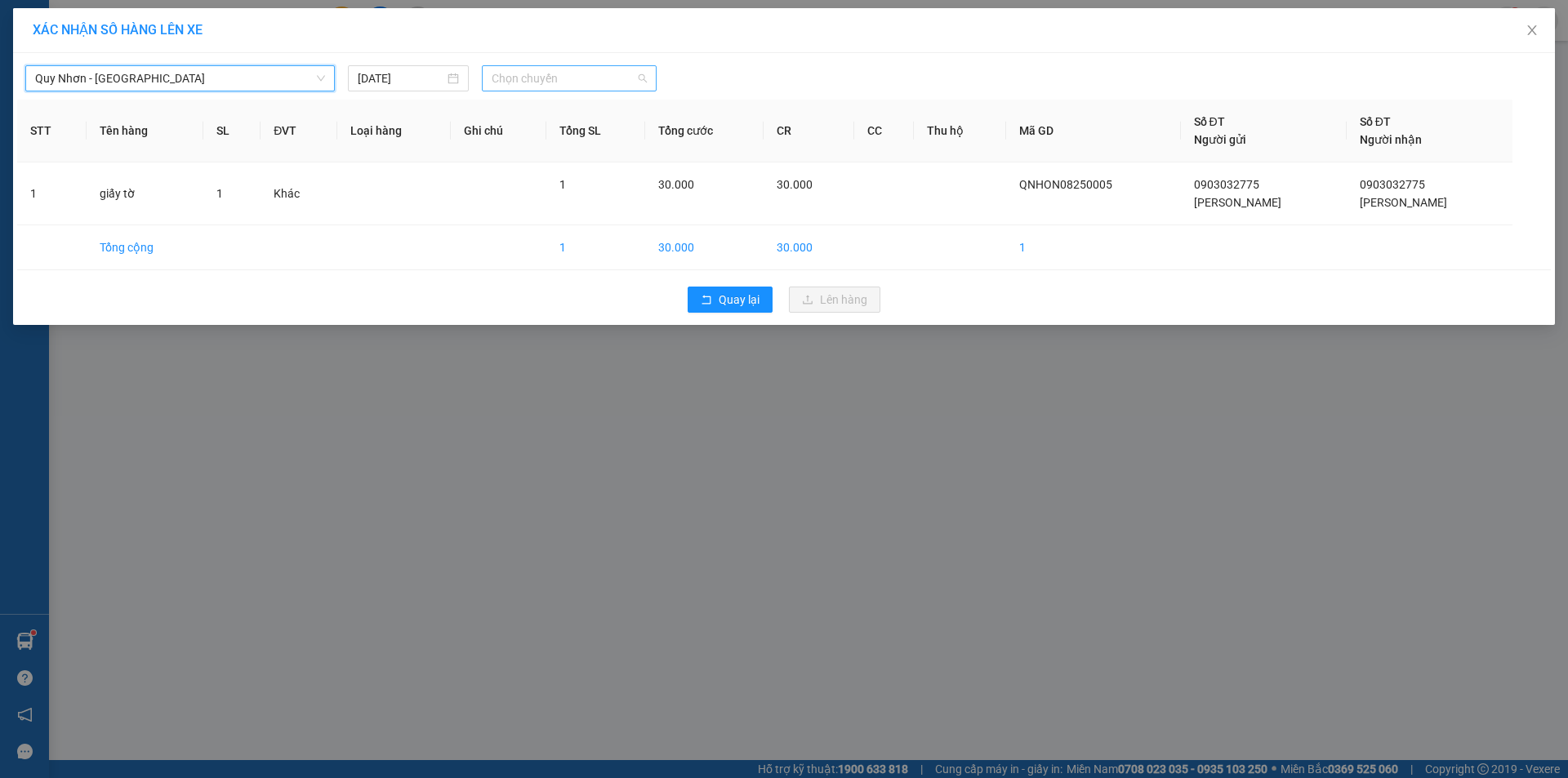
click at [528, 81] on span "Chọn chuyến" at bounding box center [569, 78] width 155 height 25
click at [617, 76] on span "Chọn chuyến" at bounding box center [569, 78] width 155 height 25
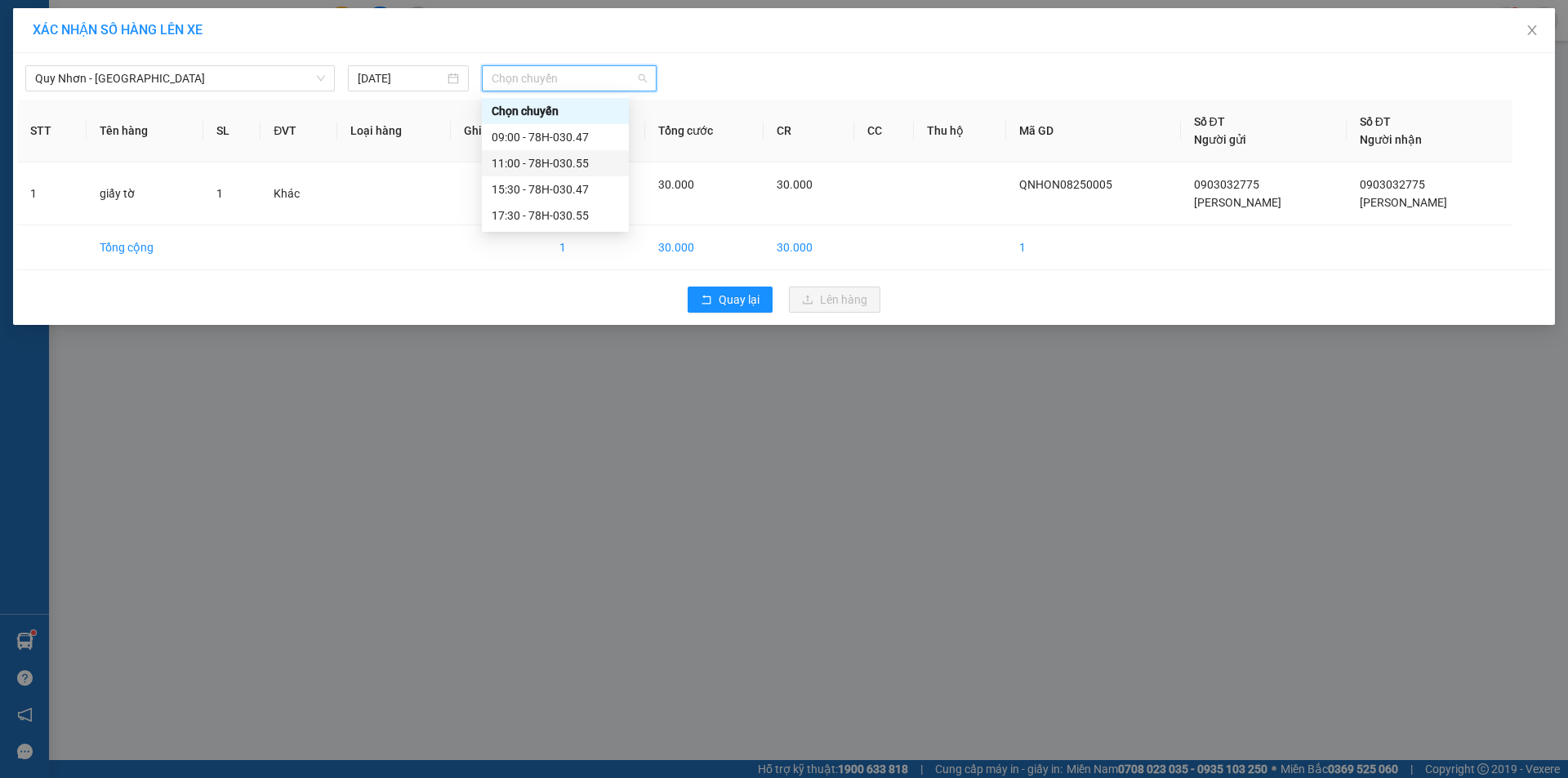
click at [550, 164] on div "11:00 - 78H-030.55" at bounding box center [555, 163] width 127 height 18
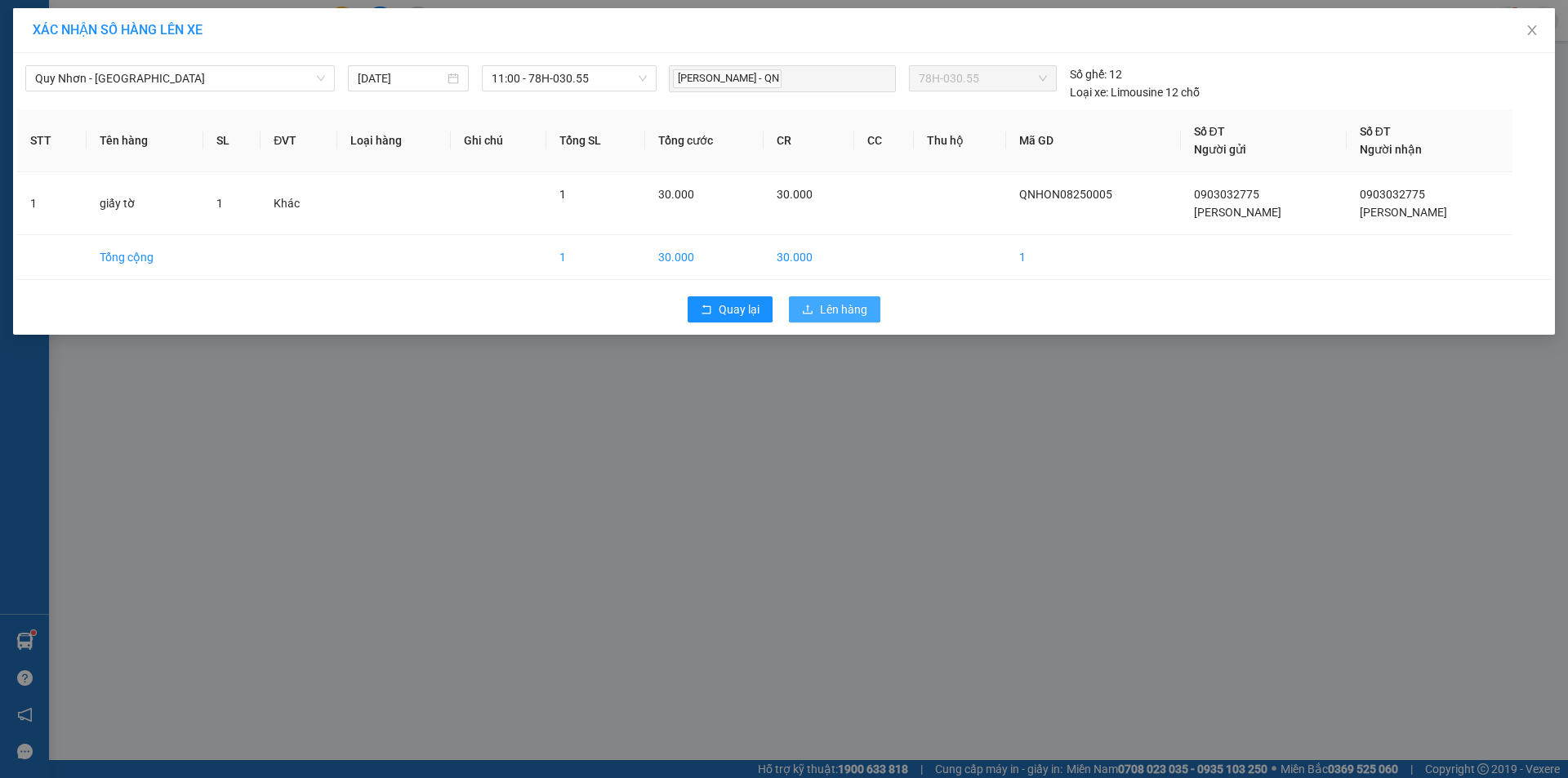
click at [841, 300] on span "Lên hàng" at bounding box center [844, 308] width 47 height 18
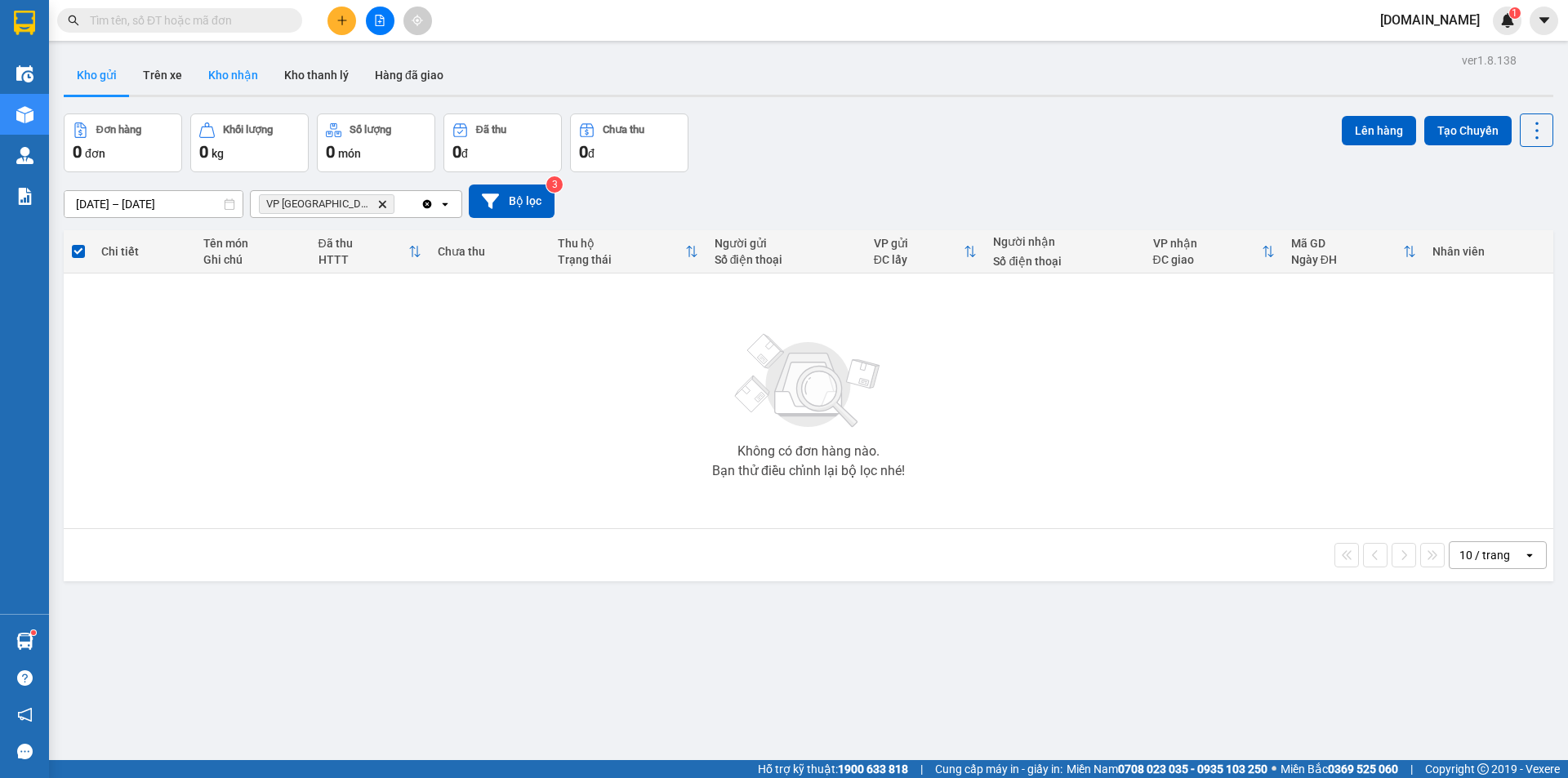
click at [196, 67] on button "Kho nhận" at bounding box center [233, 75] width 76 height 39
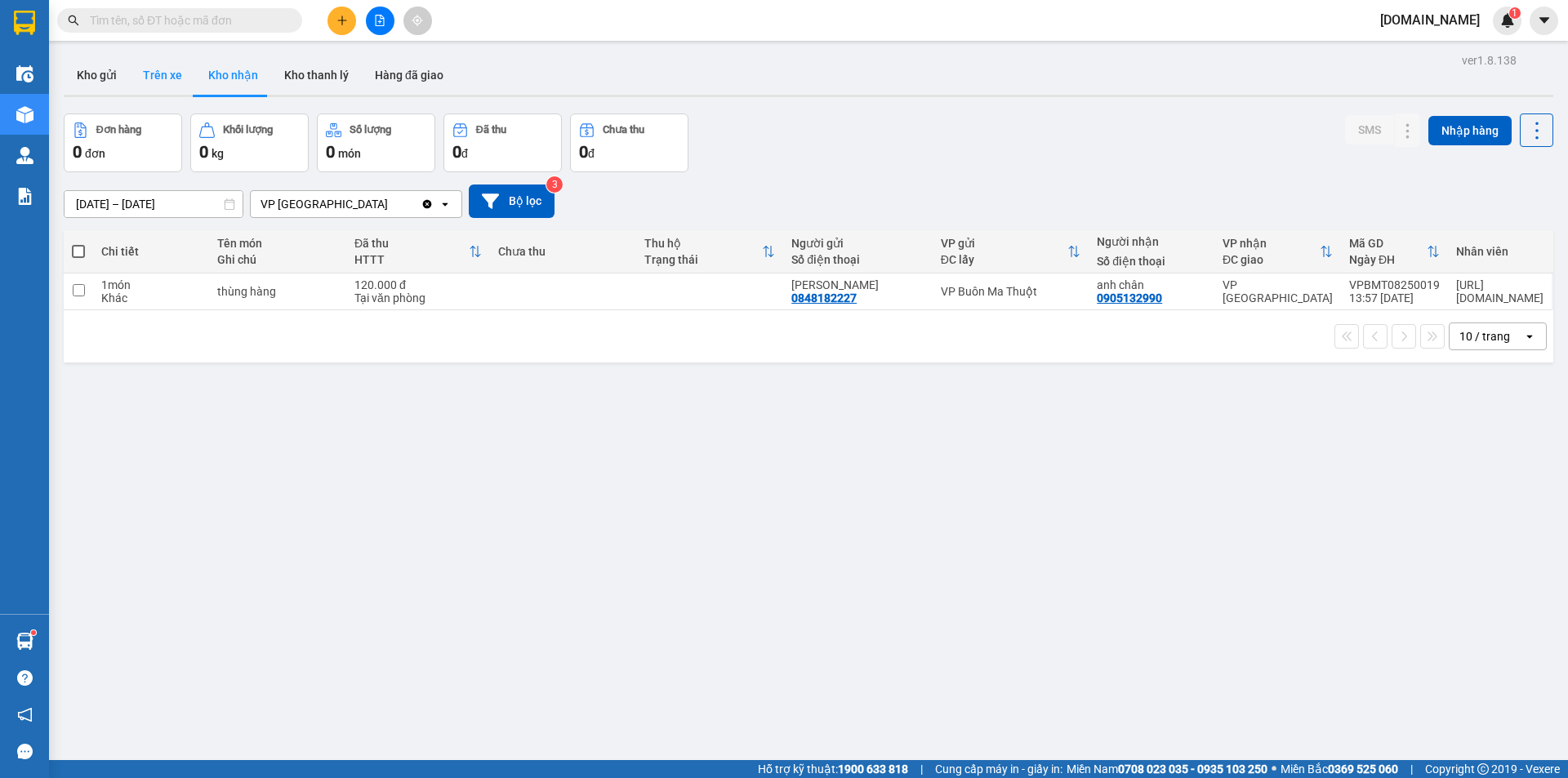
click at [175, 73] on button "Trên xe" at bounding box center [162, 75] width 65 height 39
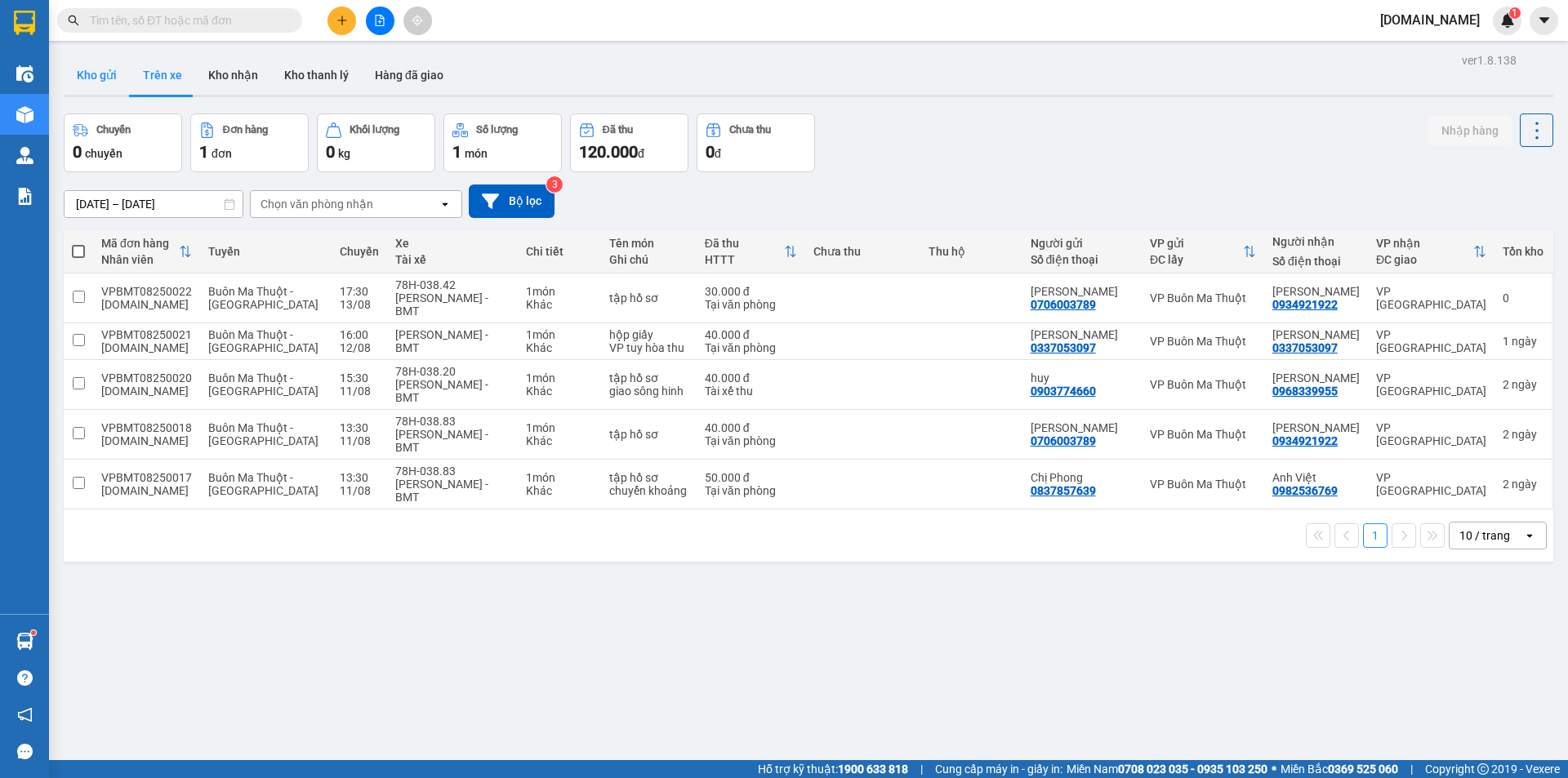
click at [98, 75] on button "Kho gửi" at bounding box center [97, 75] width 66 height 39
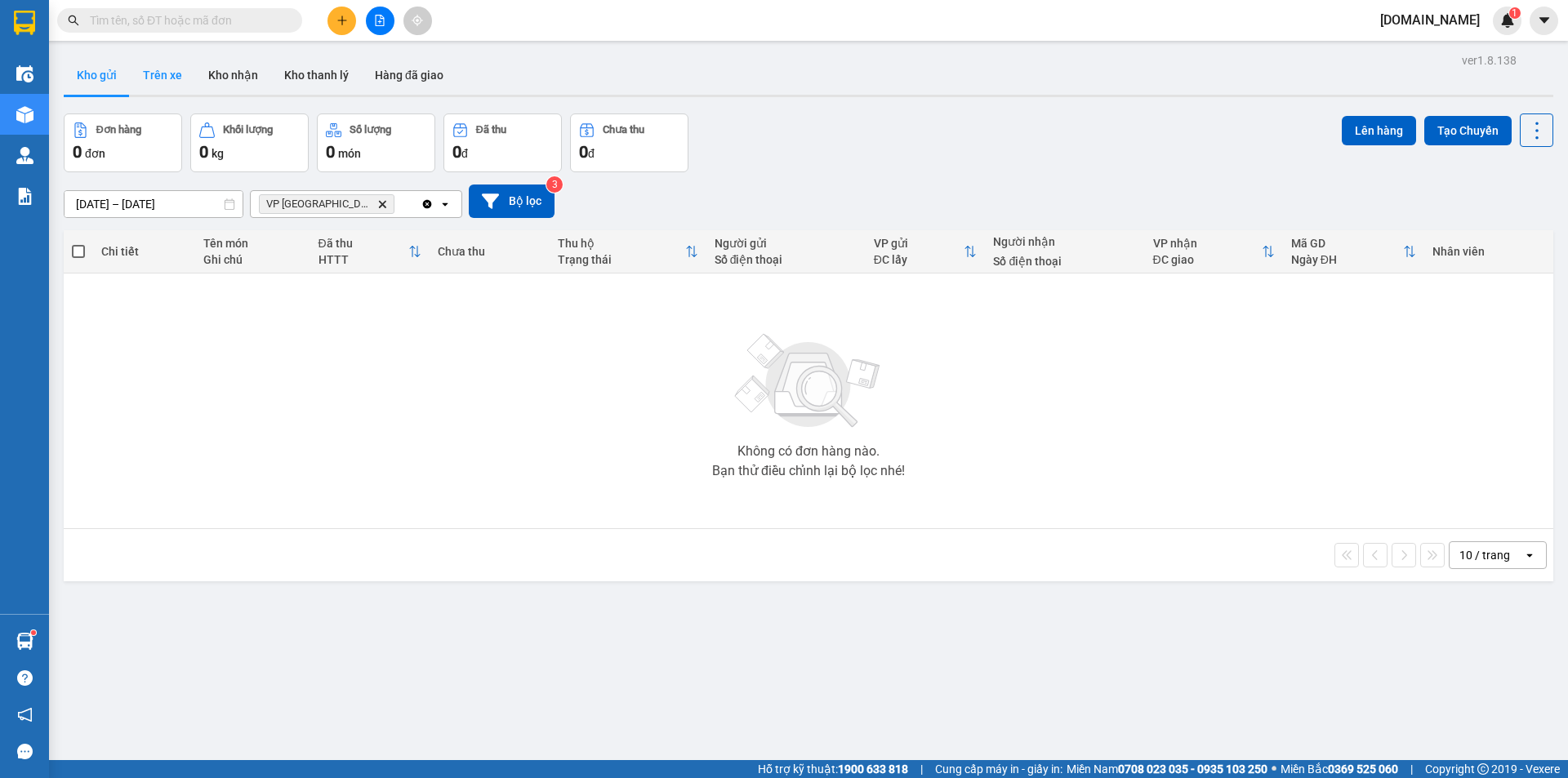
click at [187, 73] on button "Trên xe" at bounding box center [162, 75] width 65 height 39
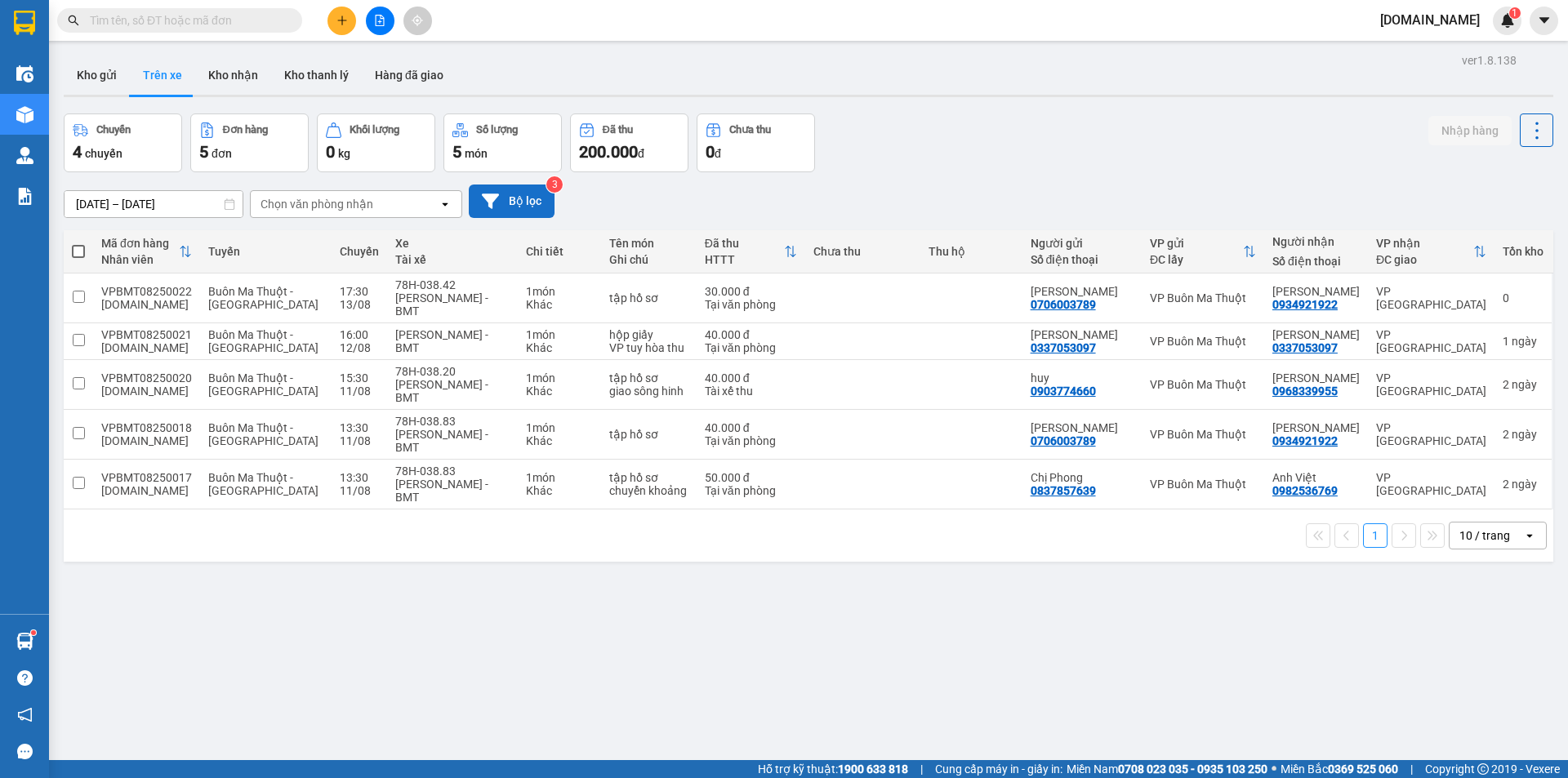
click at [518, 189] on button "Bộ lọc" at bounding box center [511, 201] width 86 height 33
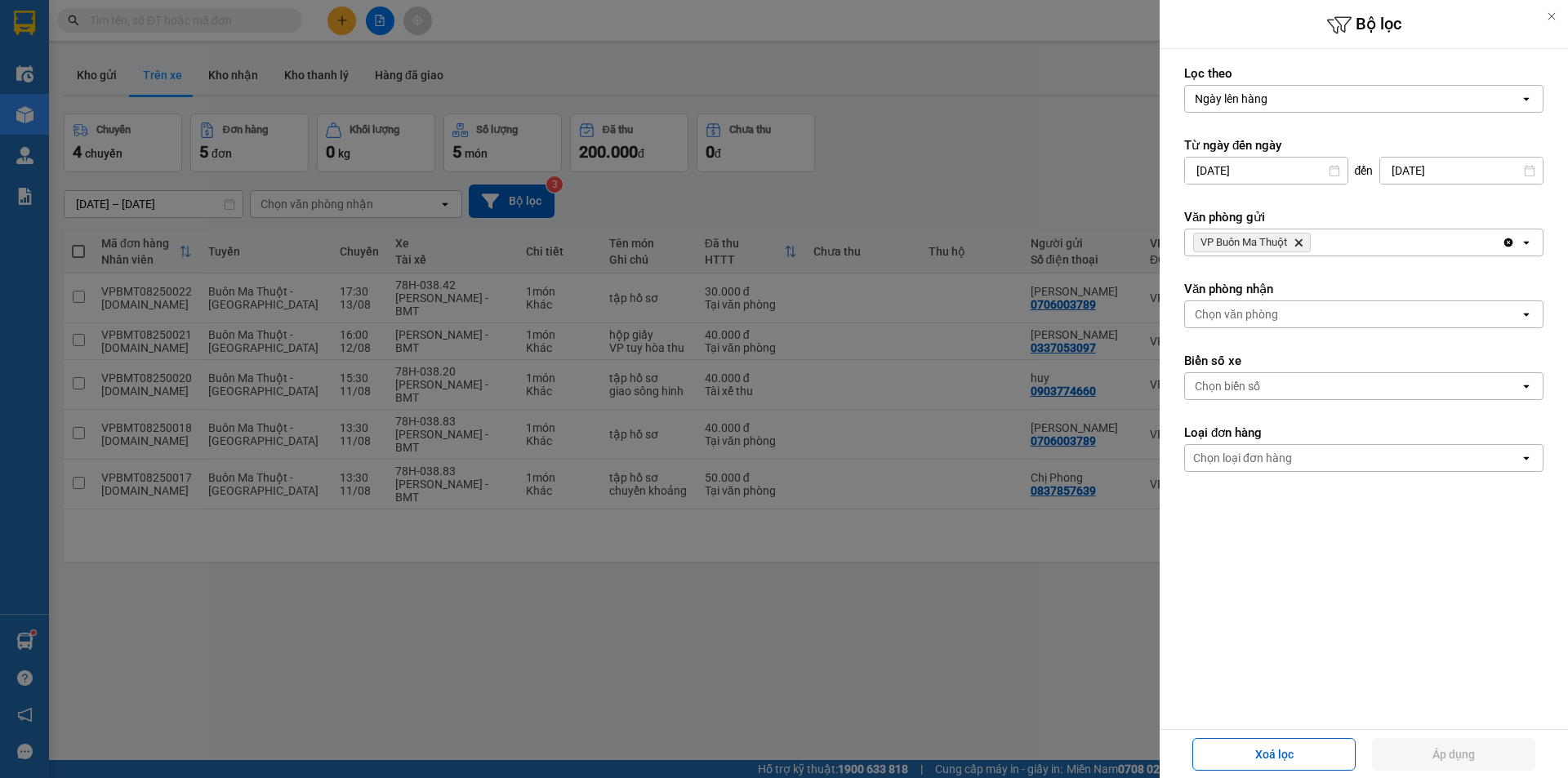
click at [1305, 243] on span "VP Buôn Ma Thuột Delete" at bounding box center [1252, 242] width 118 height 19
click at [1301, 243] on icon "VP Buôn Ma Thuột, close by backspace" at bounding box center [1299, 242] width 8 height 8
click at [1301, 243] on div "Chọn văn phòng" at bounding box center [1353, 242] width 335 height 26
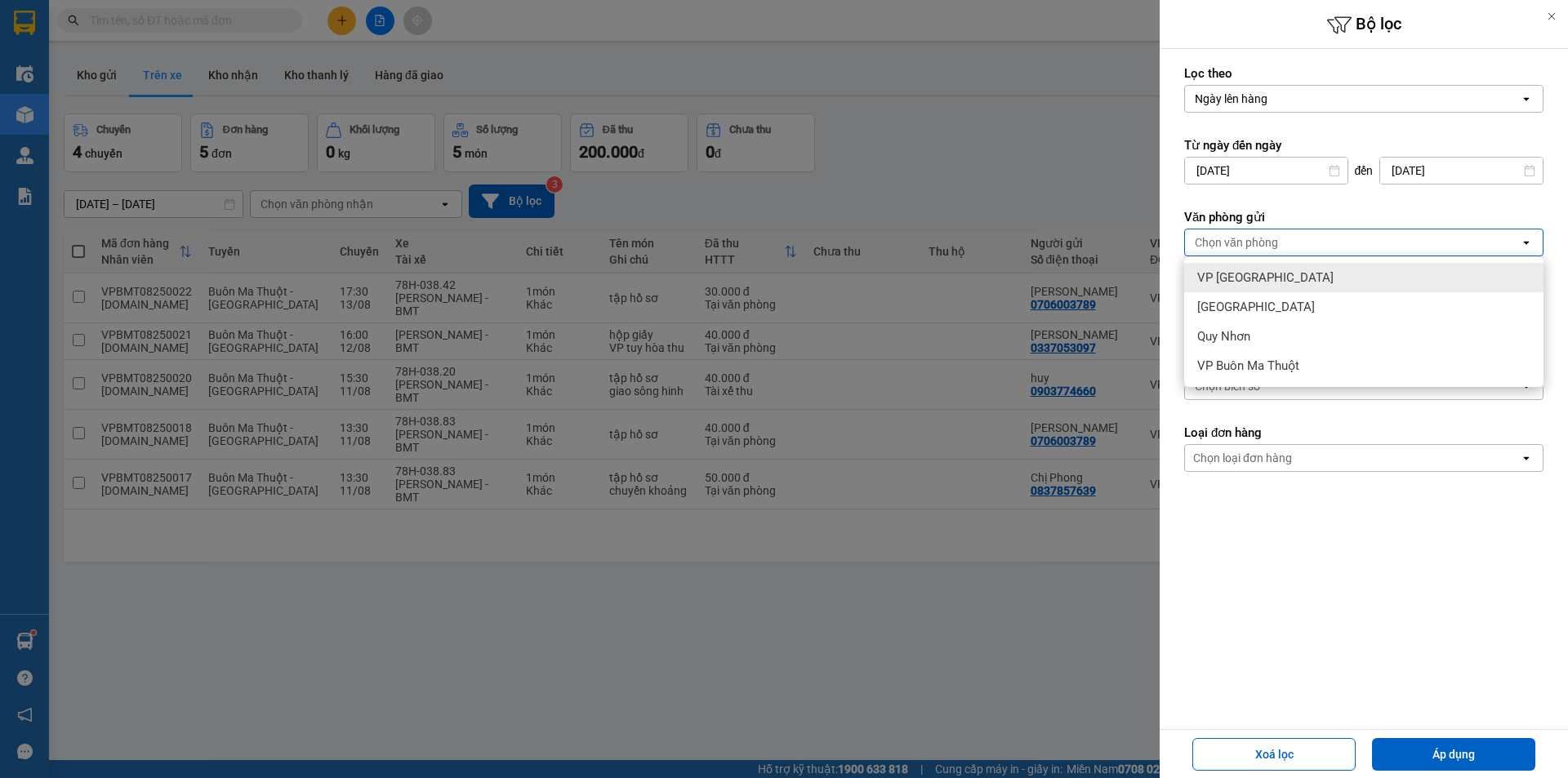
click at [1269, 281] on div "VP [GEOGRAPHIC_DATA]" at bounding box center [1364, 277] width 360 height 30
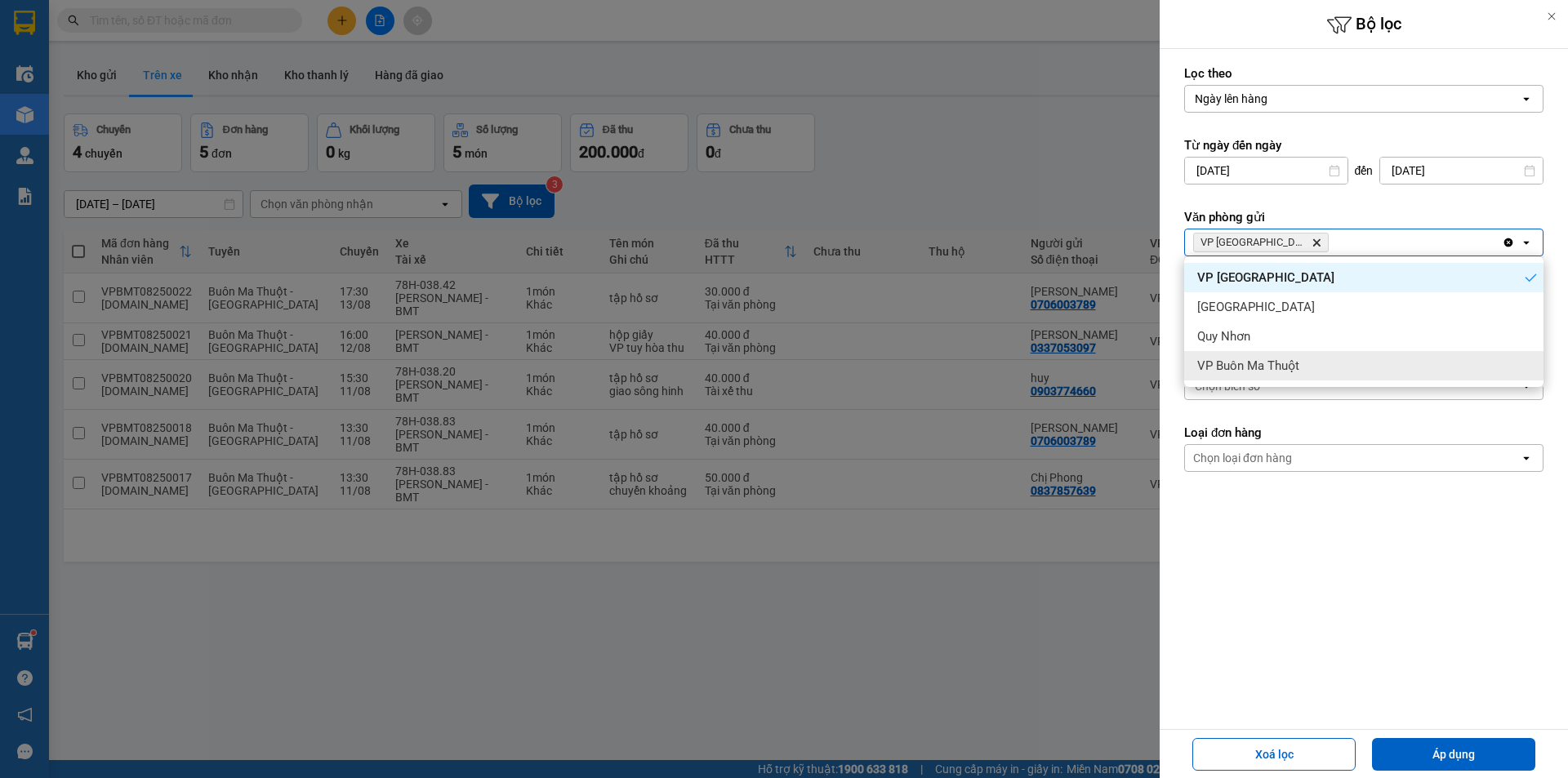
drag, startPoint x: 1371, startPoint y: 586, endPoint x: 1359, endPoint y: 573, distance: 17.7
click at [1370, 587] on form "Lọc theo Ngày lên hàng open Từ ngày đến [DATE] Press the down arrow key to inte…" at bounding box center [1364, 342] width 360 height 553
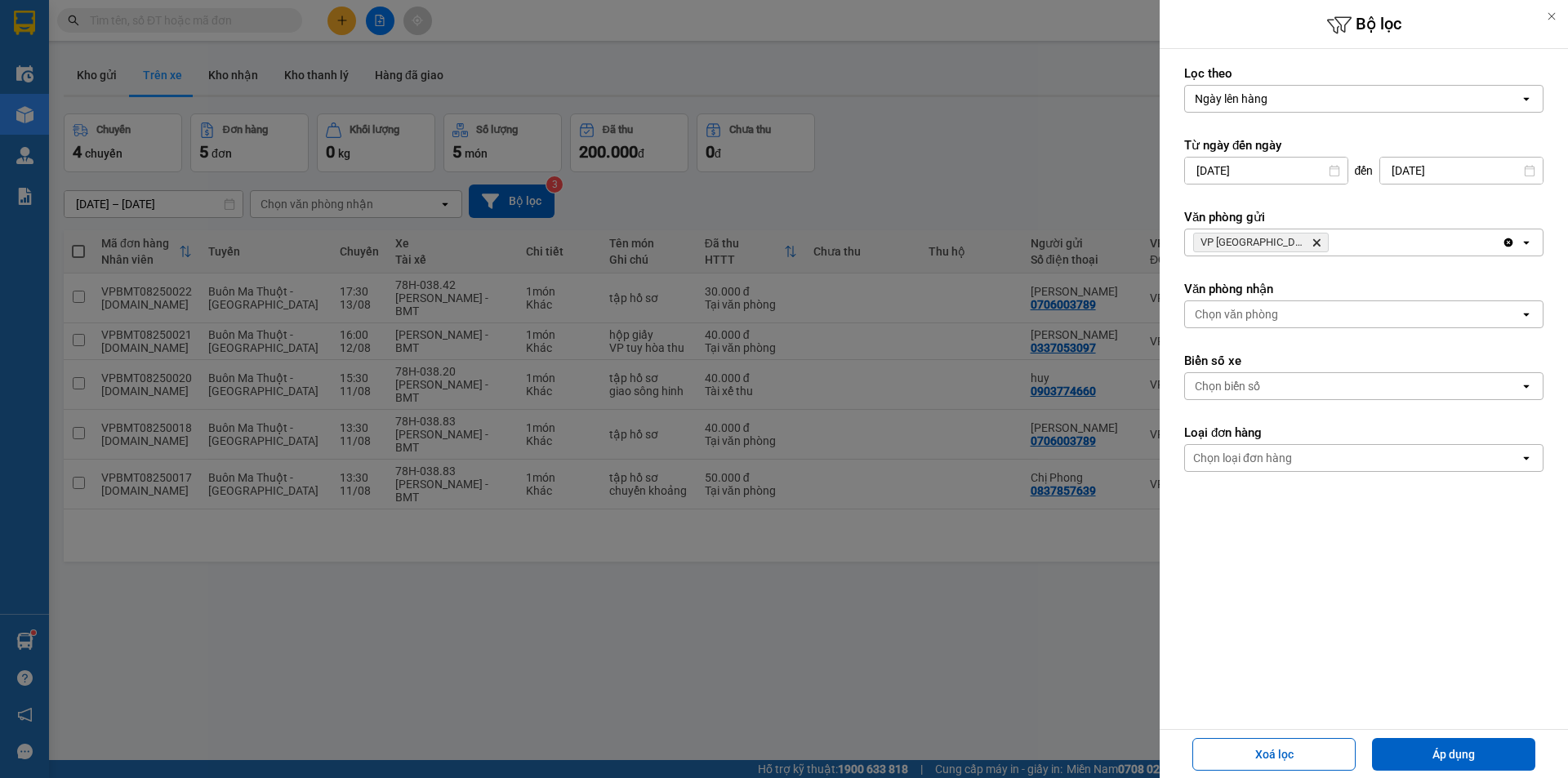
click at [1264, 310] on div "Chọn văn phòng" at bounding box center [1236, 314] width 83 height 16
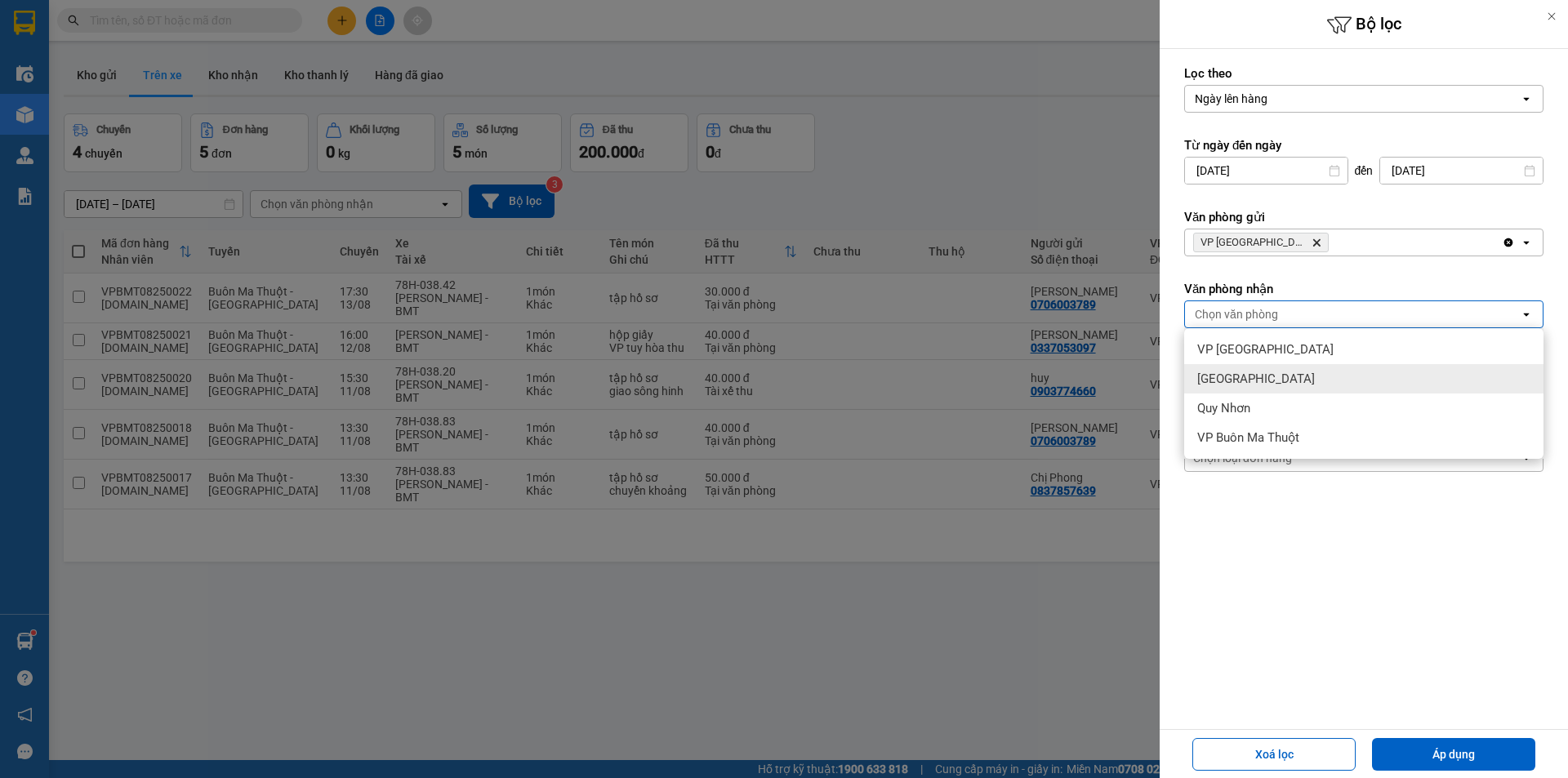
drag, startPoint x: 1236, startPoint y: 375, endPoint x: 1319, endPoint y: 519, distance: 166.2
click at [1247, 383] on span "[GEOGRAPHIC_DATA]" at bounding box center [1256, 378] width 118 height 16
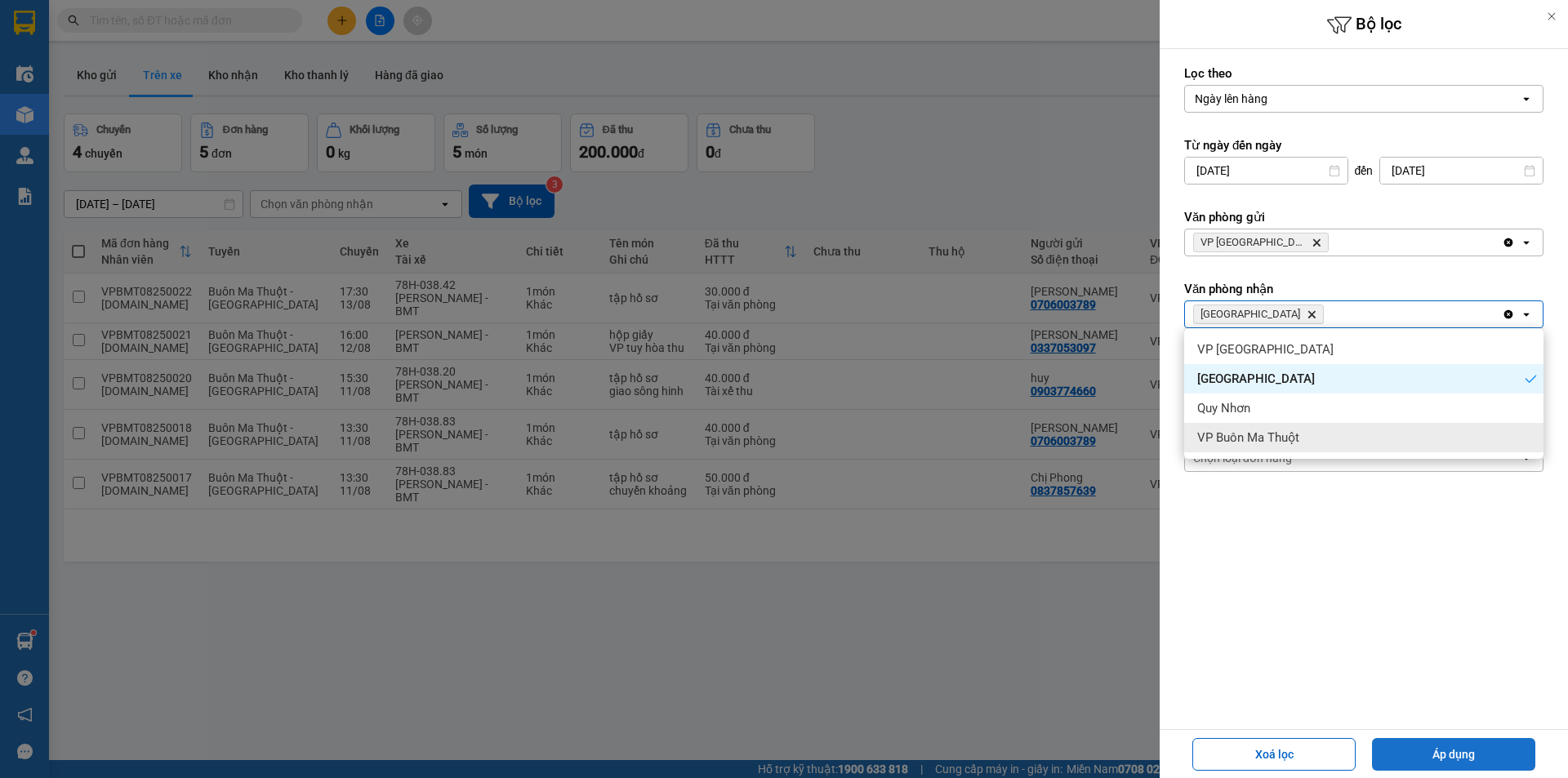
click at [1484, 750] on button "Áp dụng" at bounding box center [1454, 754] width 164 height 33
